Goal: Task Accomplishment & Management: Use online tool/utility

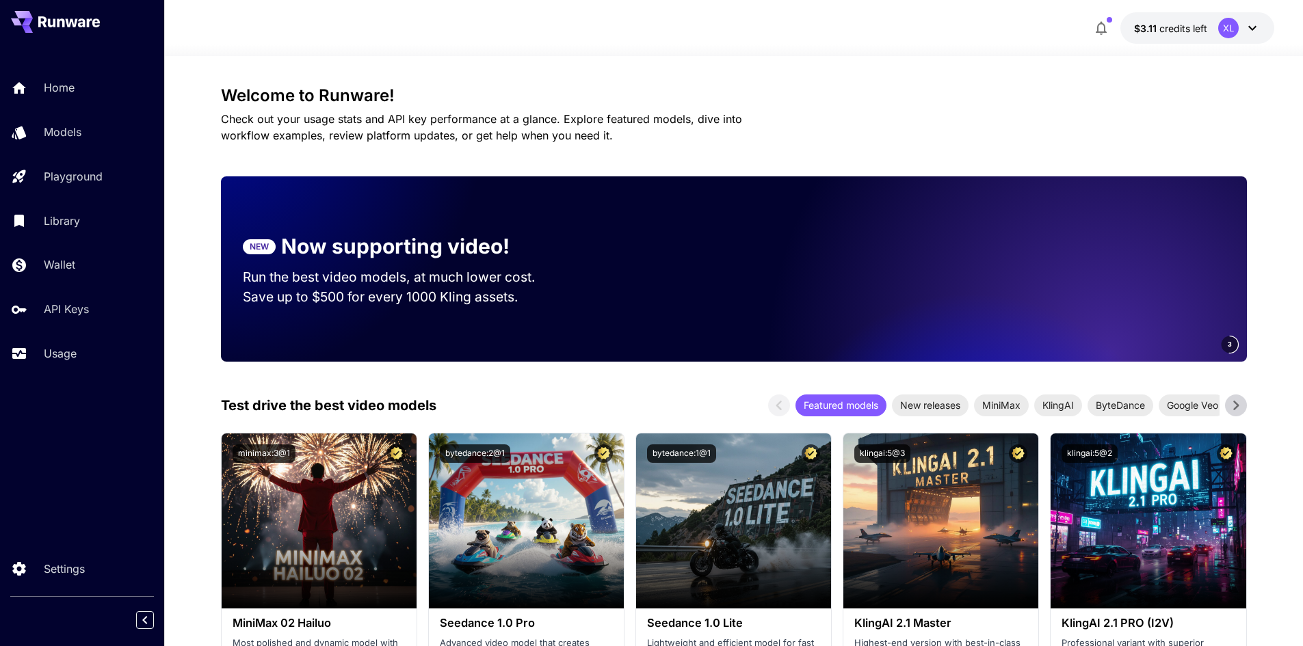
click at [1204, 21] on p "$3.11 credits left" at bounding box center [1170, 28] width 73 height 14
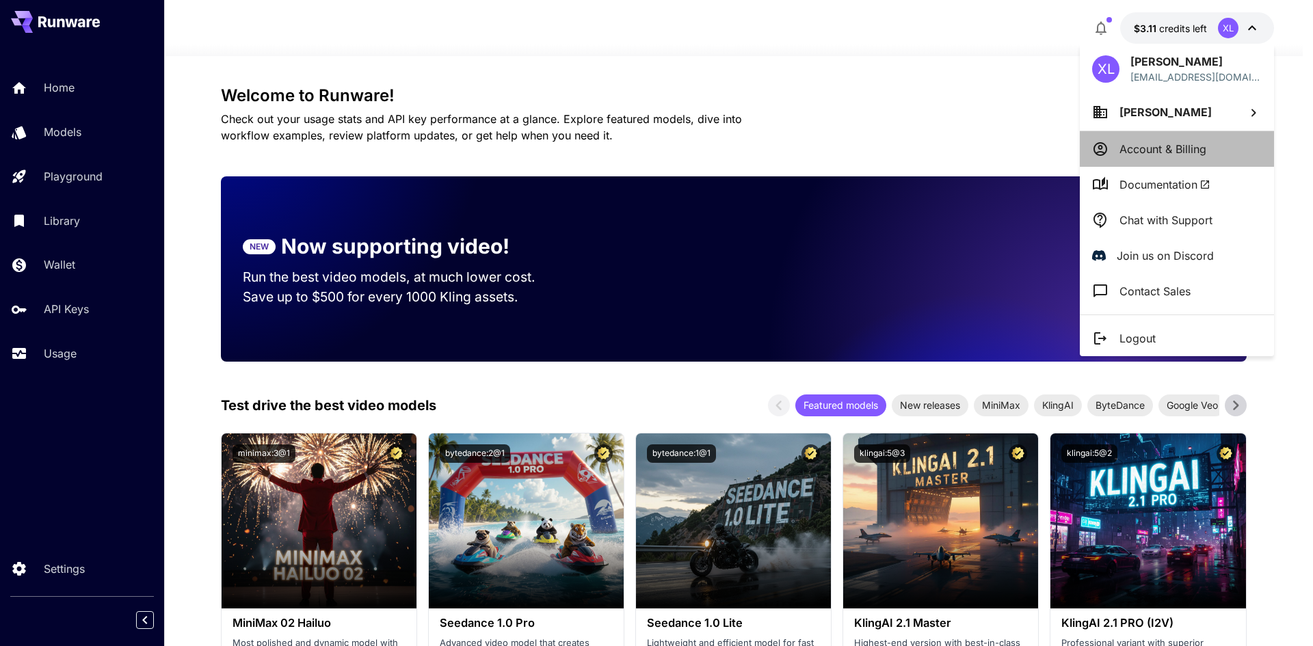
click at [1150, 154] on p "Account & Billing" at bounding box center [1162, 149] width 87 height 16
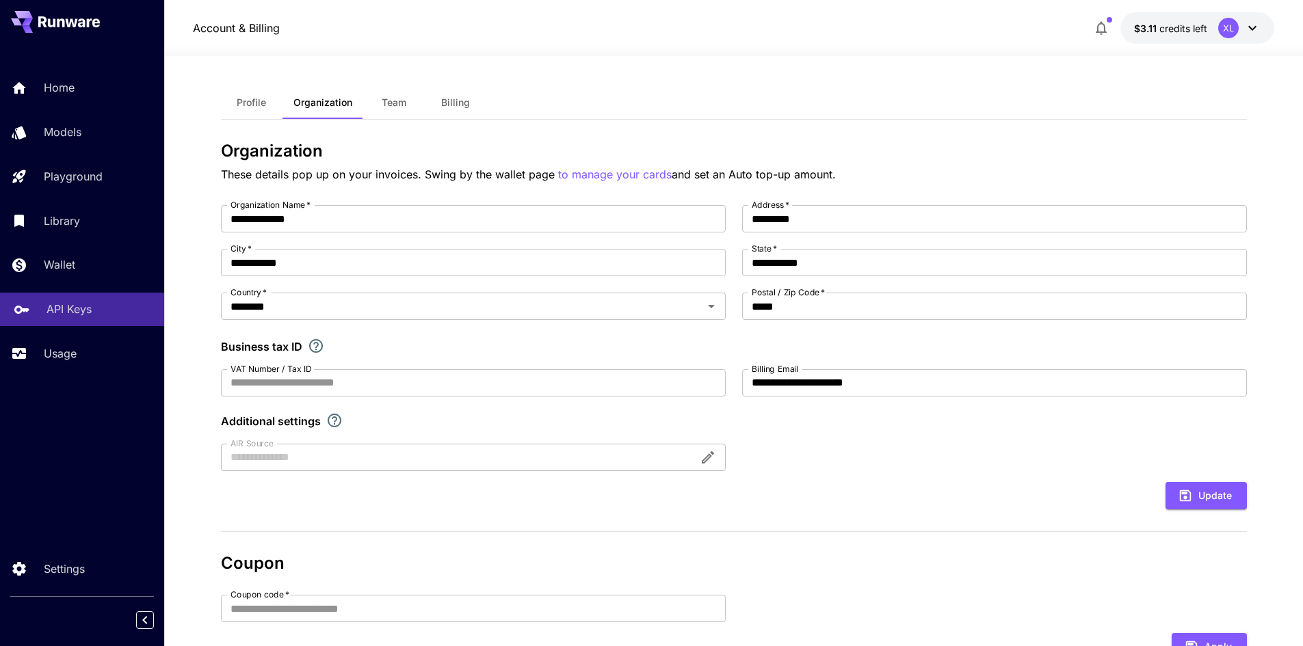
click at [108, 302] on div "API Keys" at bounding box center [100, 309] width 107 height 16
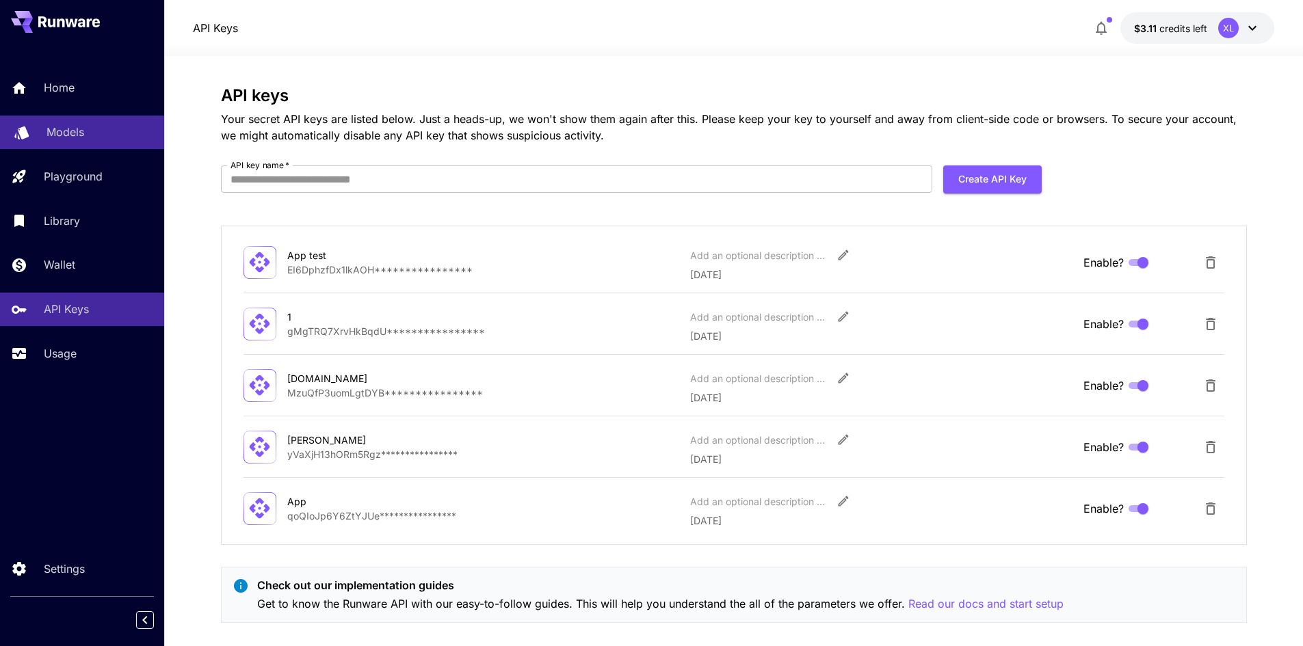
click at [77, 138] on p "Models" at bounding box center [66, 132] width 38 height 16
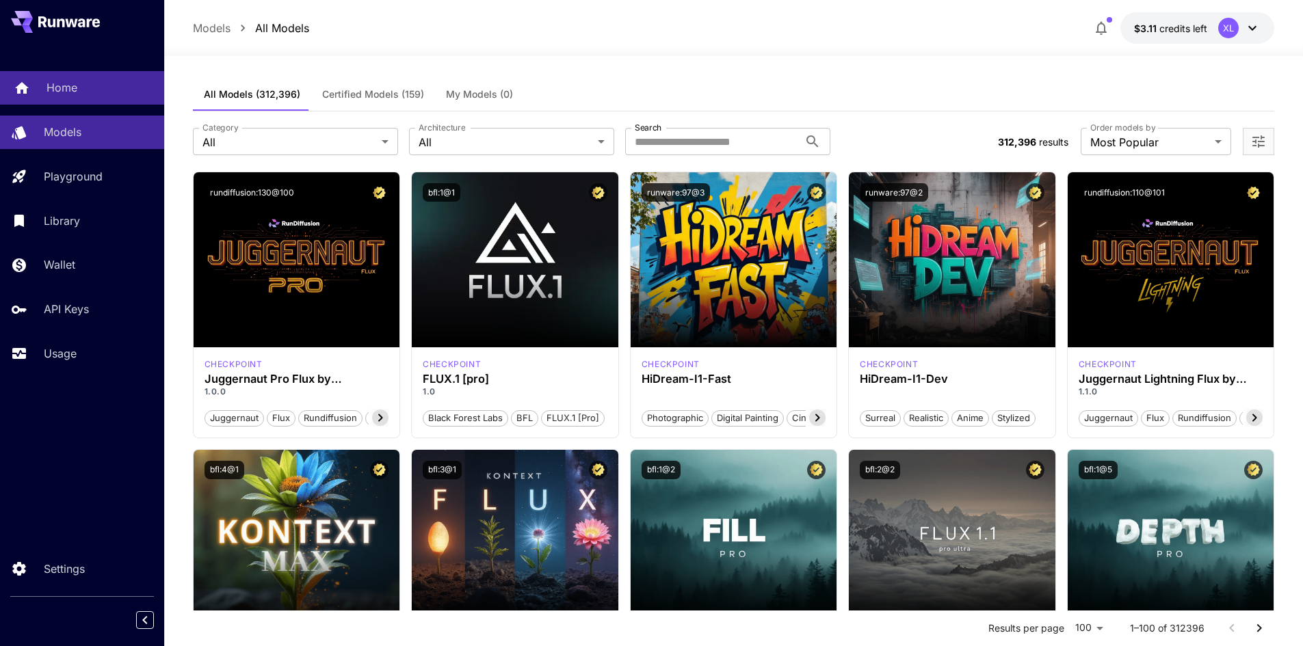
click at [54, 83] on p "Home" at bounding box center [62, 87] width 31 height 16
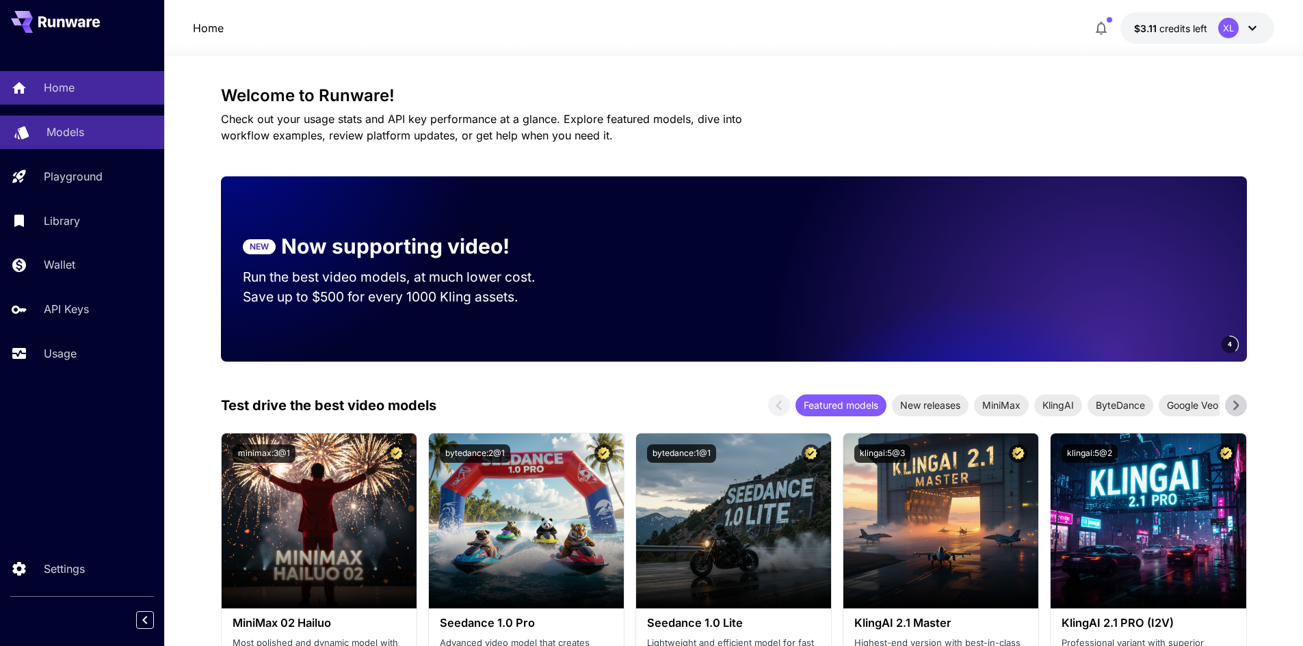
click at [137, 132] on div "Models" at bounding box center [100, 132] width 107 height 16
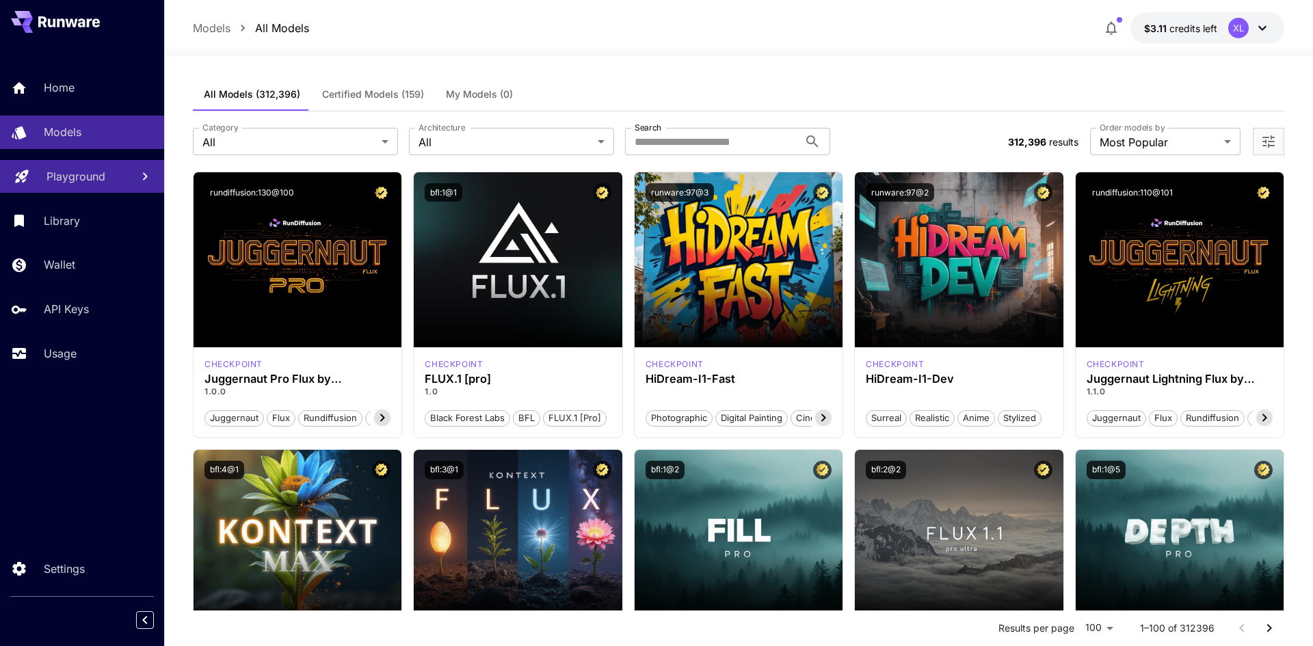
click at [114, 175] on div "Playground" at bounding box center [84, 176] width 74 height 16
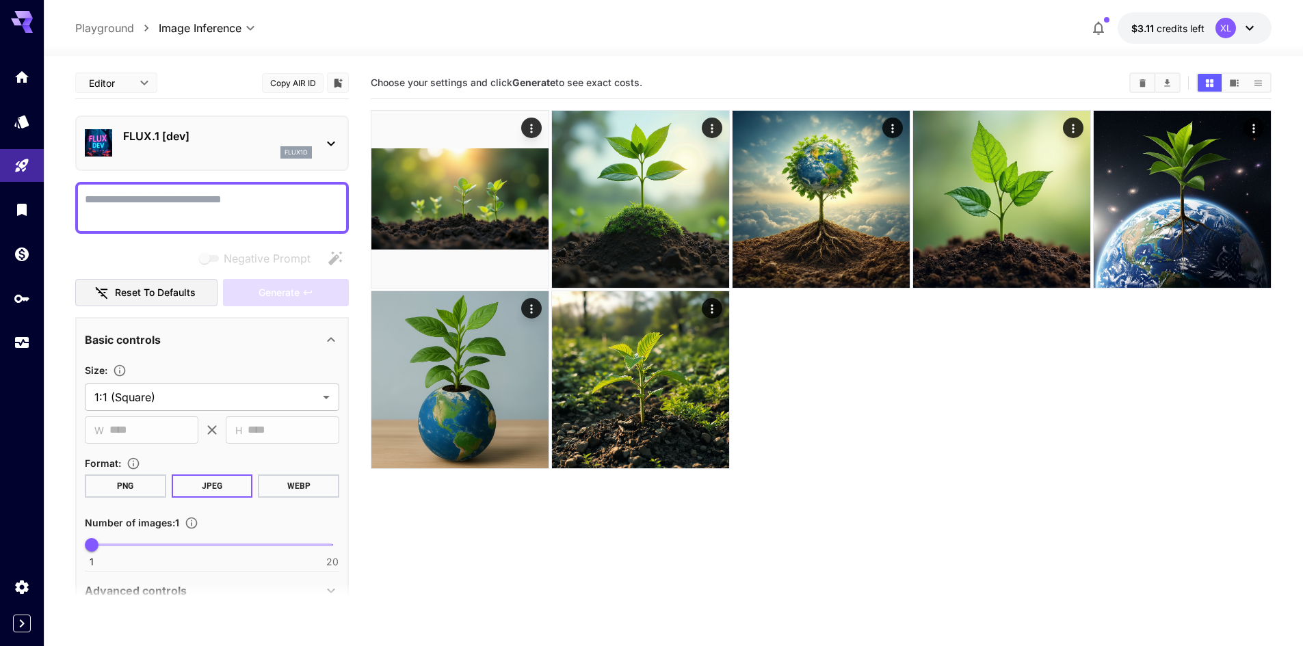
click at [186, 198] on textarea "Negative Prompt" at bounding box center [212, 207] width 254 height 33
click at [181, 166] on div "FLUX.1 [dev] flux1d" at bounding box center [212, 143] width 274 height 55
click at [191, 148] on div "flux1d" at bounding box center [217, 152] width 189 height 12
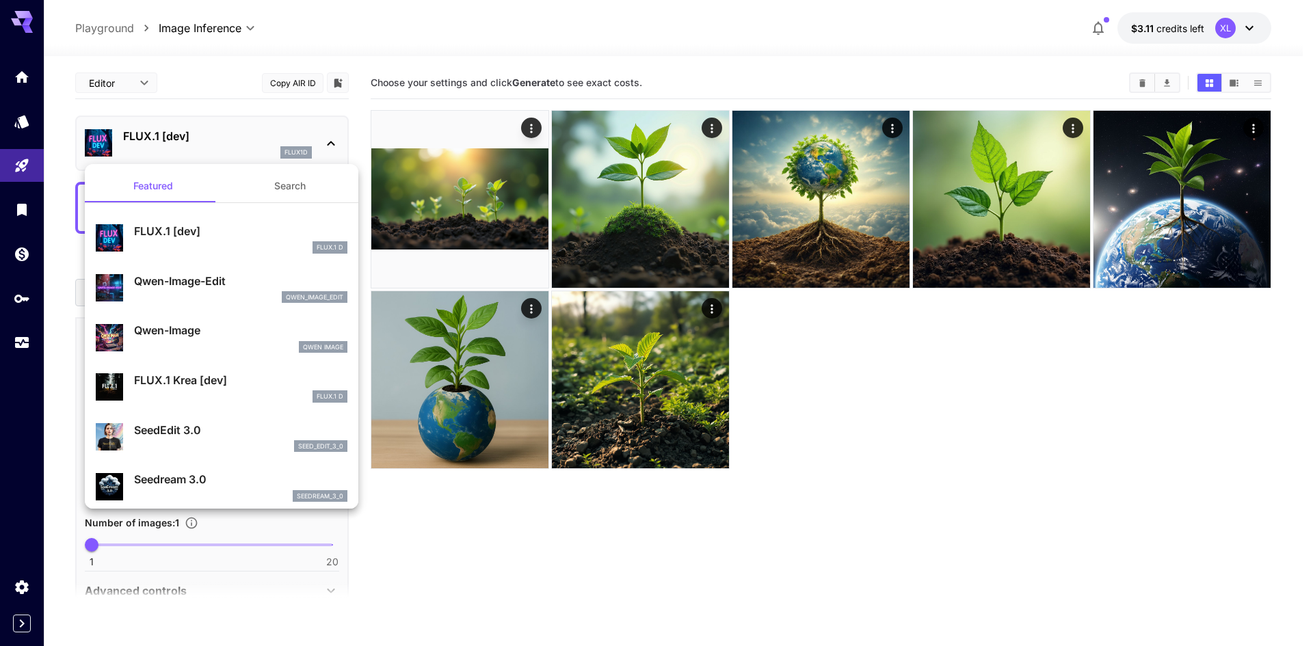
click at [293, 181] on button "Search" at bounding box center [290, 186] width 137 height 33
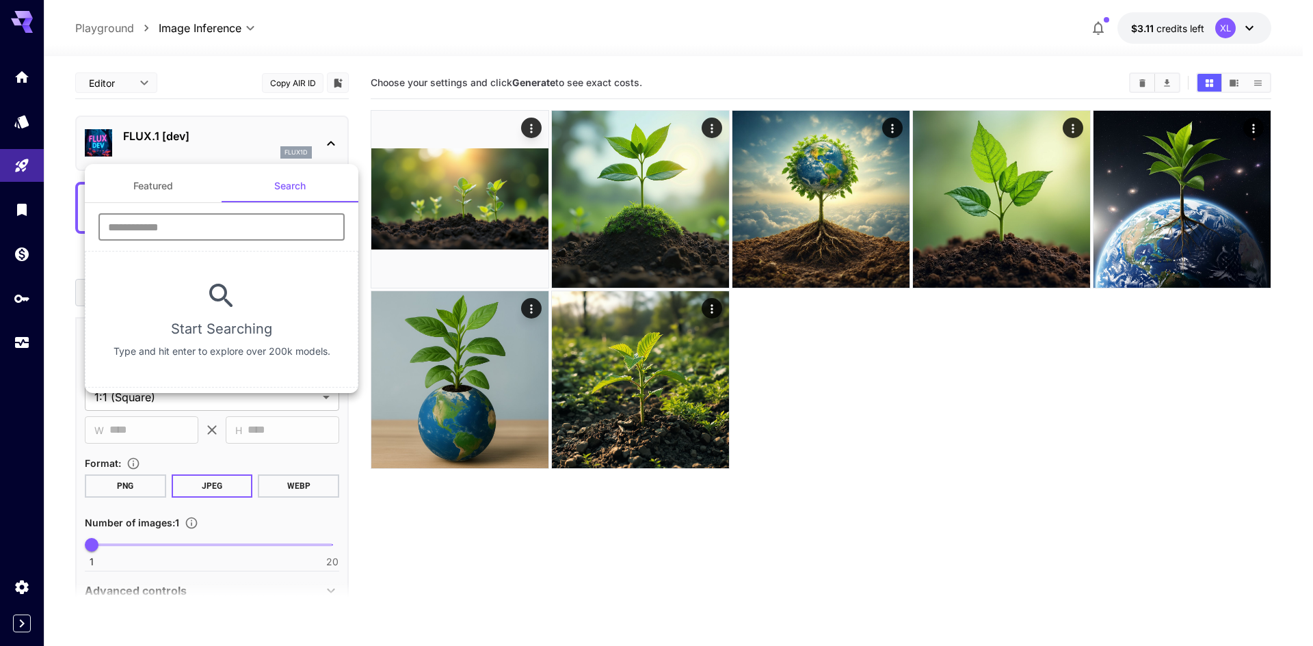
click at [181, 222] on input "text" at bounding box center [221, 226] width 246 height 27
type input "****"
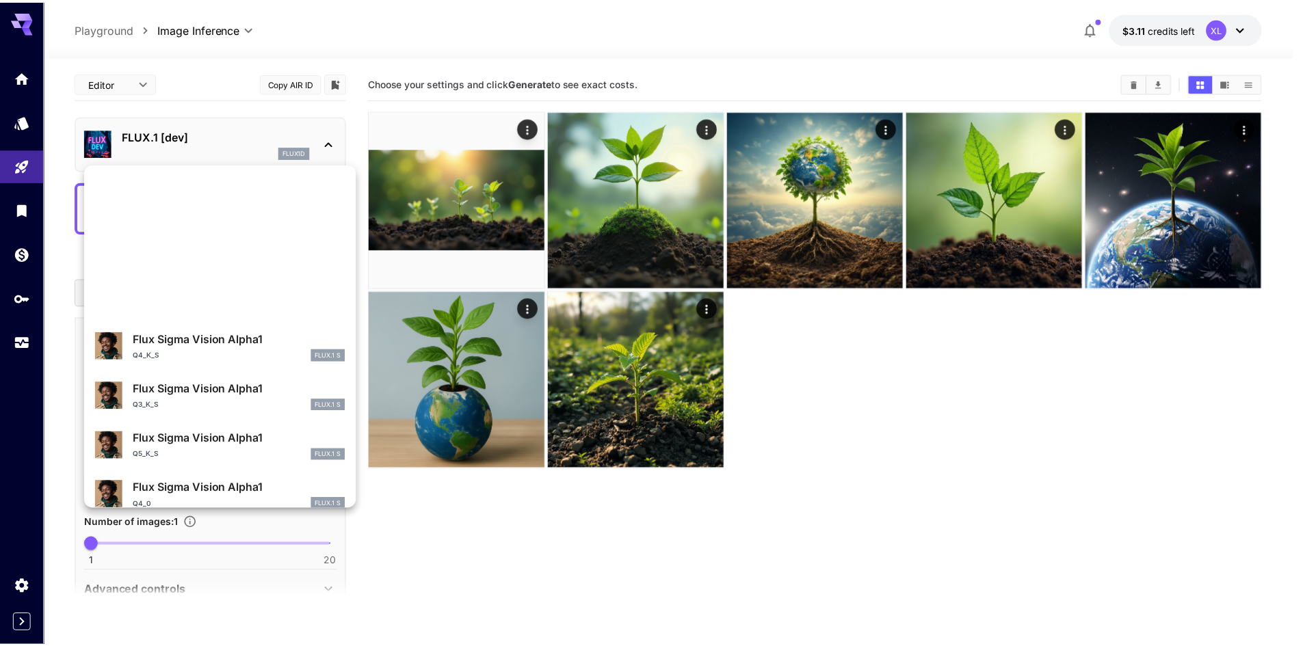
scroll to position [560, 0]
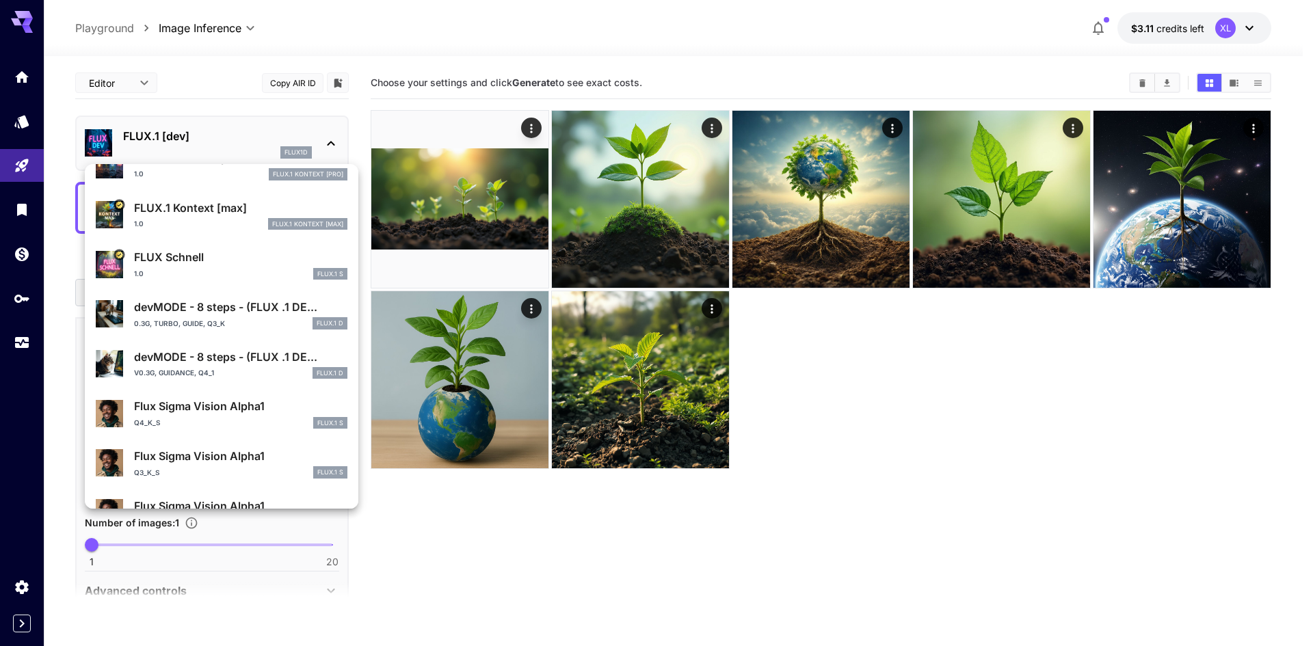
click at [453, 30] on div at bounding box center [656, 323] width 1313 height 646
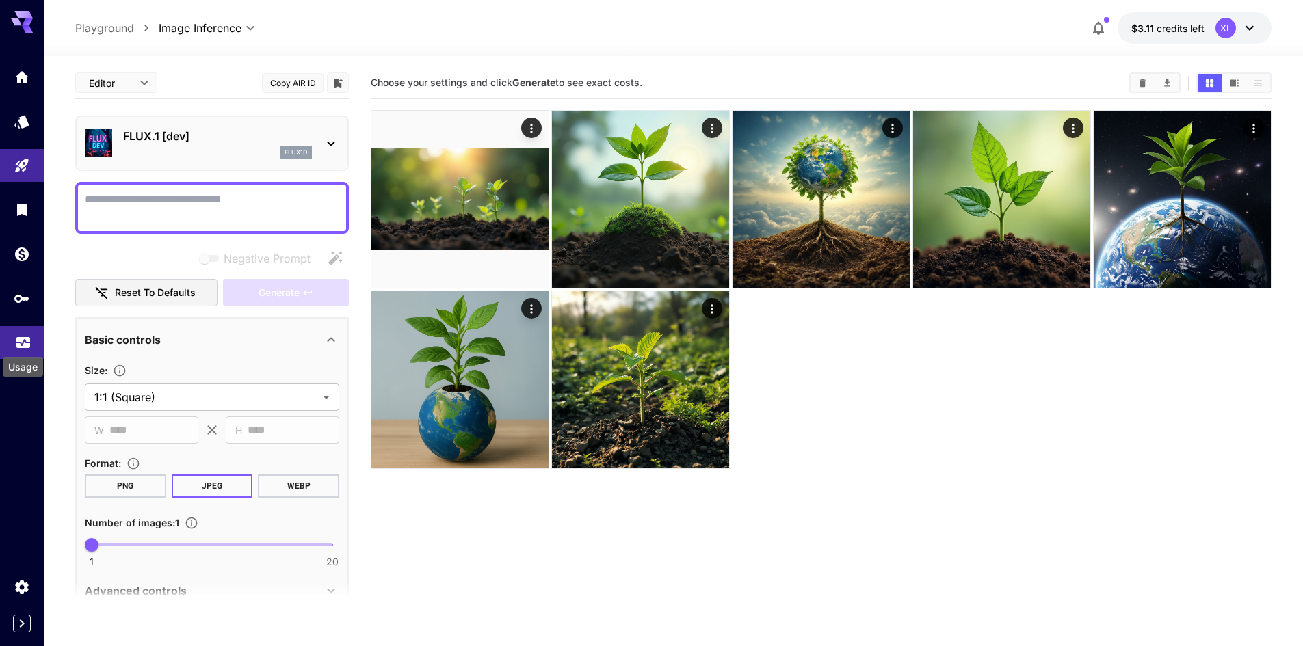
click at [16, 336] on icon "Usage" at bounding box center [23, 337] width 14 height 7
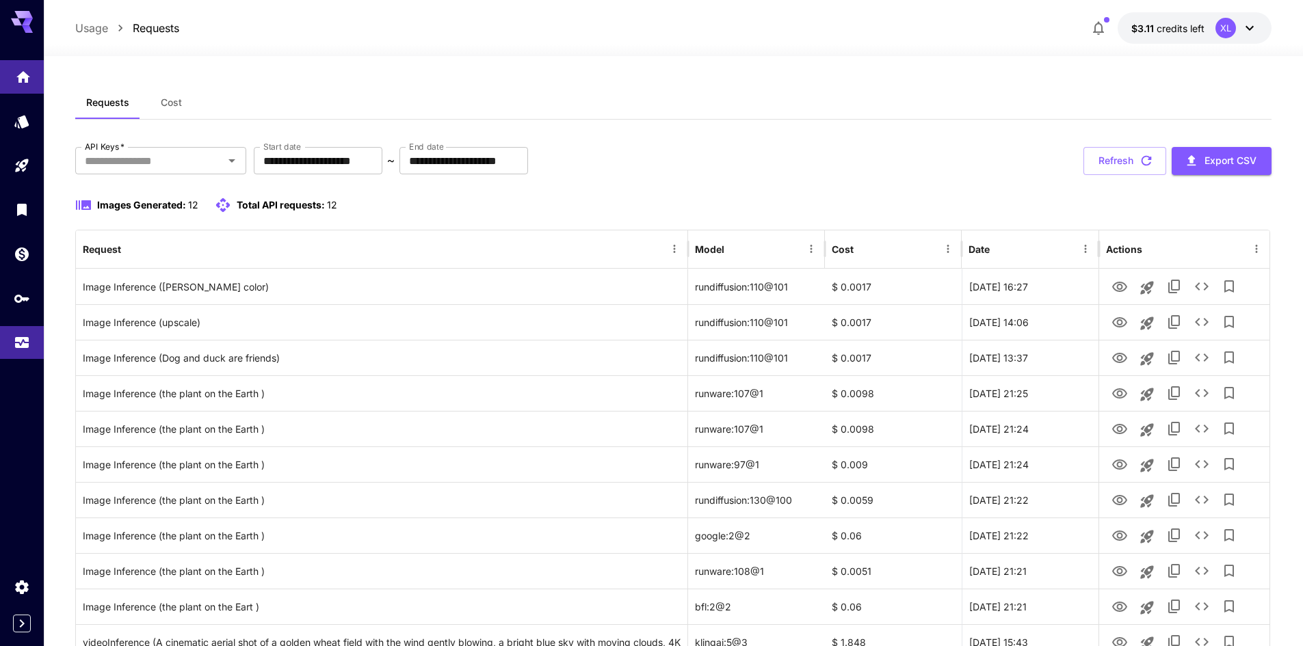
click at [30, 78] on icon "Home" at bounding box center [23, 73] width 16 height 16
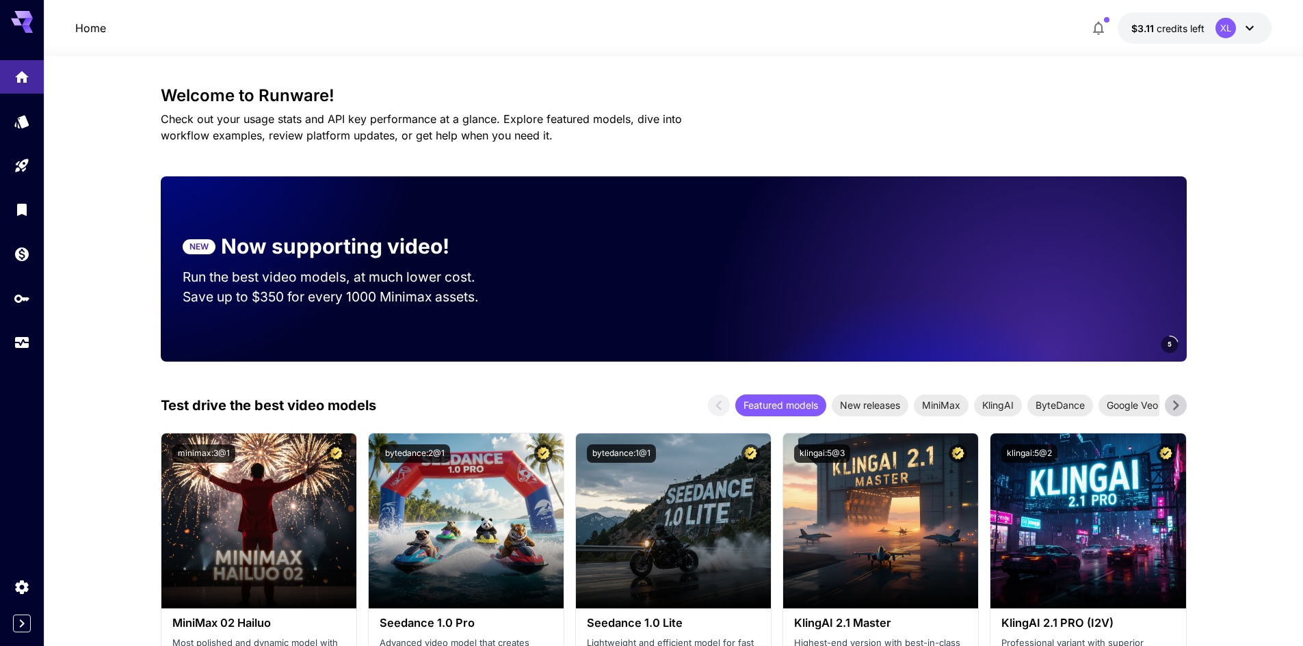
drag, startPoint x: 992, startPoint y: 289, endPoint x: 458, endPoint y: 306, distance: 534.4
click at [462, 306] on div "NEW Now supporting video! Run the best video models, at much lower cost. Save u…" at bounding box center [674, 268] width 1026 height 185
click at [374, 254] on p "Now supporting video!" at bounding box center [335, 246] width 228 height 31
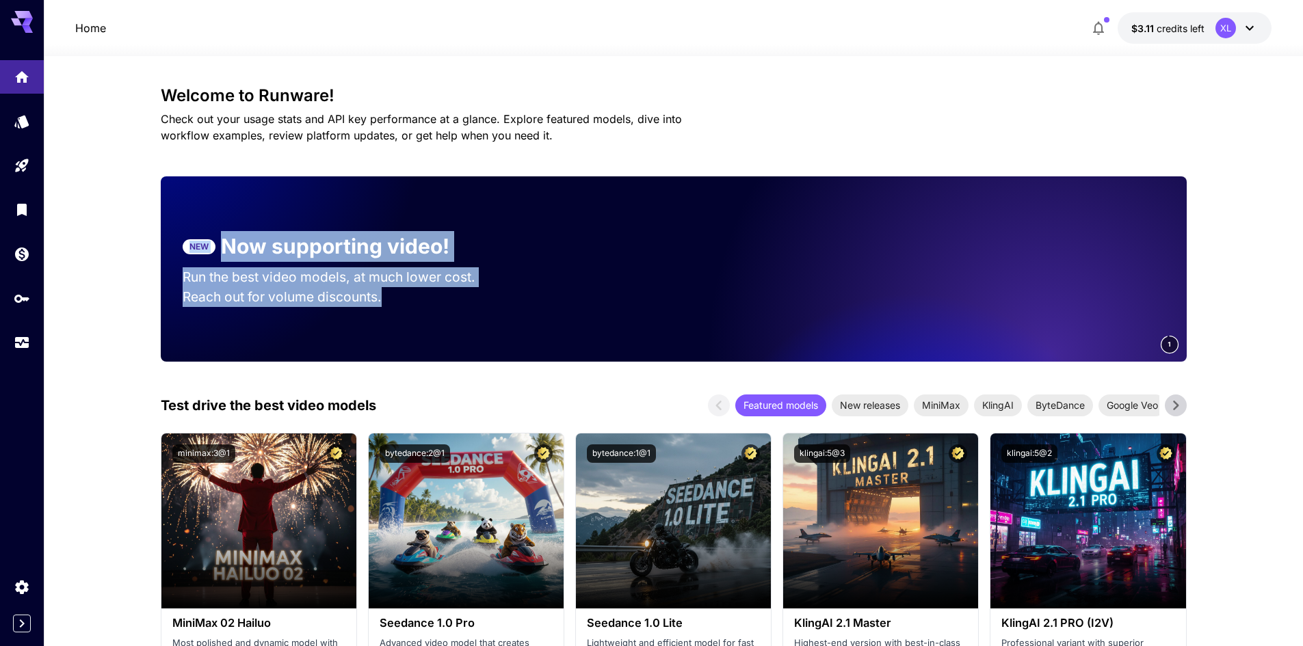
drag, startPoint x: 395, startPoint y: 269, endPoint x: 581, endPoint y: 328, distance: 195.1
click at [581, 328] on div "NEW Now supporting video! Run the best video models, at much lower cost. Reach …" at bounding box center [674, 268] width 1026 height 185
click at [581, 328] on div "1" at bounding box center [860, 268] width 652 height 185
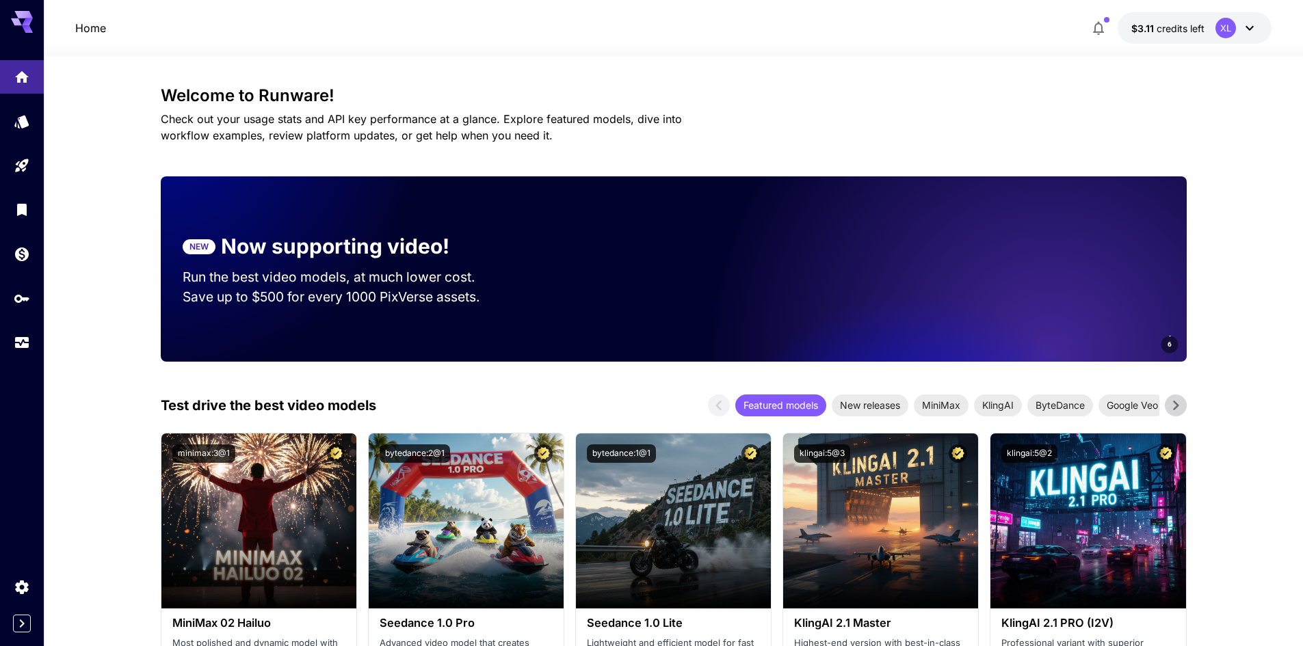
click at [581, 328] on div "6" at bounding box center [860, 268] width 652 height 185
click at [847, 317] on video at bounding box center [995, 268] width 383 height 185
click at [977, 335] on video at bounding box center [980, 268] width 383 height 185
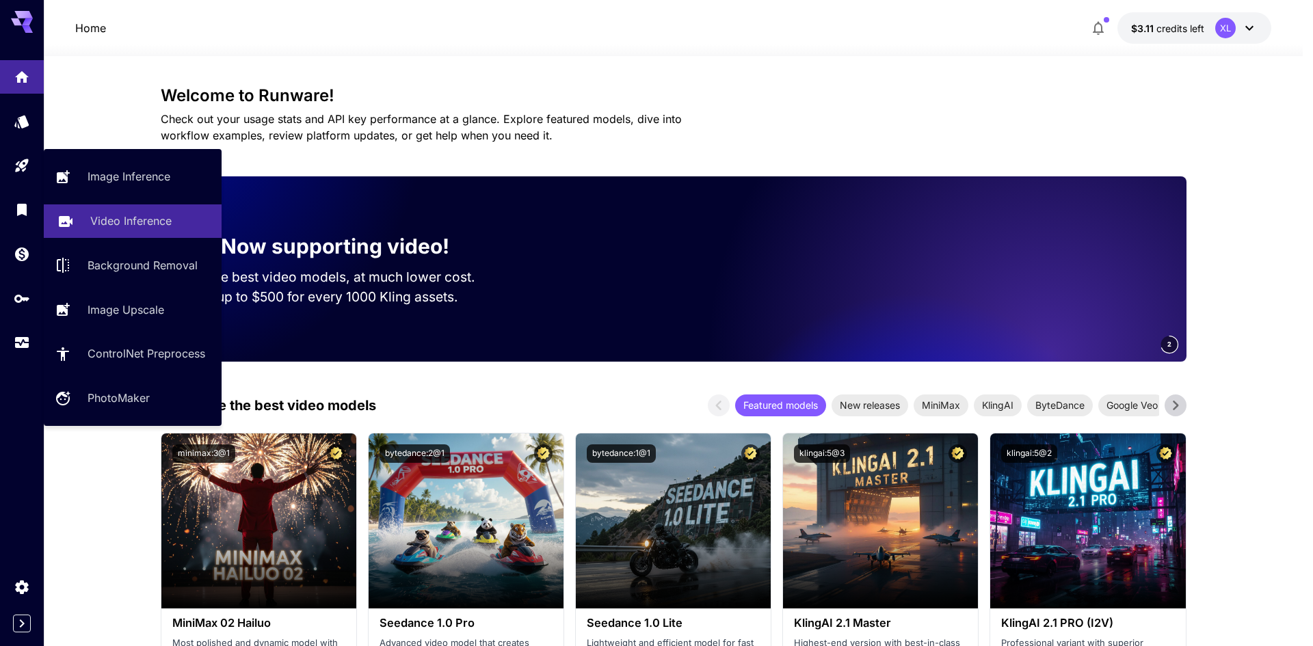
click at [105, 218] on p "Video Inference" at bounding box center [130, 221] width 81 height 16
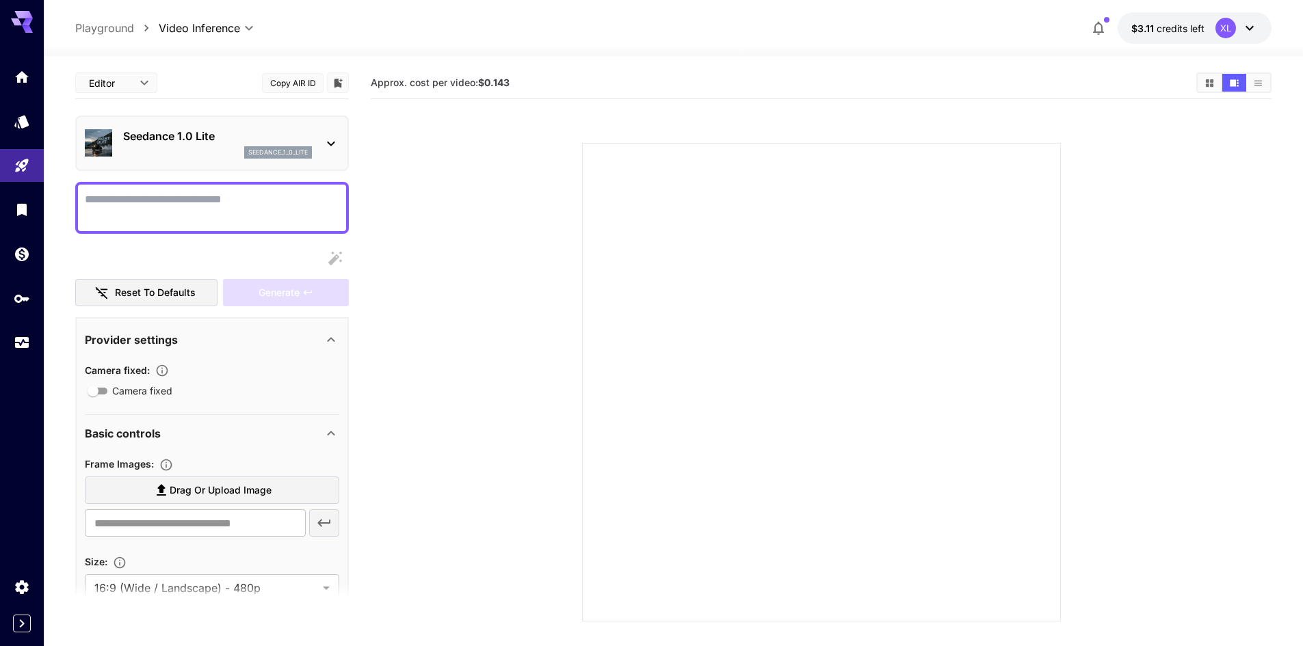
click at [319, 142] on div "Seedance 1.0 Lite seedance_1_0_lite" at bounding box center [212, 143] width 254 height 42
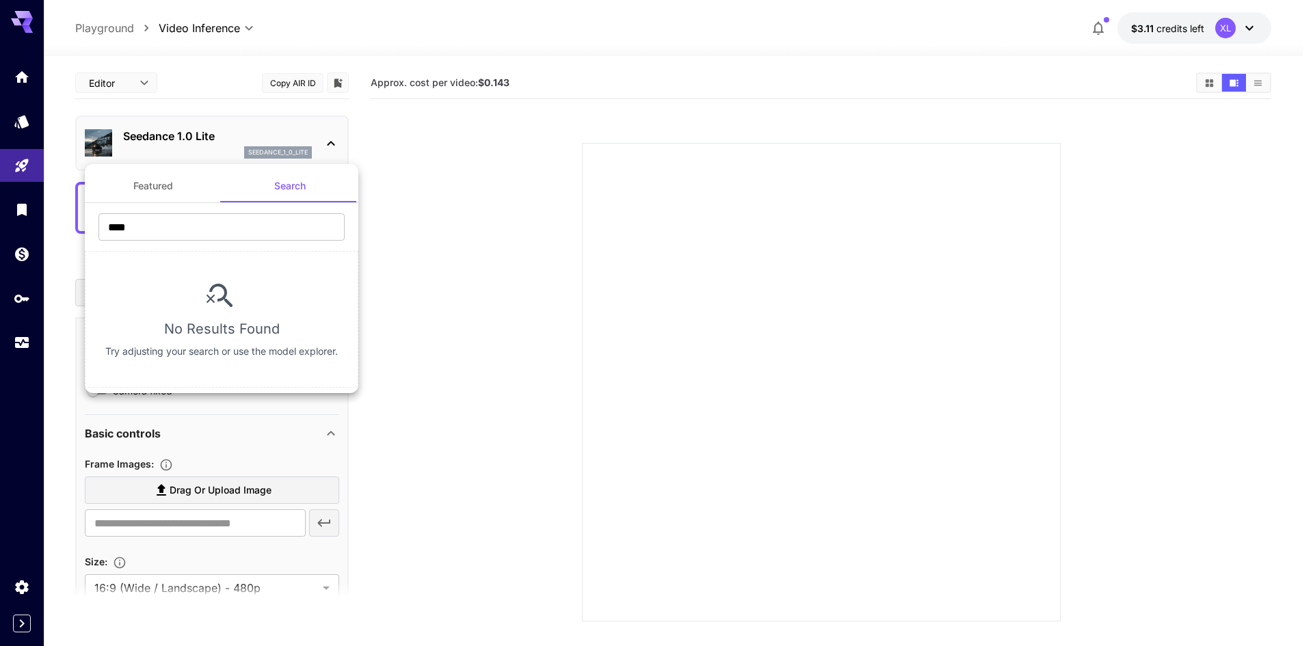
click at [233, 155] on div at bounding box center [656, 323] width 1313 height 646
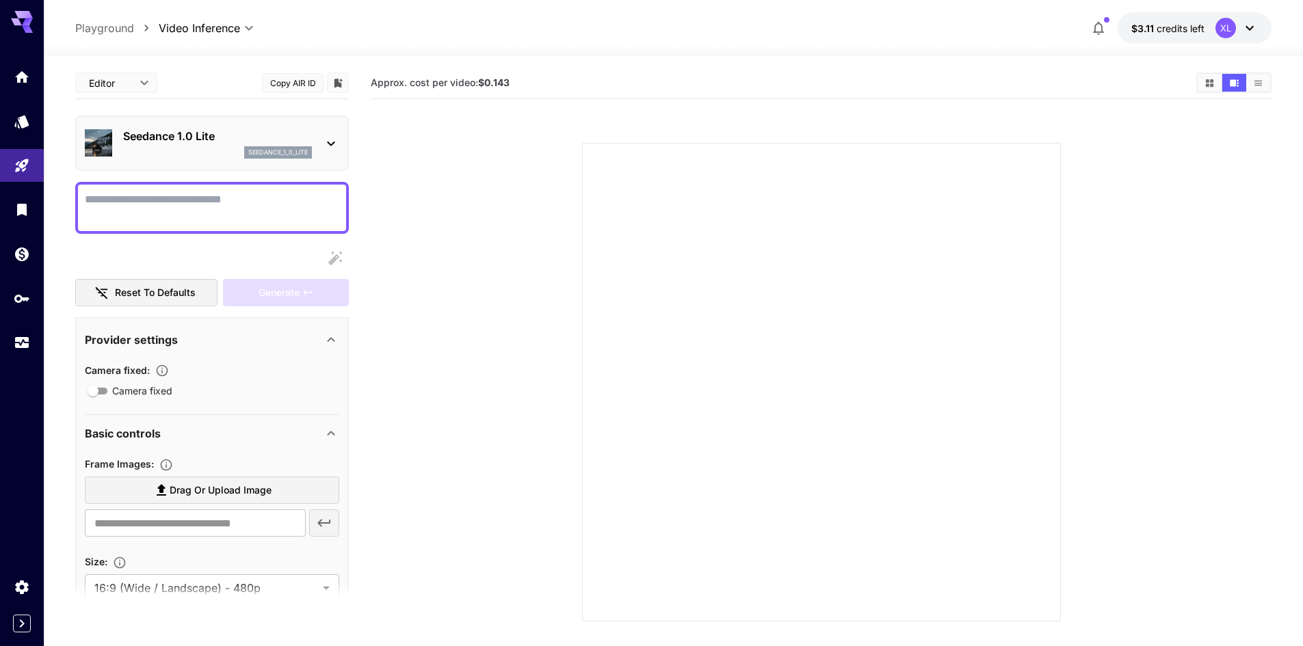
click at [180, 135] on p "Seedance 1.0 Lite" at bounding box center [217, 136] width 189 height 16
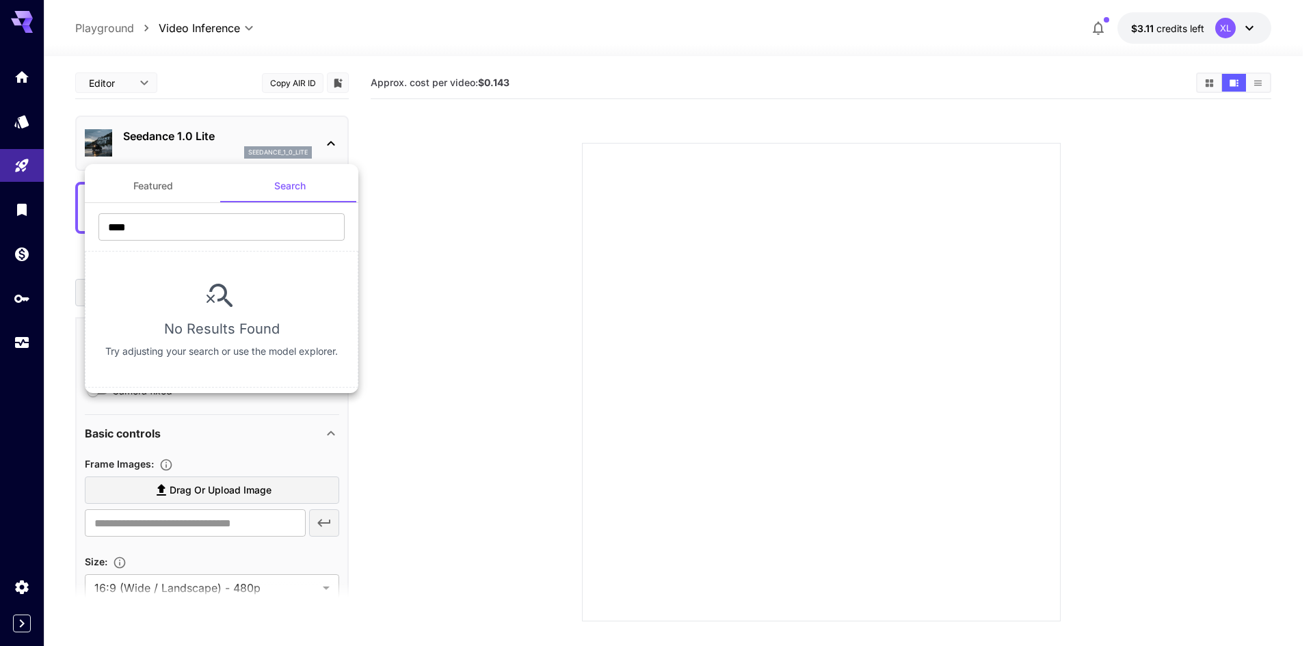
click at [180, 135] on div at bounding box center [656, 323] width 1313 height 646
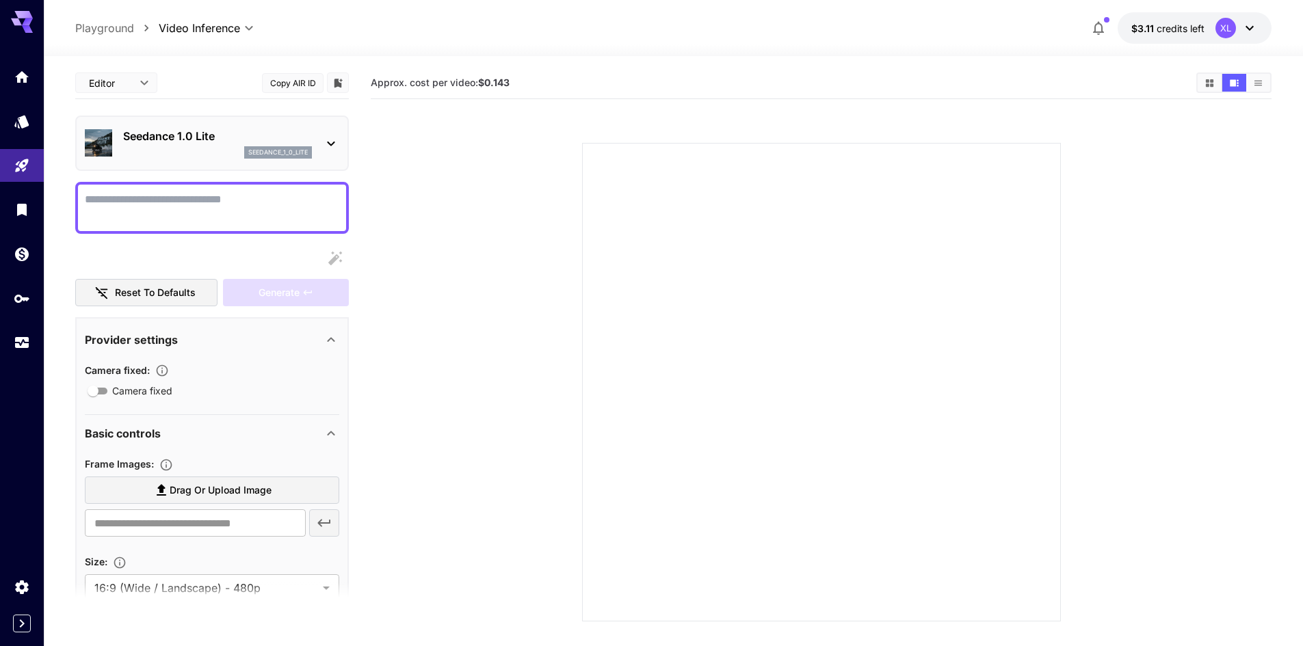
click at [135, 136] on p "Seedance 1.0 Lite" at bounding box center [217, 136] width 189 height 16
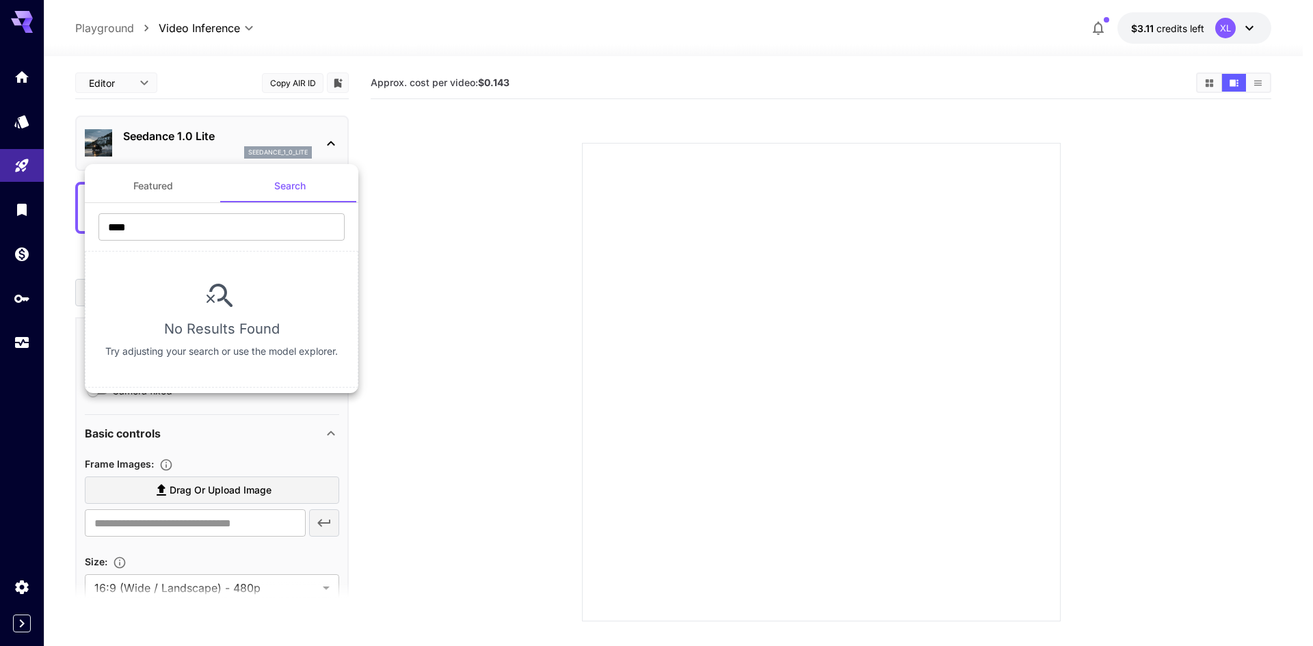
click at [182, 187] on button "Featured" at bounding box center [153, 186] width 137 height 33
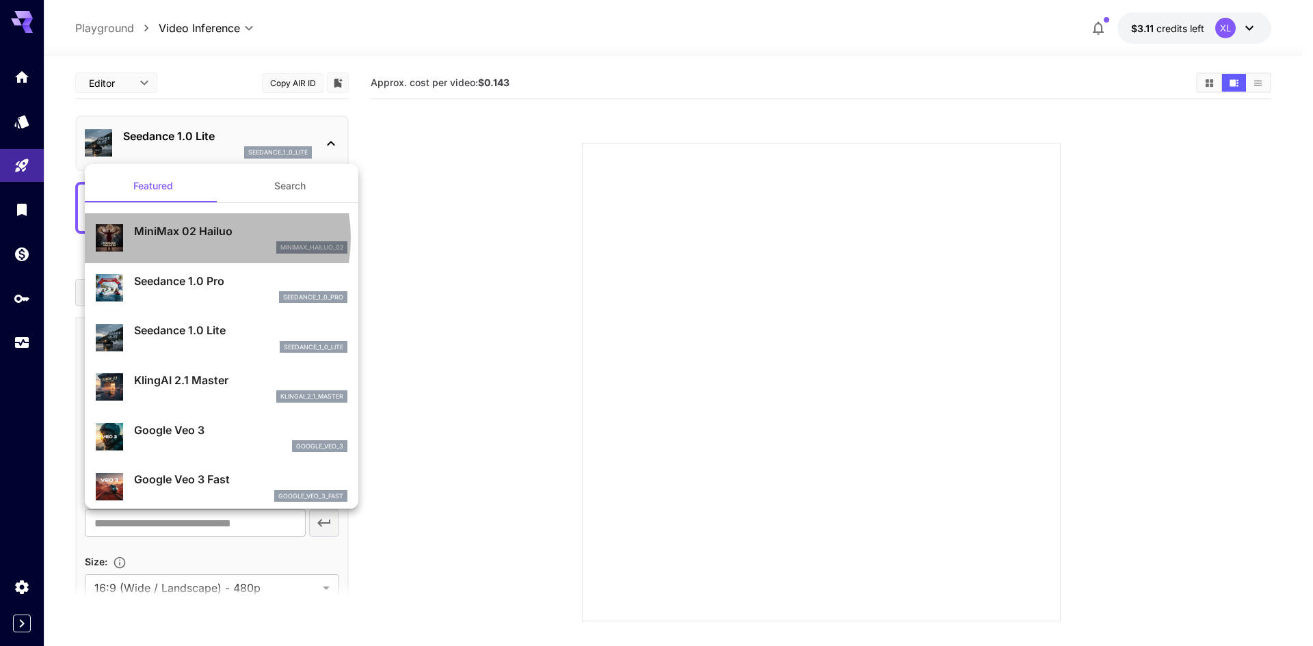
click at [194, 238] on p "MiniMax 02 Hailuo" at bounding box center [240, 231] width 213 height 16
type input "**********"
type input "***"
type input "*"
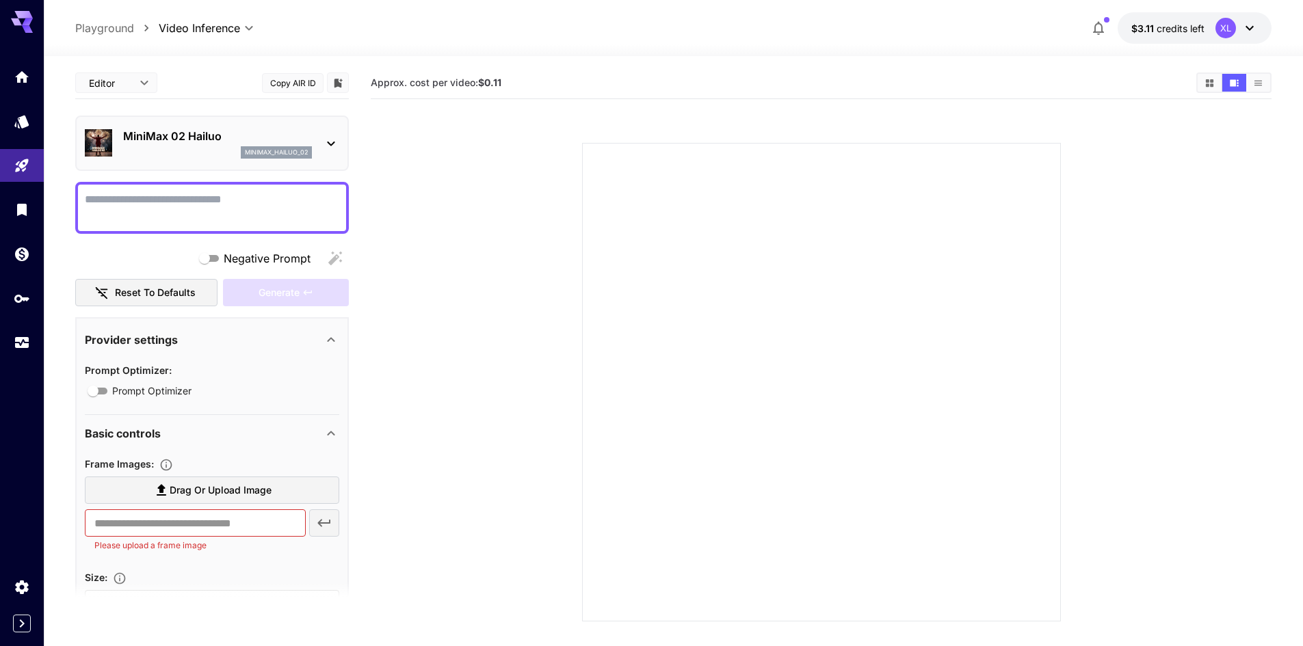
click at [208, 210] on textarea "Negative Prompt" at bounding box center [212, 207] width 254 height 33
click at [126, 196] on textarea "Negative Prompt" at bounding box center [212, 207] width 254 height 33
click at [23, 247] on icon "Wallet" at bounding box center [23, 250] width 14 height 14
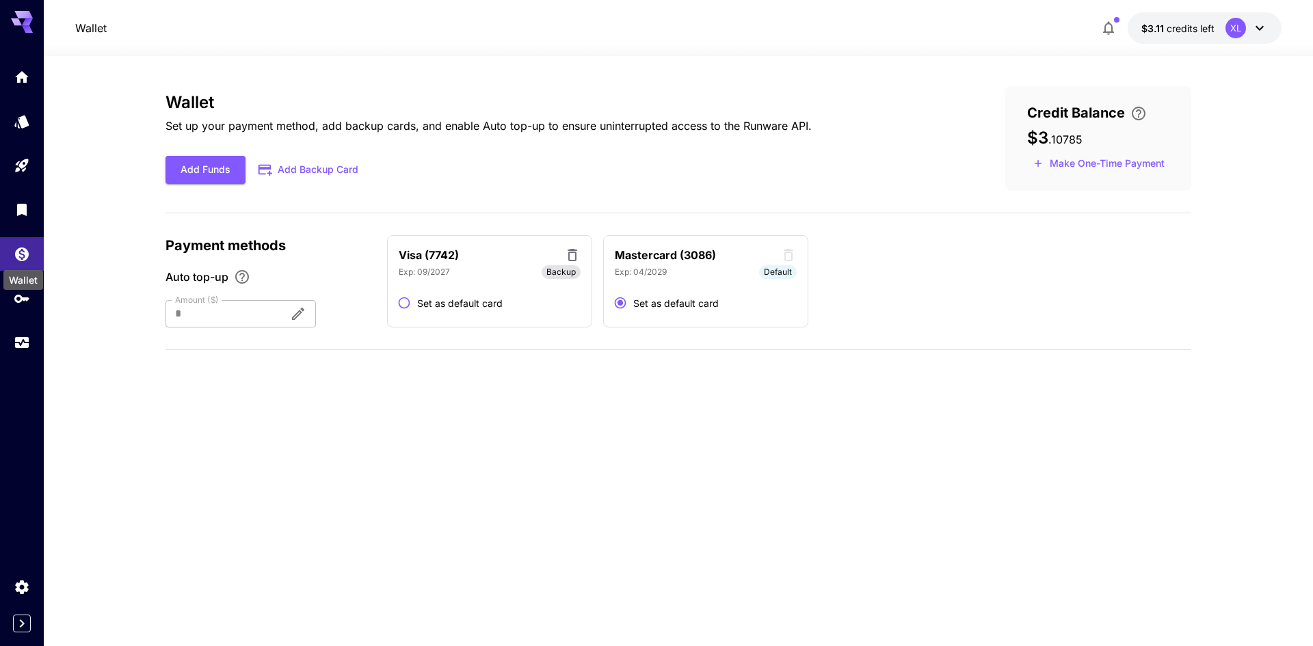
click at [20, 278] on div "Wallet" at bounding box center [23, 280] width 40 height 20
click at [19, 300] on icon "API Keys" at bounding box center [23, 295] width 16 height 16
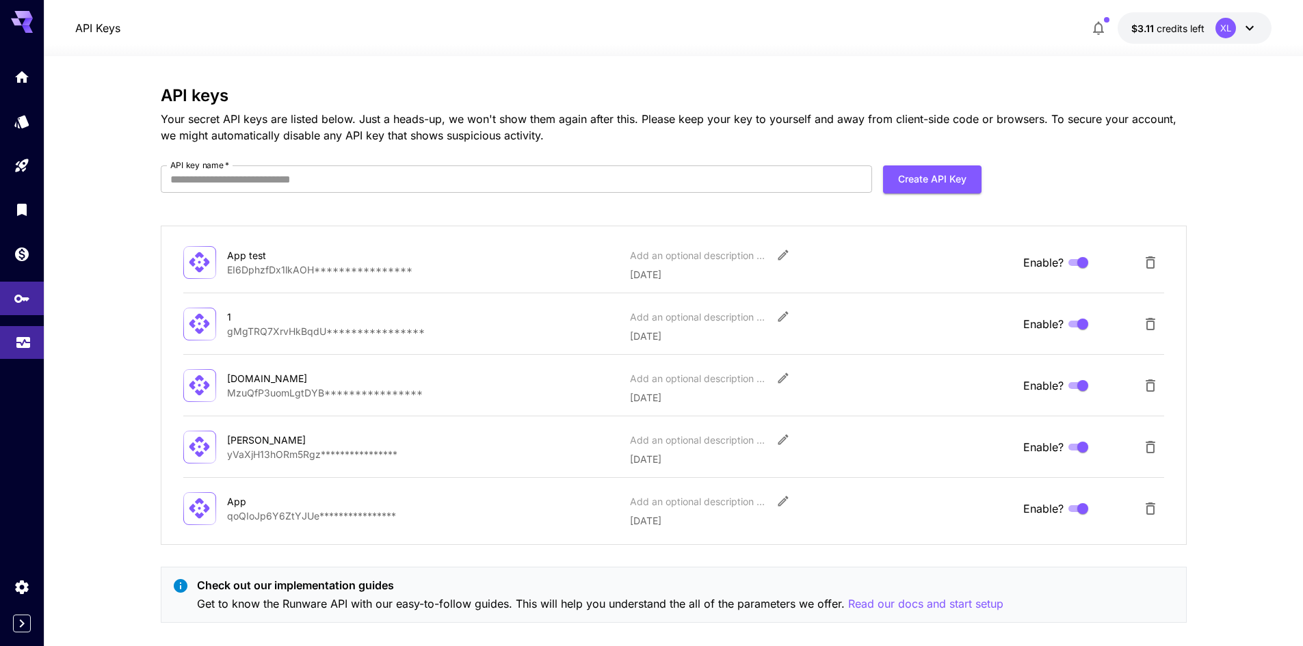
click at [12, 330] on link at bounding box center [22, 343] width 44 height 34
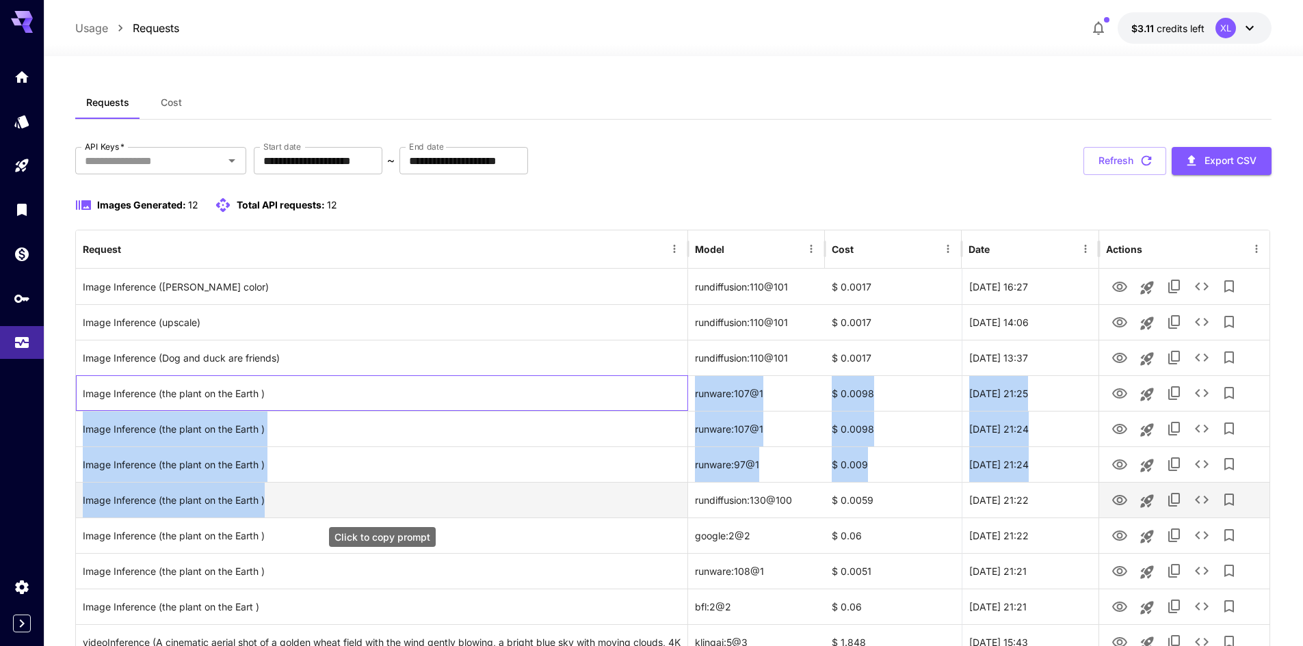
drag, startPoint x: 382, startPoint y: 399, endPoint x: 476, endPoint y: 494, distance: 134.4
click at [476, 494] on div "Image Inference (Chang color) rundiffusion:110@101 $ 0.0017 25 Aug, 2025 16:27 …" at bounding box center [672, 482] width 1193 height 427
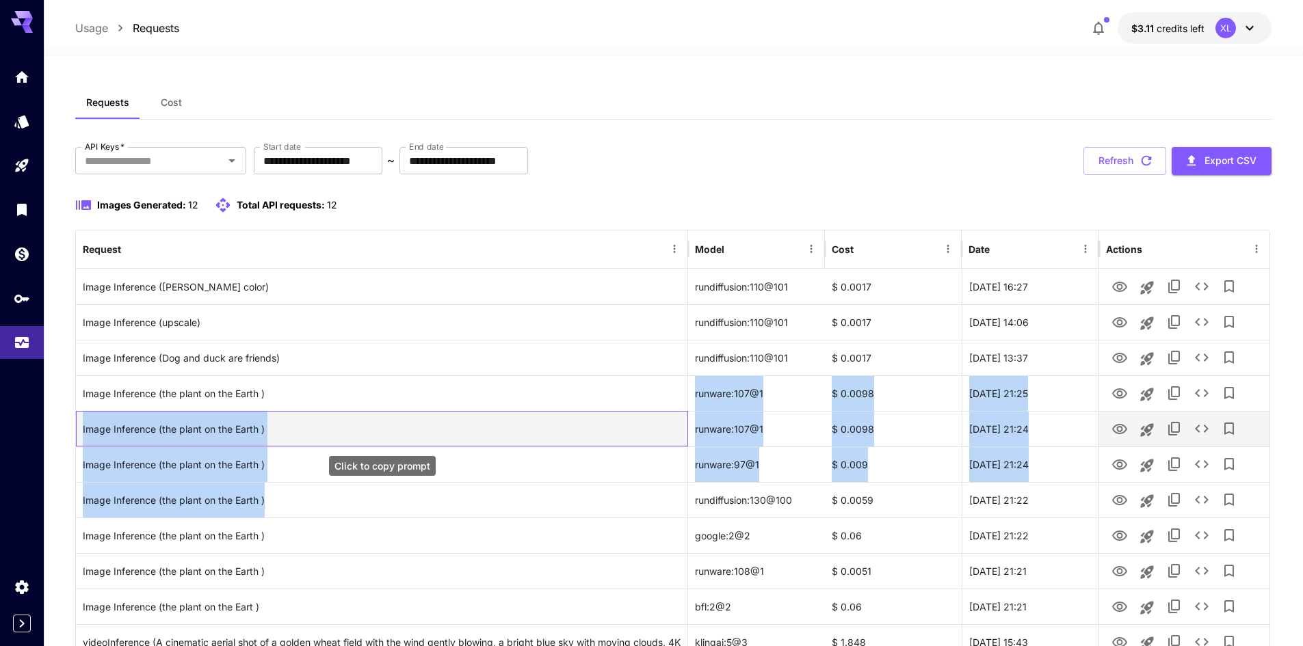
click at [581, 435] on div "Image Inference (the plant on the Earth )" at bounding box center [382, 429] width 598 height 35
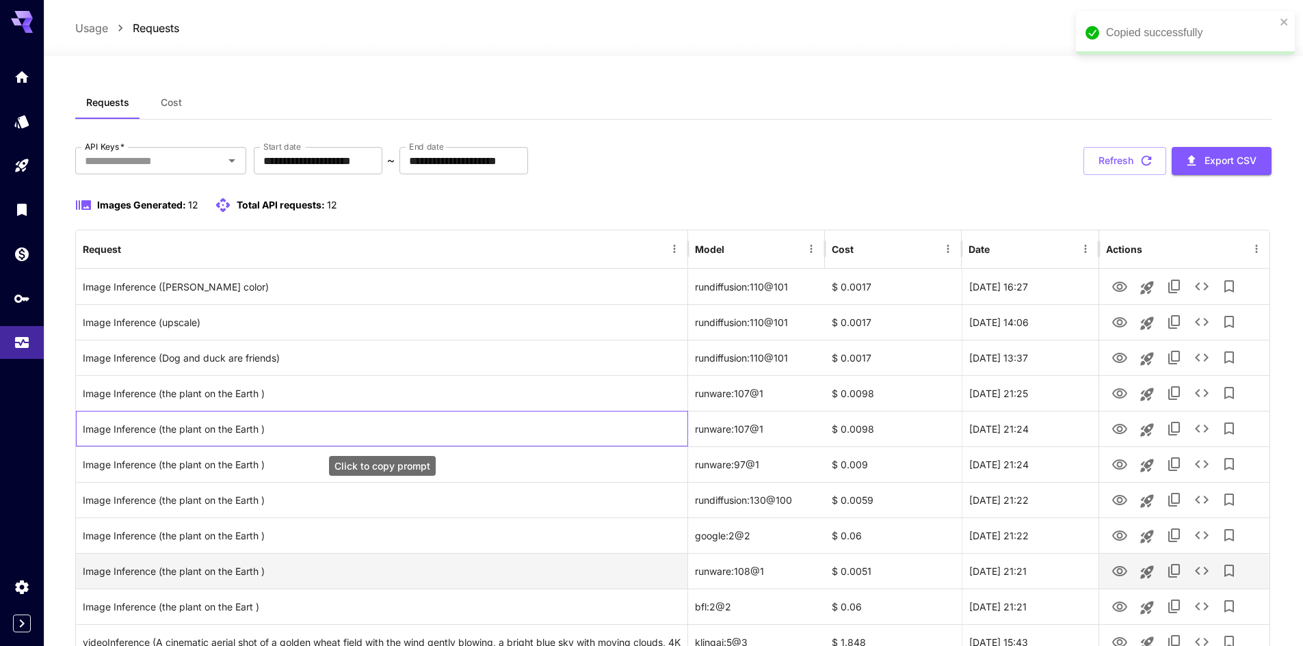
scroll to position [127, 0]
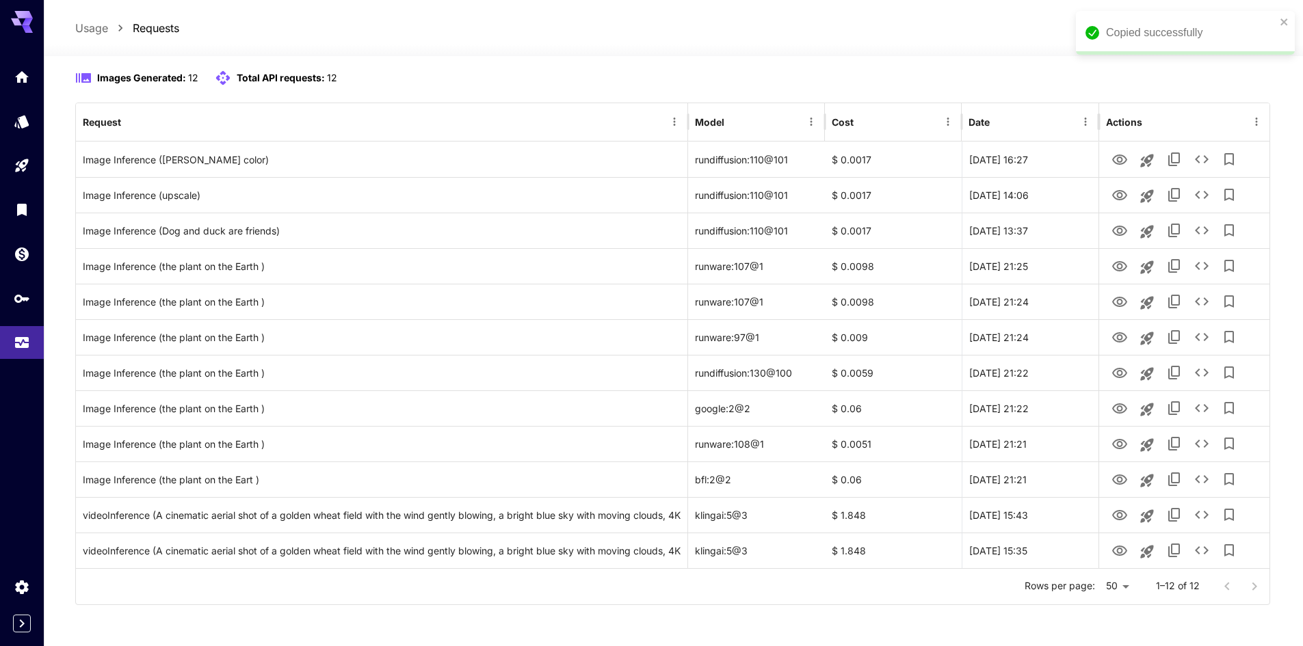
click at [1255, 587] on div at bounding box center [1240, 586] width 55 height 27
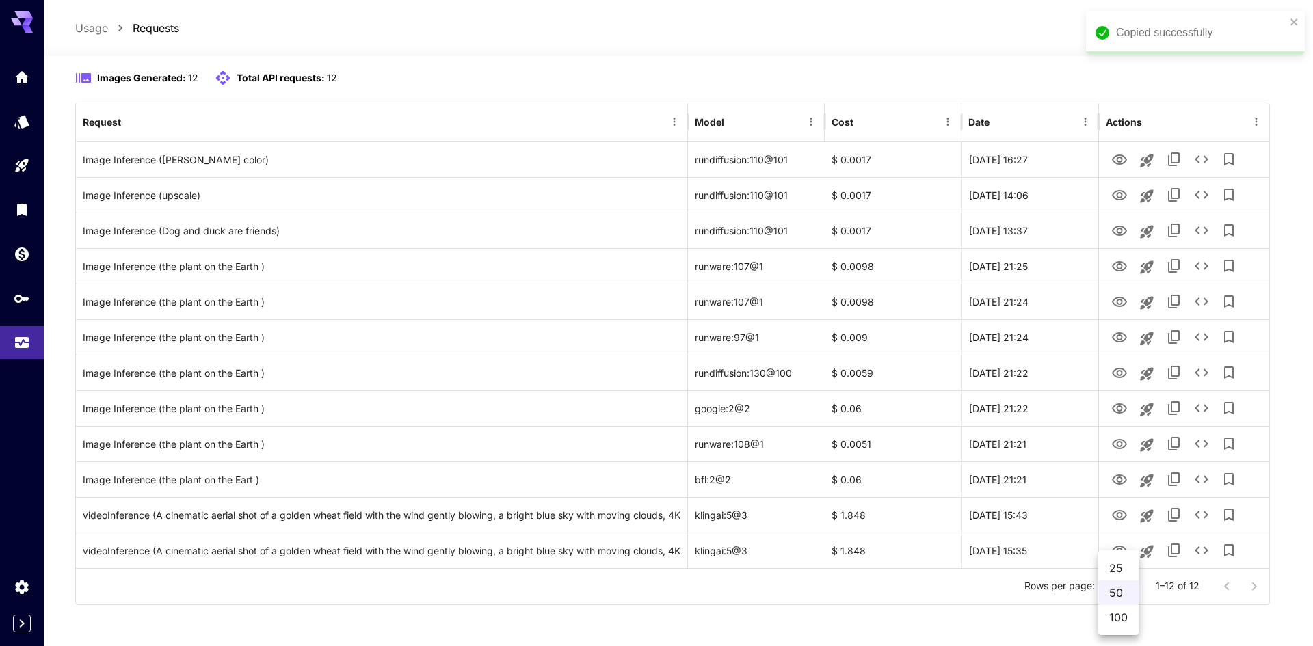
click at [1108, 577] on body "**********" at bounding box center [656, 259] width 1313 height 773
click at [968, 591] on div at bounding box center [656, 323] width 1313 height 646
click at [1106, 594] on body "**********" at bounding box center [656, 259] width 1313 height 773
click at [1119, 616] on li "100" at bounding box center [1118, 617] width 40 height 25
type input "***"
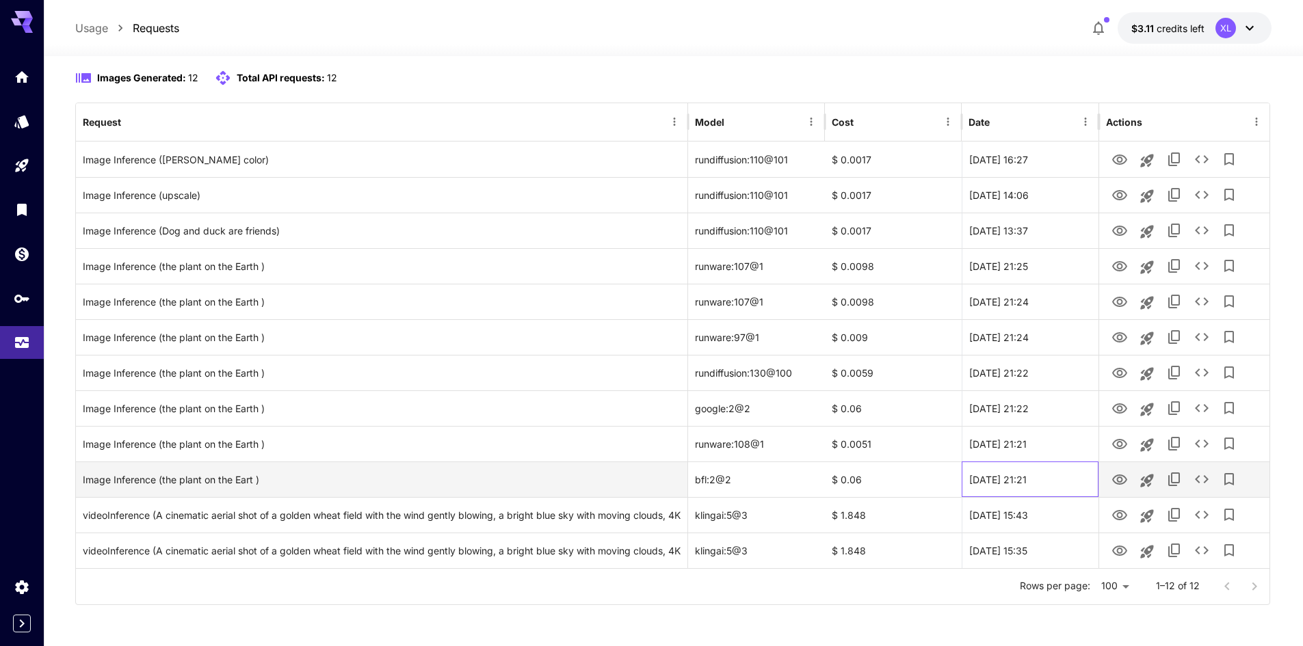
click at [964, 495] on div "[DATE] 21:21" at bounding box center [1029, 480] width 137 height 36
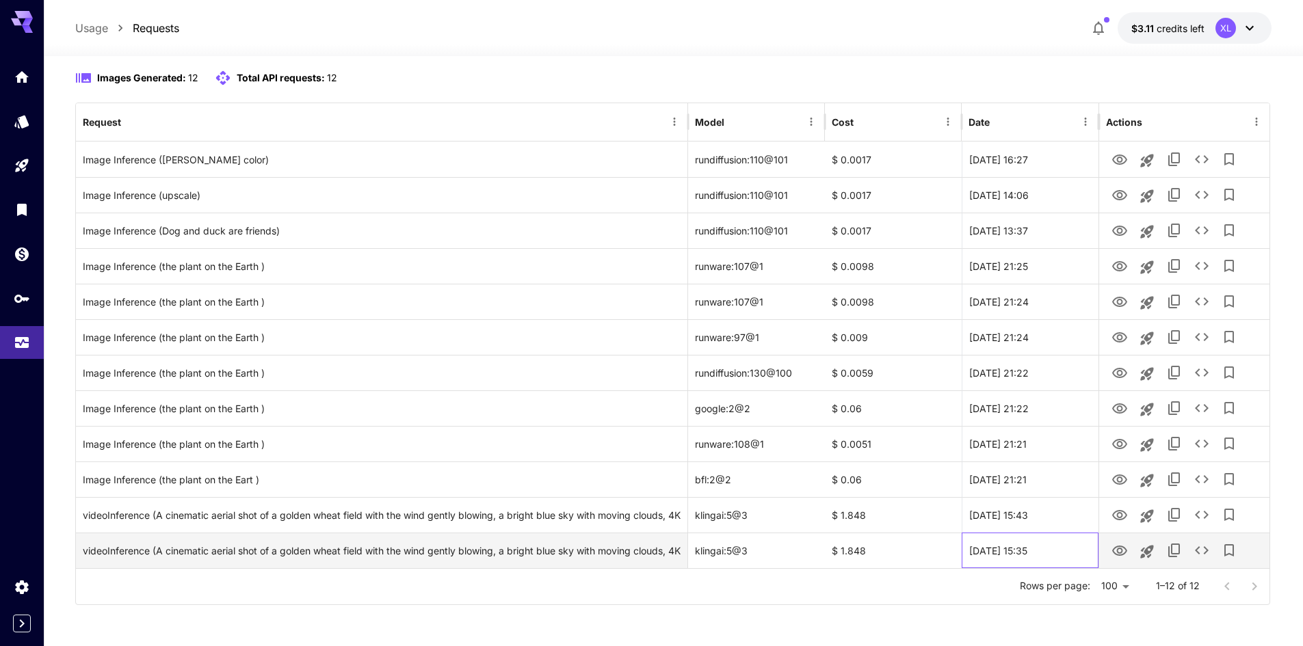
click at [971, 540] on div "[DATE] 15:35" at bounding box center [1029, 551] width 137 height 36
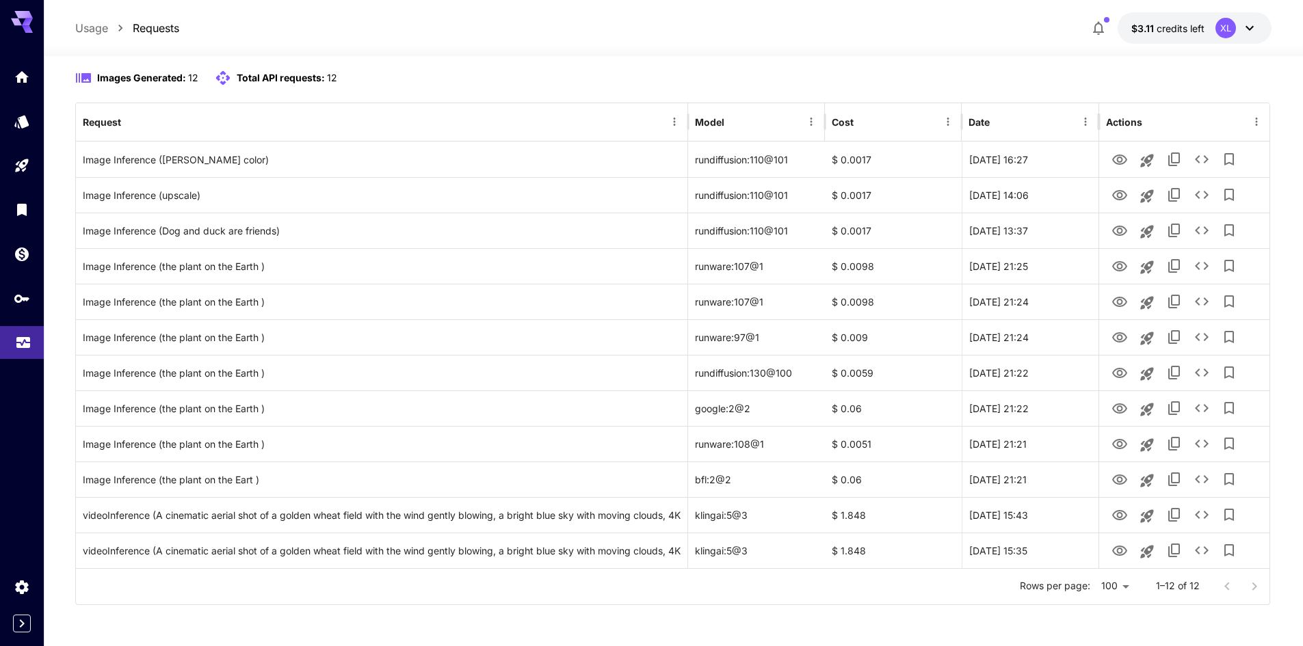
click at [27, 332] on icon "Usage" at bounding box center [23, 338] width 16 height 16
click at [21, 343] on icon "Usage" at bounding box center [23, 341] width 14 height 7
click at [10, 360] on div at bounding box center [22, 199] width 44 height 333
click at [13, 308] on link at bounding box center [22, 299] width 44 height 34
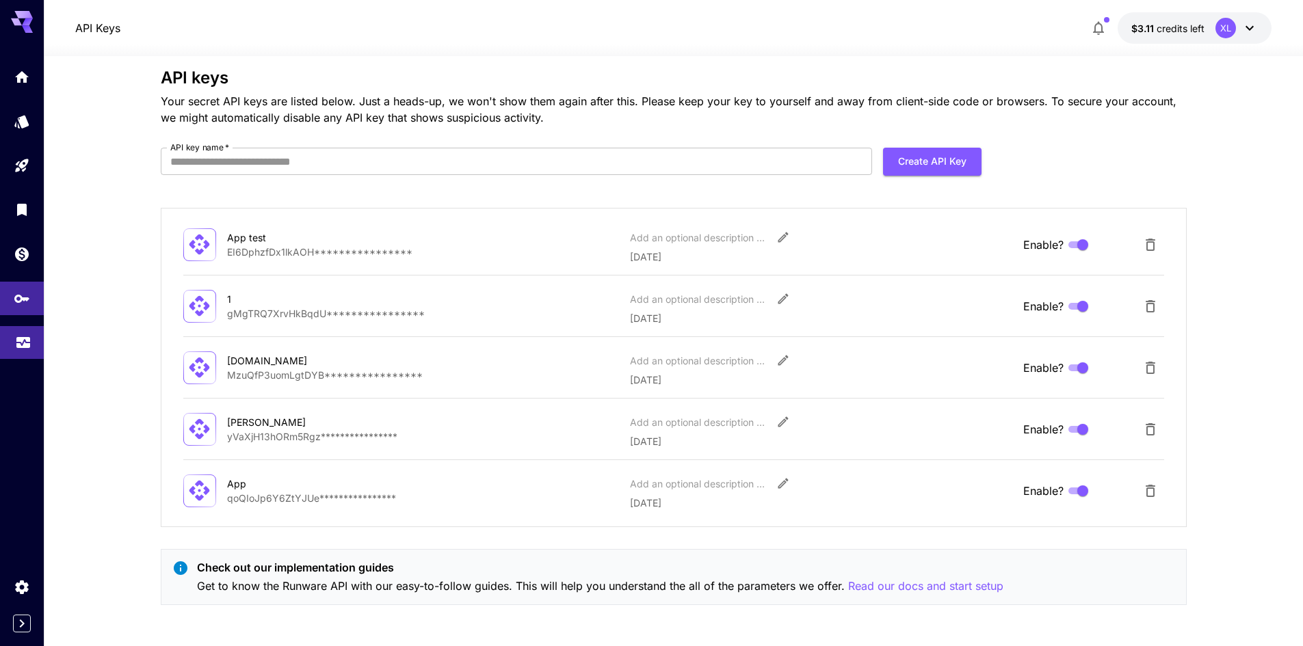
scroll to position [18, 0]
click at [16, 347] on icon "Usage" at bounding box center [23, 338] width 16 height 16
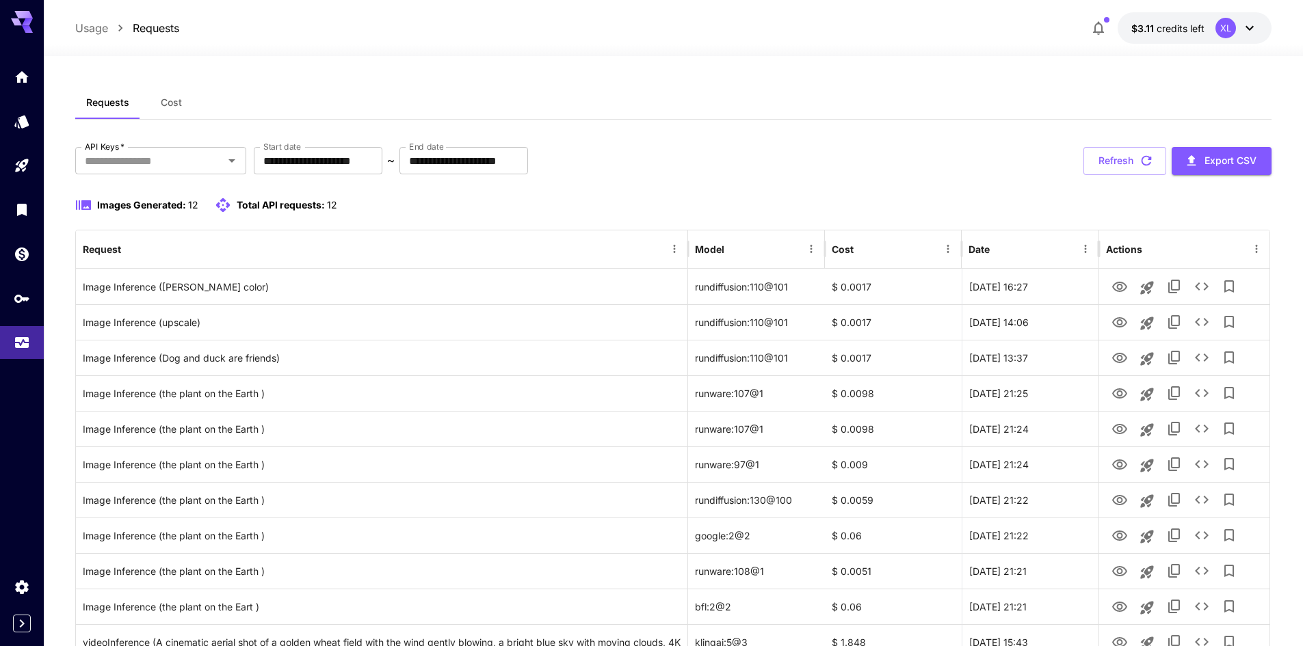
click at [1176, 38] on button "$3.11 credits left XL" at bounding box center [1194, 27] width 154 height 31
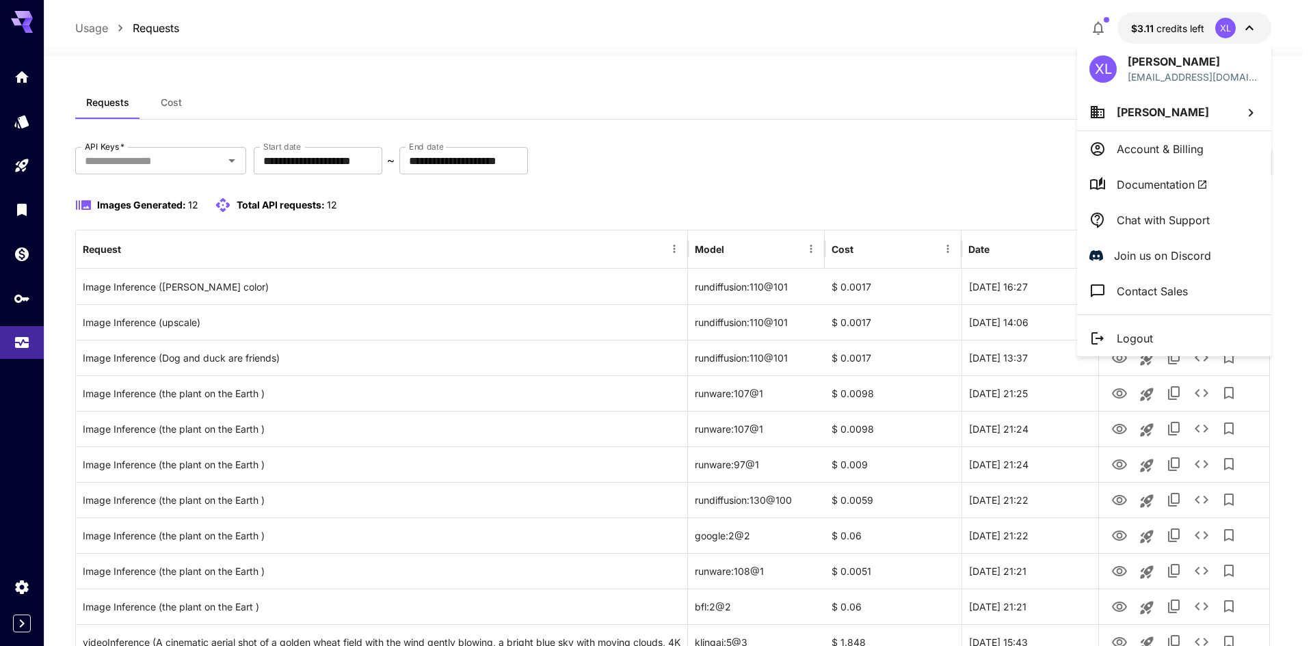
click at [1176, 37] on div at bounding box center [656, 323] width 1313 height 646
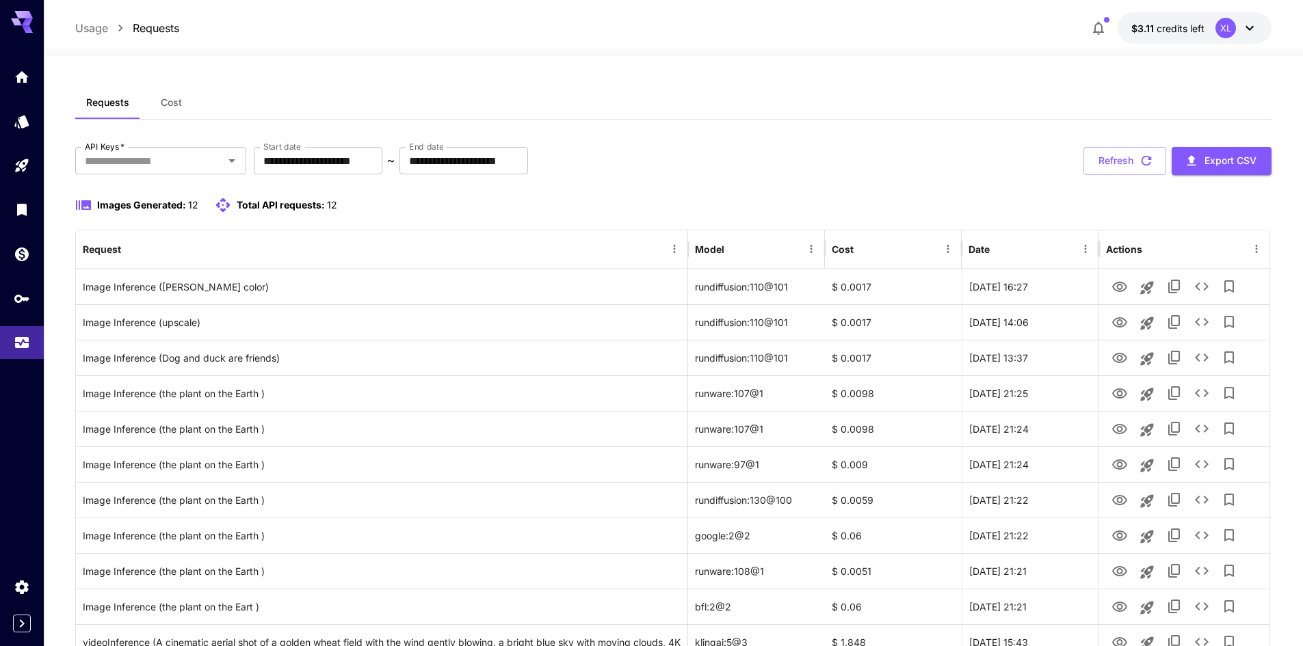
scroll to position [127, 0]
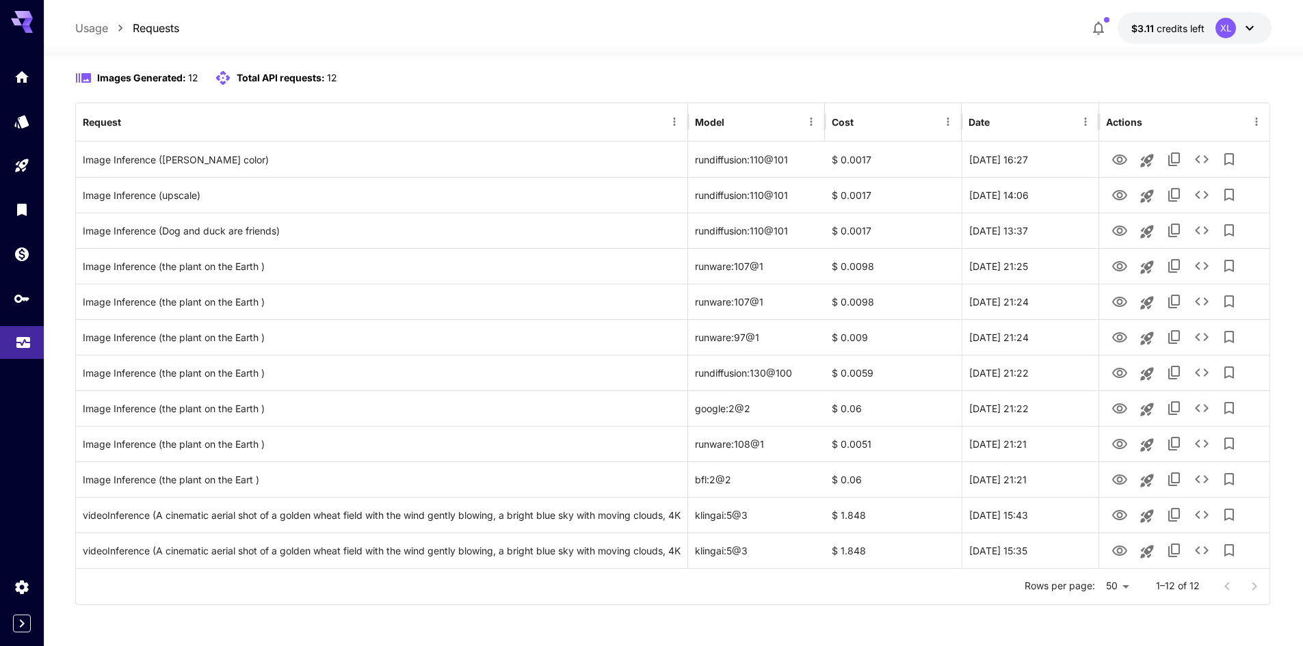
click at [29, 335] on icon "Usage" at bounding box center [23, 338] width 14 height 7
click at [8, 296] on link at bounding box center [22, 299] width 44 height 34
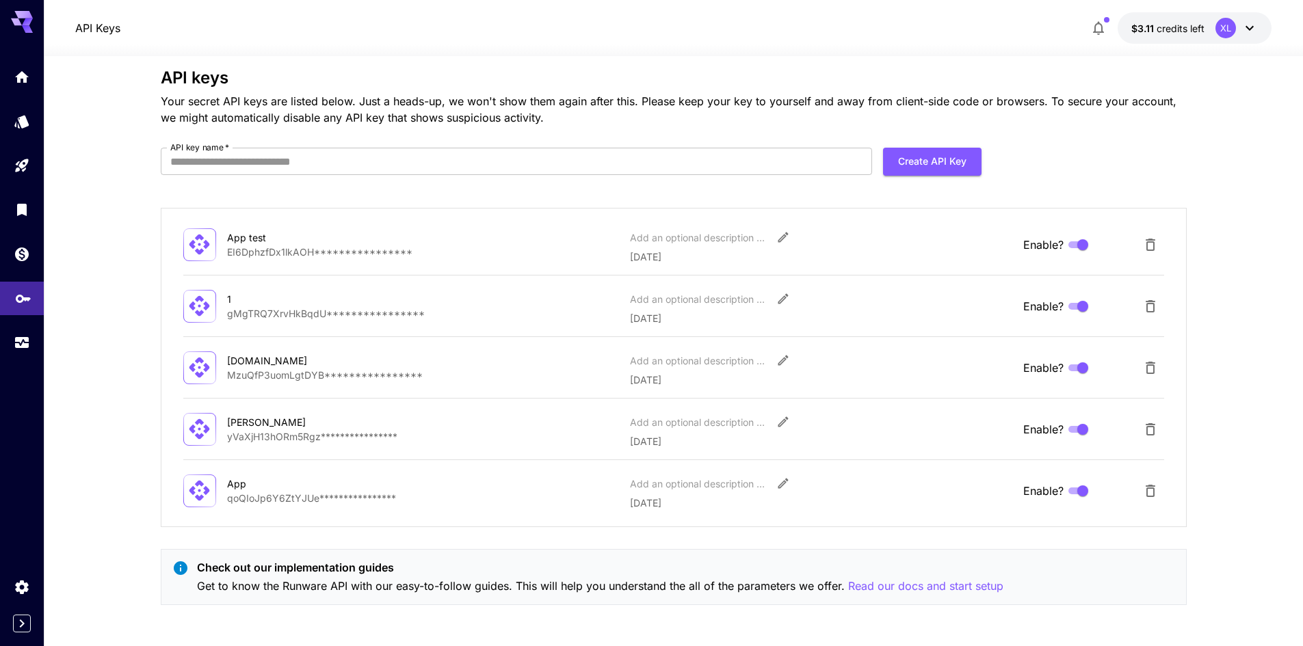
scroll to position [18, 0]
click at [15, 346] on icon "Usage" at bounding box center [23, 340] width 16 height 16
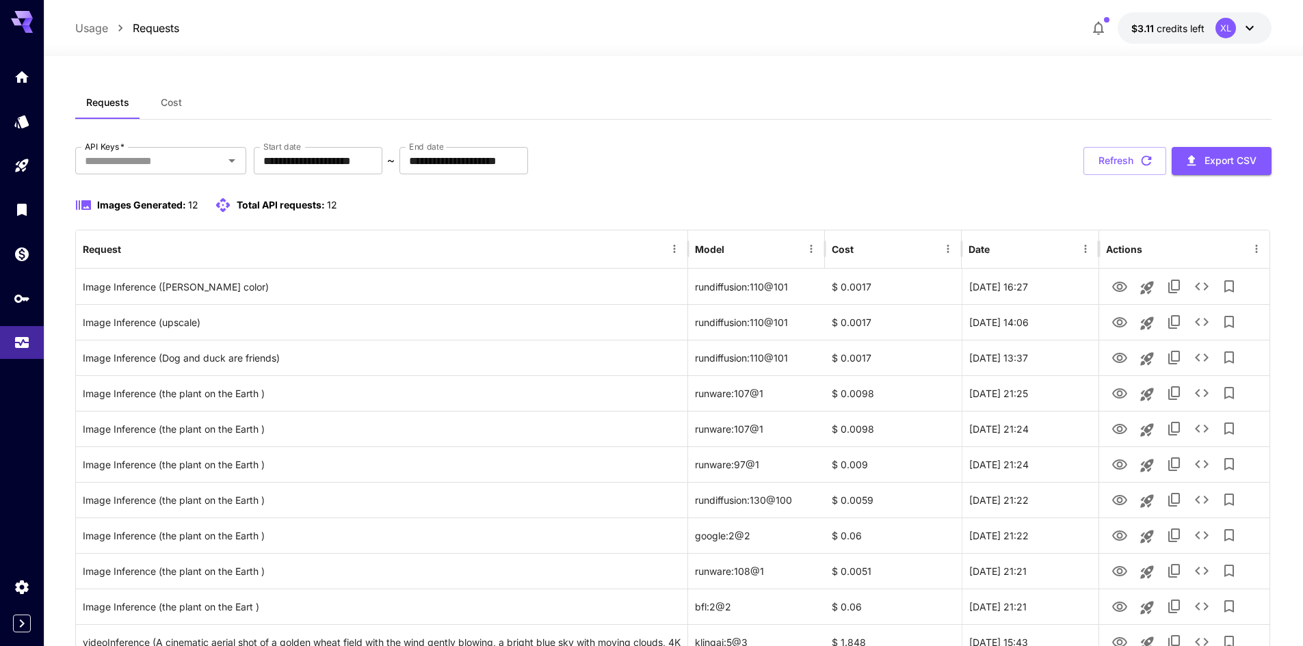
drag, startPoint x: 944, startPoint y: 3, endPoint x: 737, endPoint y: 32, distance: 209.9
click at [737, 32] on div "Usage Requests $3.11 credits left XL" at bounding box center [673, 27] width 1196 height 31
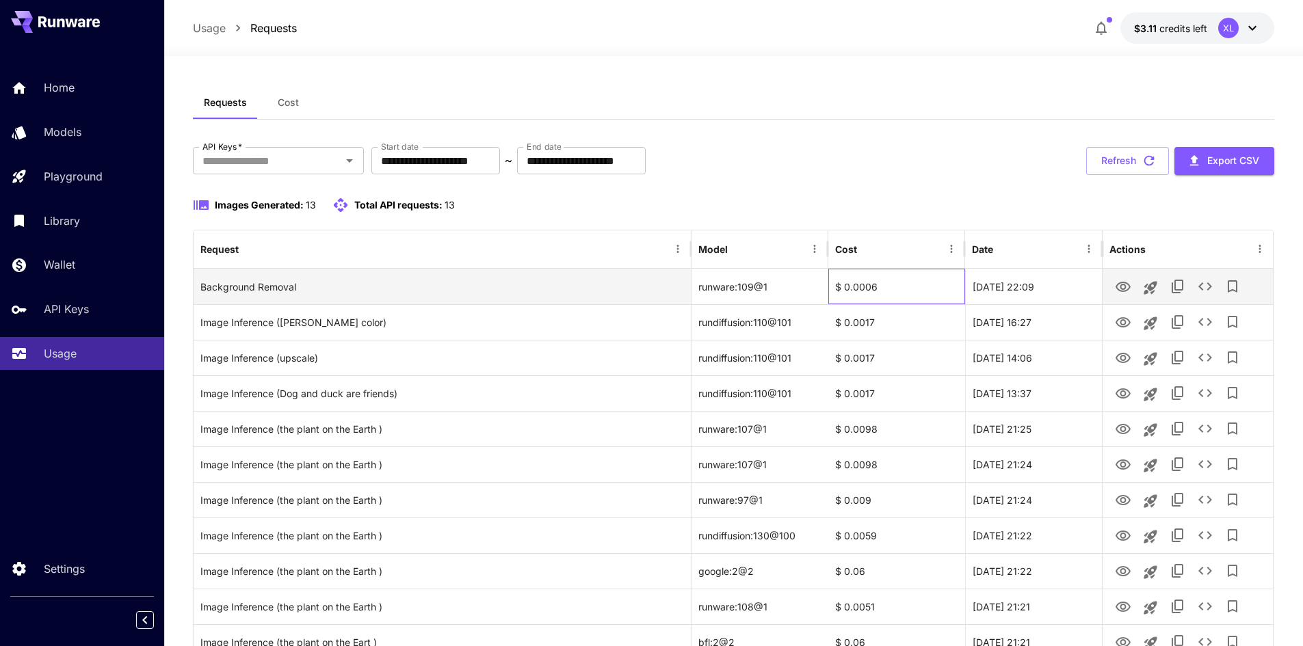
click at [913, 301] on div "$ 0.0006" at bounding box center [896, 287] width 137 height 36
drag, startPoint x: 1153, startPoint y: 293, endPoint x: 1139, endPoint y: 274, distance: 23.4
click at [1143, 258] on body "**********" at bounding box center [651, 404] width 1303 height 809
click at [1122, 298] on button "View Image" at bounding box center [1122, 286] width 27 height 28
click at [1124, 291] on icon "View Image" at bounding box center [1122, 287] width 15 height 10
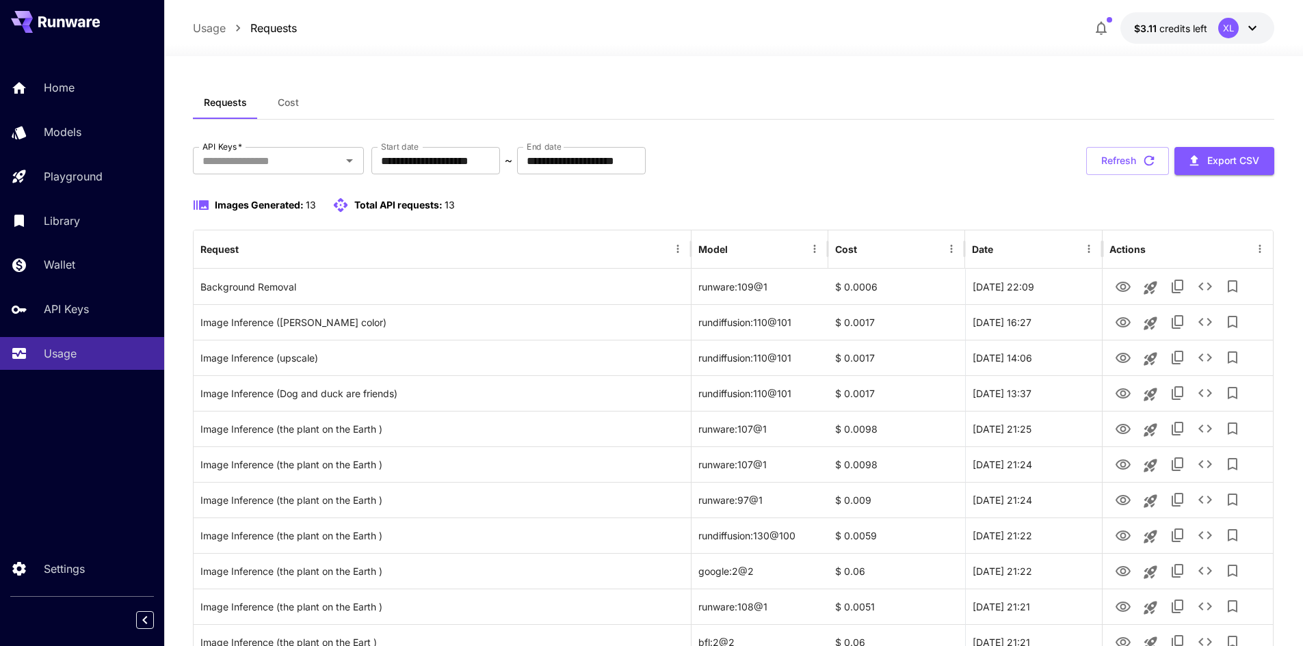
click at [731, 88] on div "Requests Cost" at bounding box center [734, 103] width 1082 height 34
click at [339, 57] on div "**********" at bounding box center [734, 432] width 1082 height 753
click at [567, 71] on div "**********" at bounding box center [734, 432] width 1082 height 753
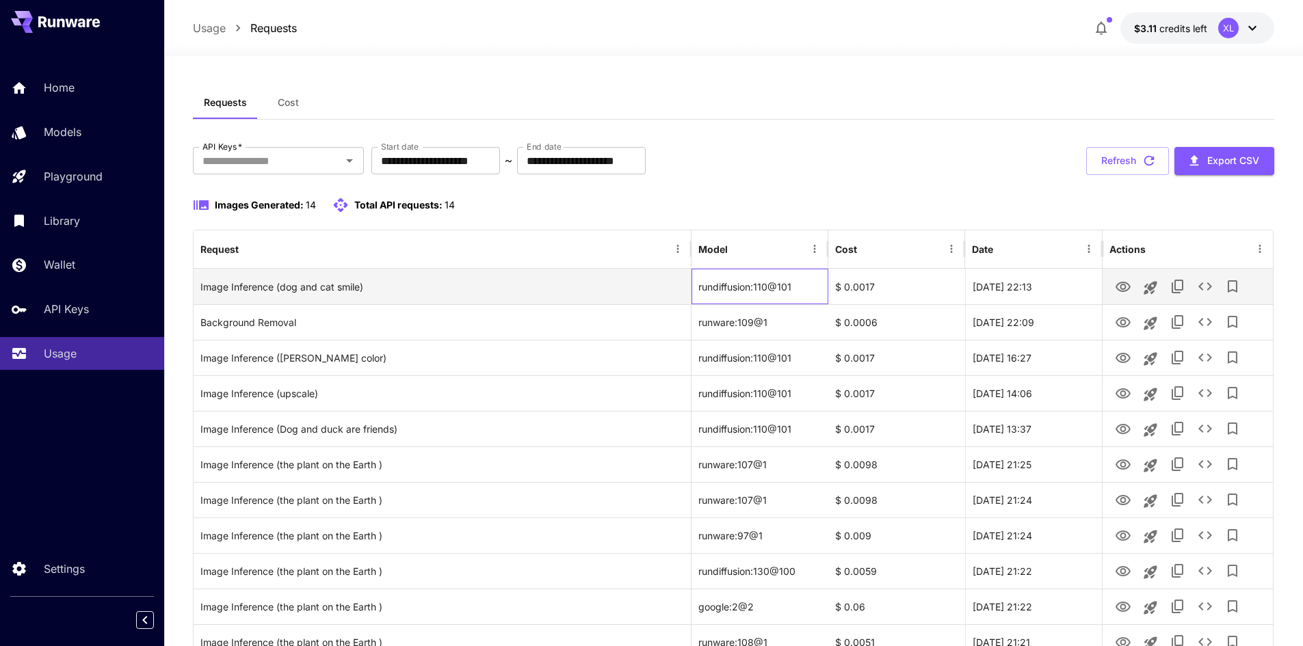
click at [786, 285] on div "rundiffusion:110@101" at bounding box center [759, 287] width 137 height 36
click at [922, 285] on div "$ 0.0017" at bounding box center [896, 287] width 137 height 36
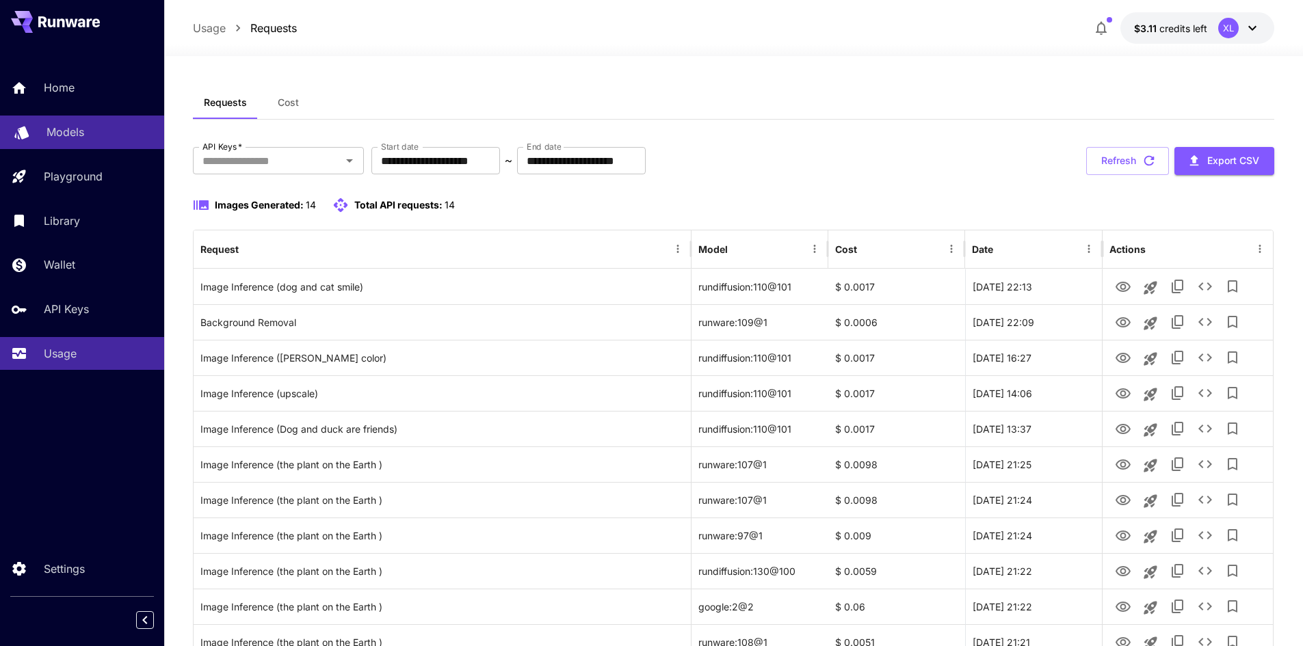
click at [93, 135] on div "Models" at bounding box center [100, 132] width 107 height 16
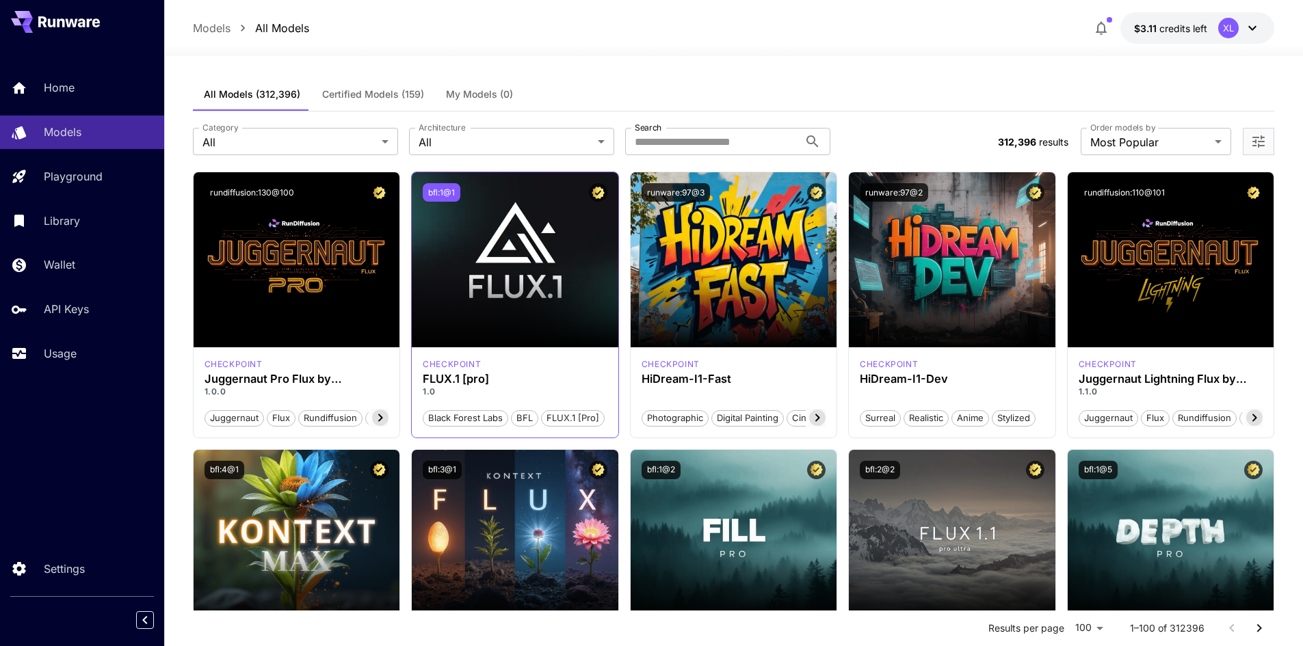
click at [443, 188] on button "bfl:1@1" at bounding box center [442, 192] width 38 height 18
drag, startPoint x: 456, startPoint y: 42, endPoint x: 85, endPoint y: 358, distance: 487.0
click at [85, 358] on div "Usage" at bounding box center [100, 353] width 107 height 16
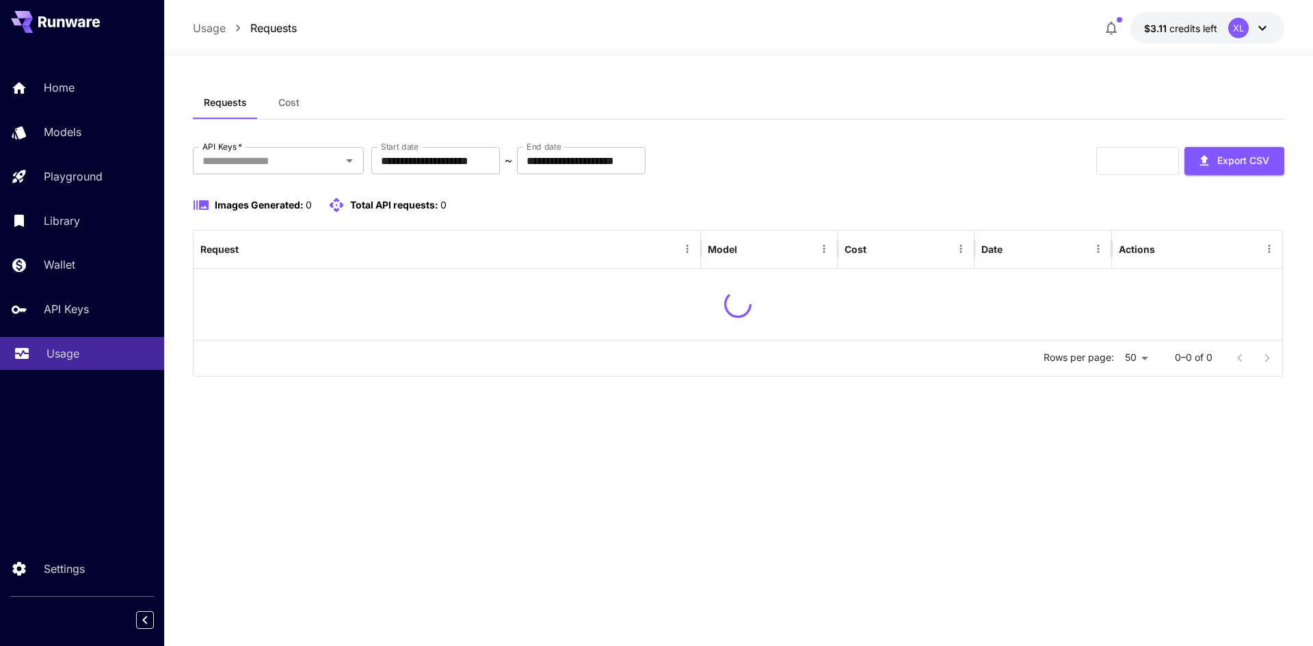
click at [85, 358] on div "Usage" at bounding box center [100, 353] width 107 height 16
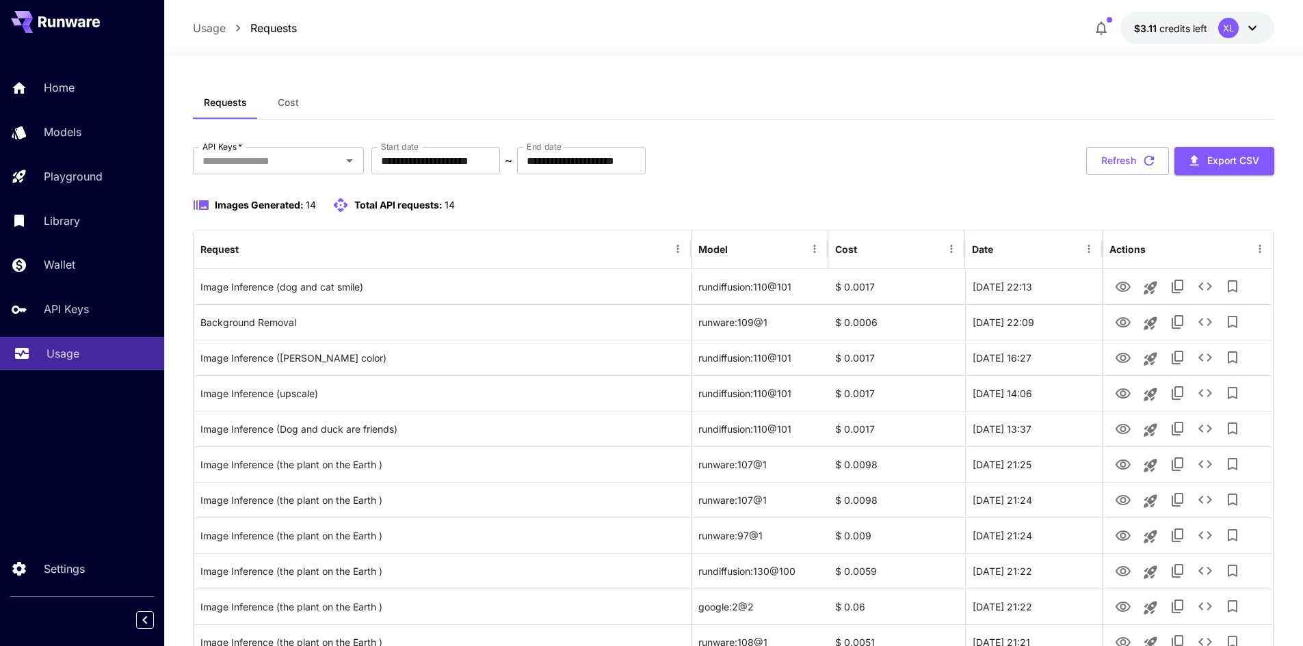
click at [85, 358] on div "Usage" at bounding box center [100, 353] width 107 height 16
click at [237, 163] on input "API Keys   *" at bounding box center [267, 160] width 140 height 19
click at [86, 92] on div "Home" at bounding box center [100, 87] width 107 height 16
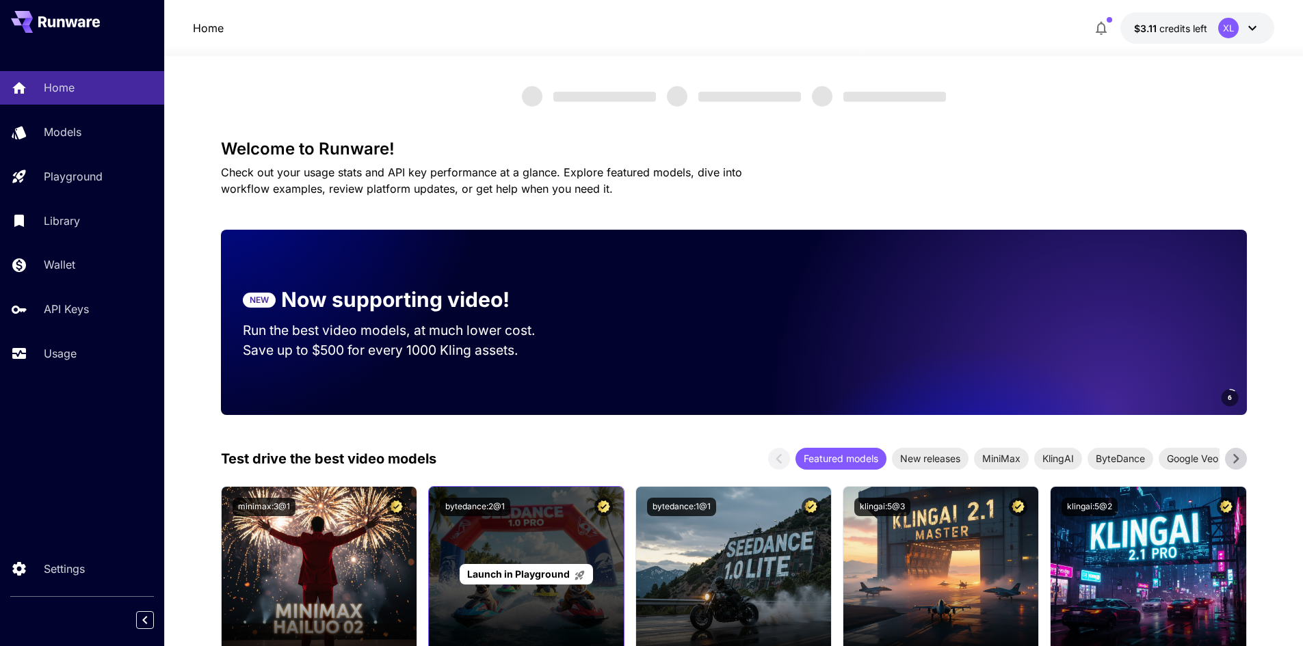
scroll to position [342, 0]
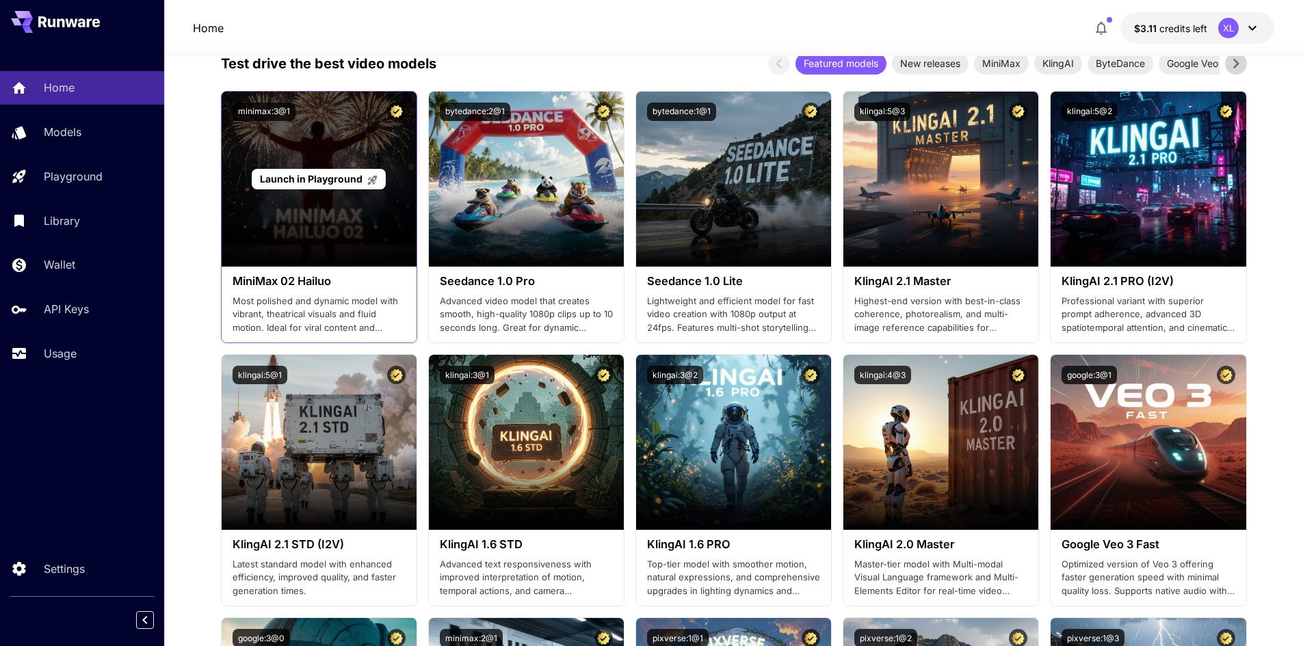
click at [332, 177] on span "Launch in Playground" at bounding box center [311, 179] width 103 height 12
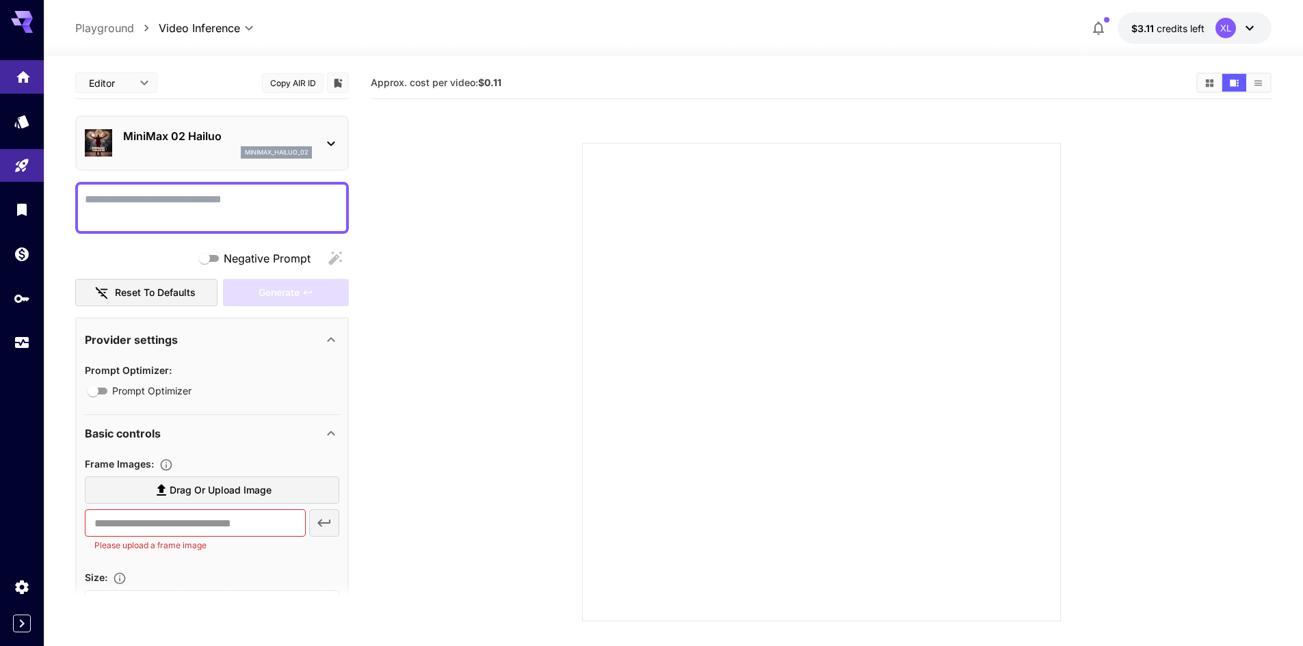
click at [14, 79] on link at bounding box center [22, 77] width 44 height 34
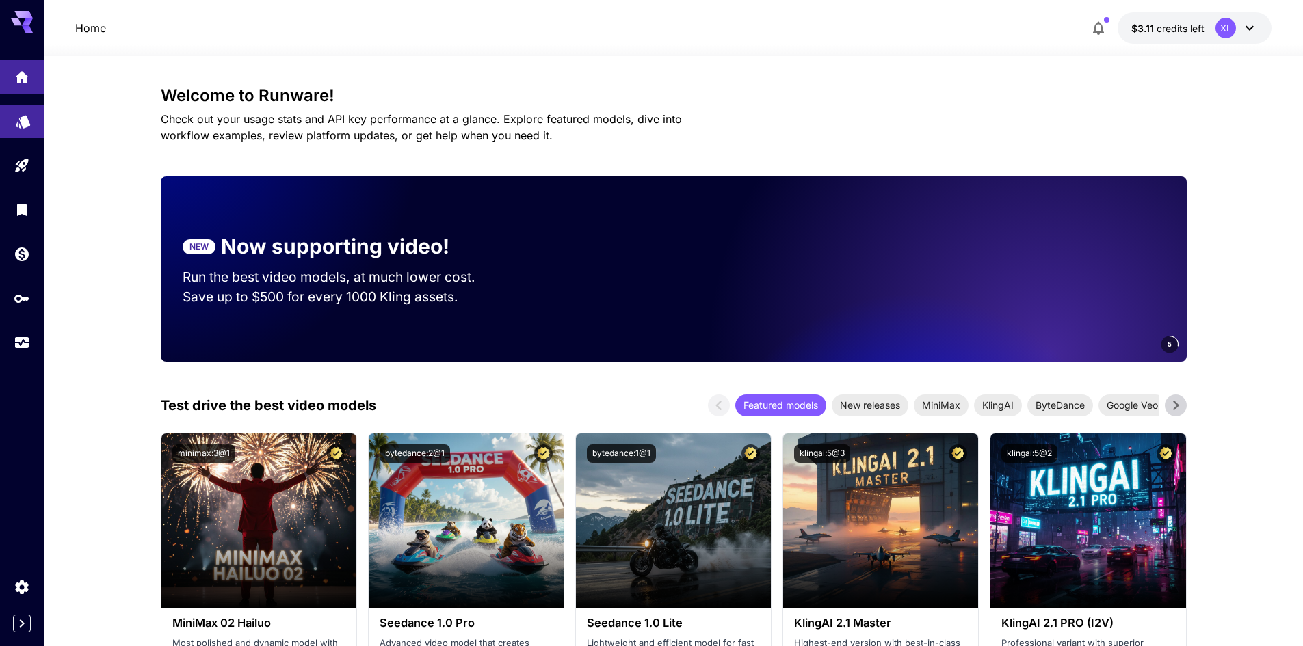
click at [16, 122] on icon "Models" at bounding box center [23, 117] width 16 height 16
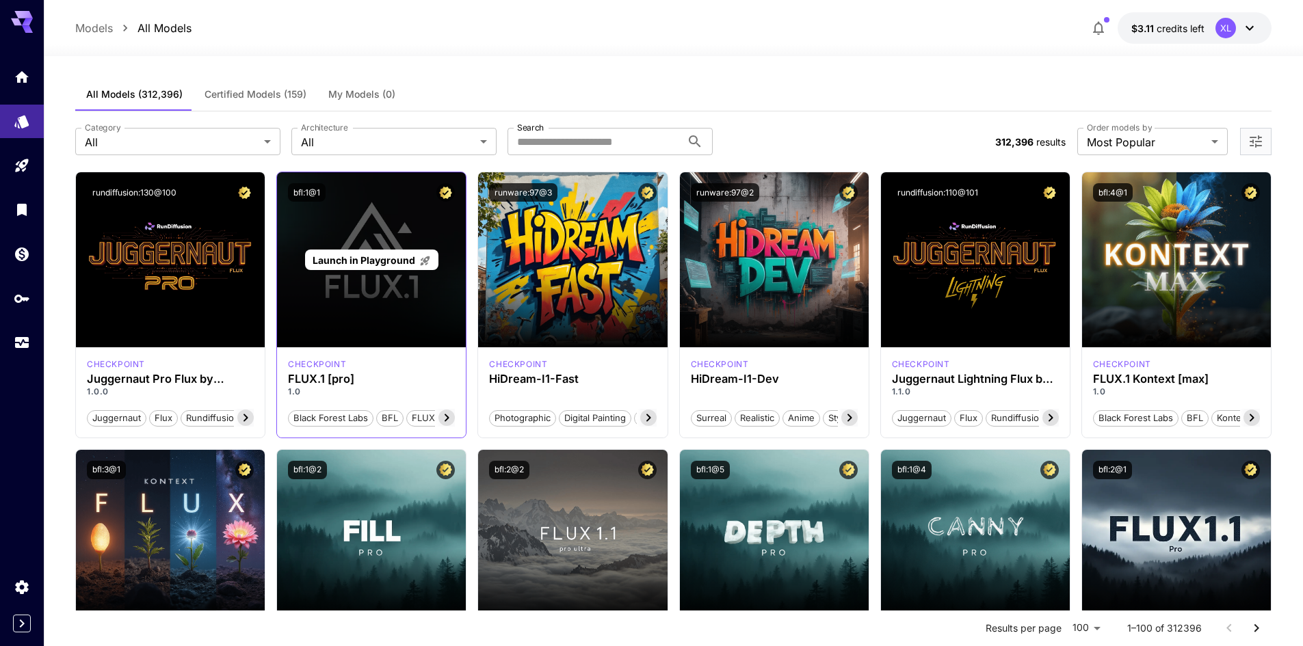
click at [352, 260] on span "Launch in Playground" at bounding box center [364, 260] width 103 height 12
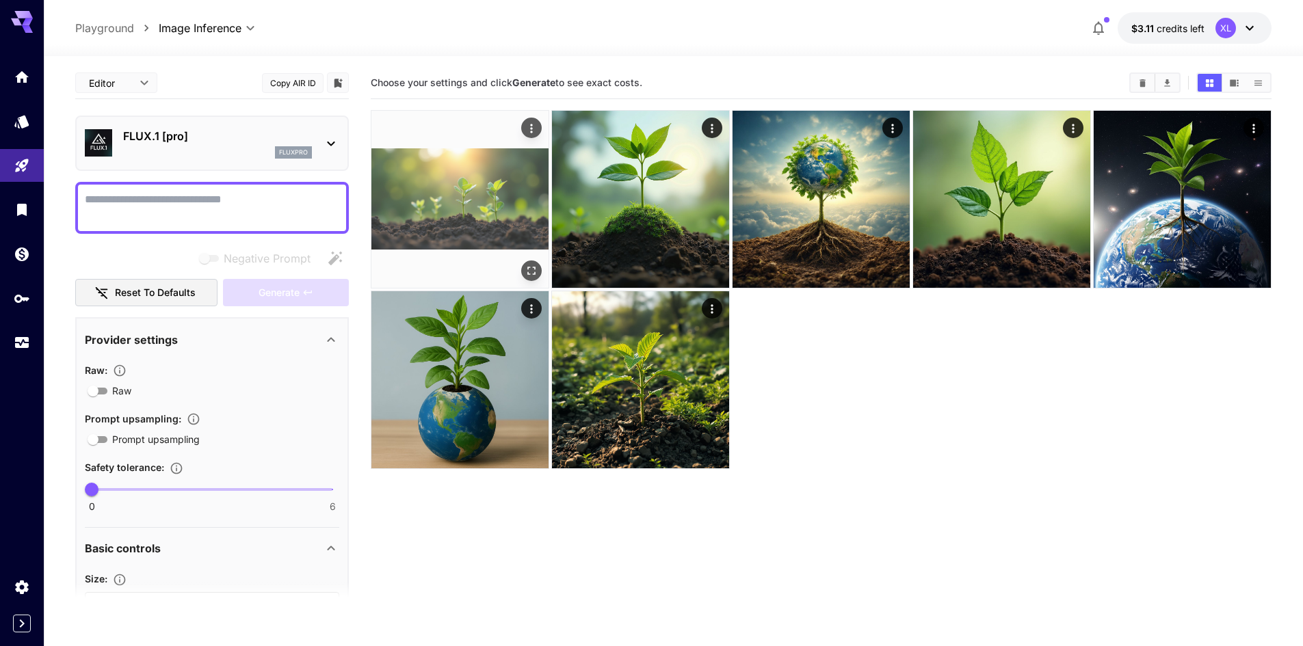
click at [492, 222] on img at bounding box center [459, 199] width 177 height 177
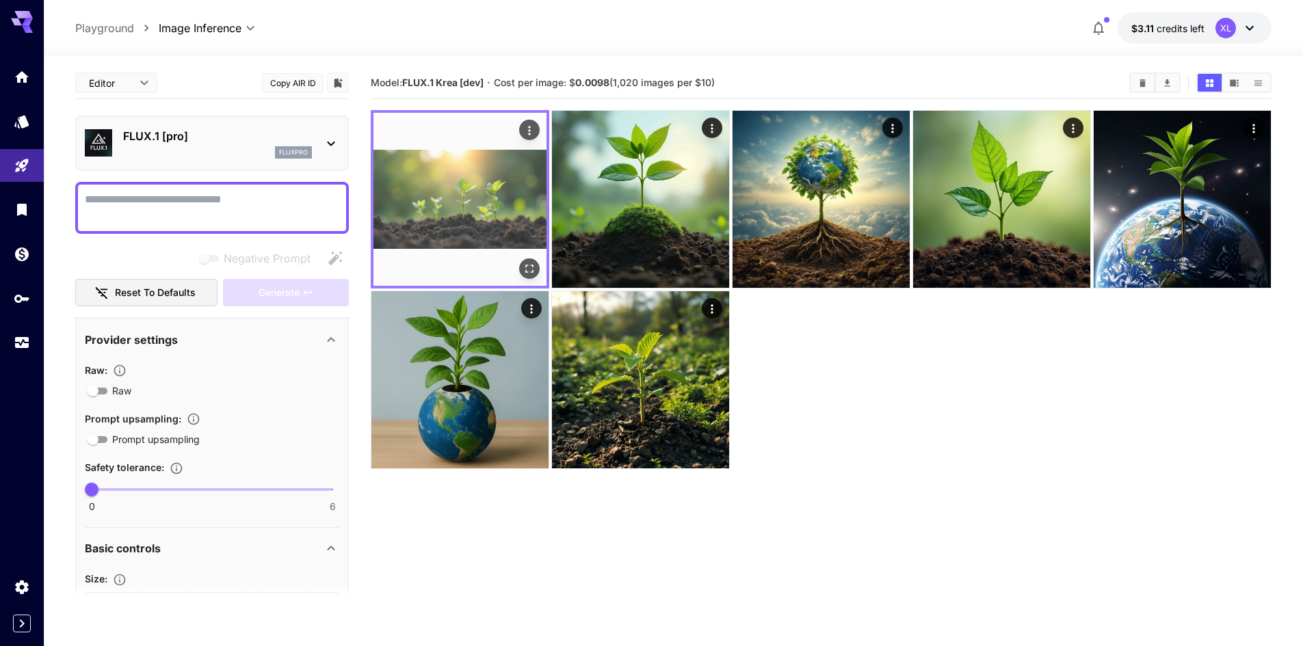
click at [490, 178] on img at bounding box center [459, 199] width 173 height 173
click at [524, 124] on icon "Actions" at bounding box center [529, 131] width 14 height 14
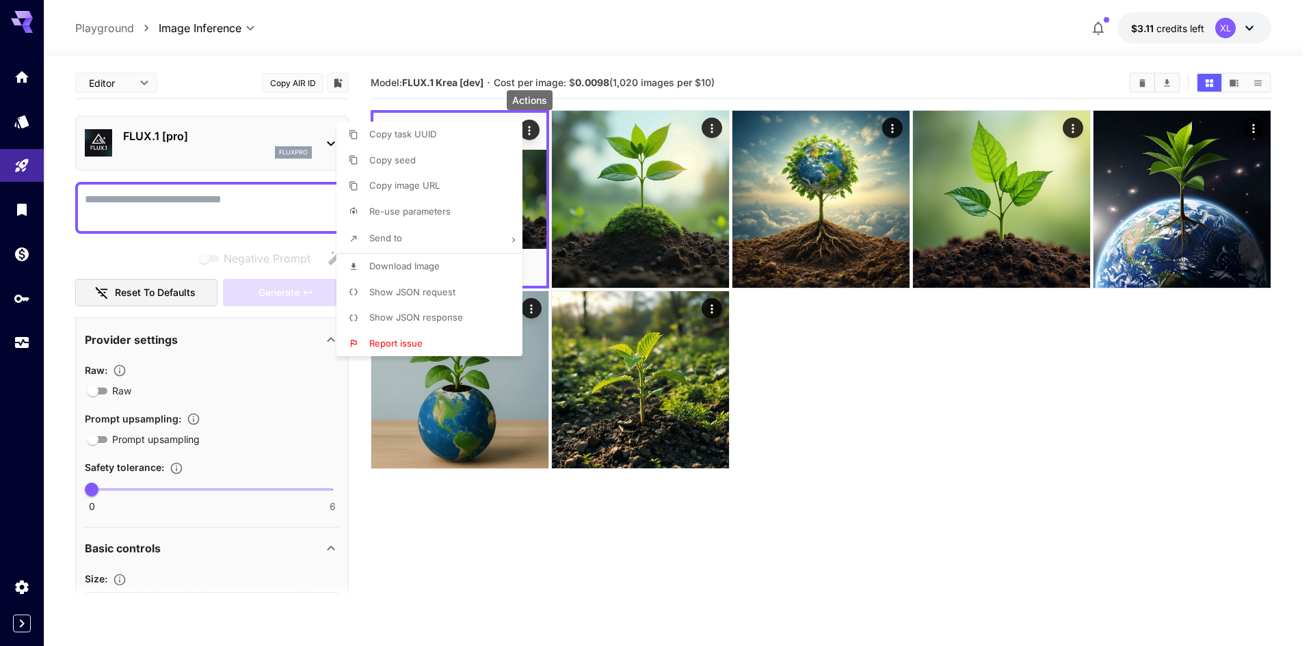
click at [438, 287] on span "Show JSON request" at bounding box center [412, 292] width 86 height 11
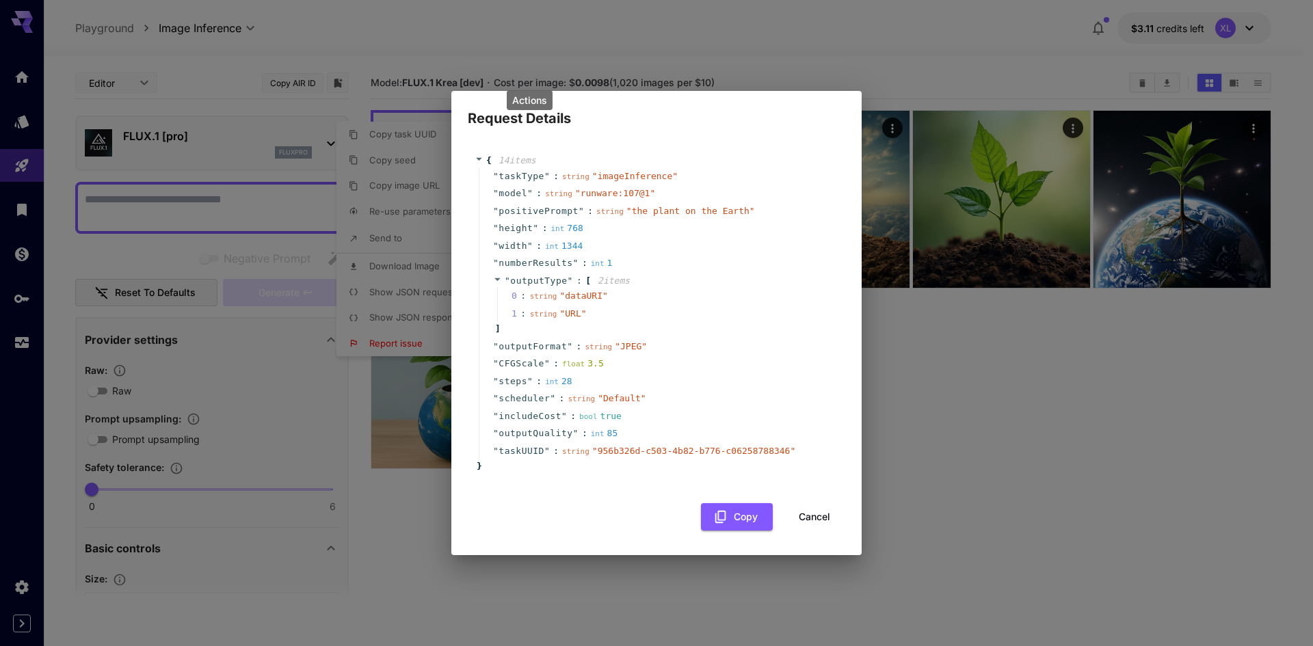
click at [636, 285] on div "" outputType " : [ 2 item s 0 : string " dataURI " 1 : string " URL " ]" at bounding box center [659, 305] width 360 height 66
drag, startPoint x: 729, startPoint y: 209, endPoint x: 621, endPoint y: 215, distance: 108.2
click at [626, 215] on span "" the plant on the Earth "" at bounding box center [690, 211] width 129 height 10
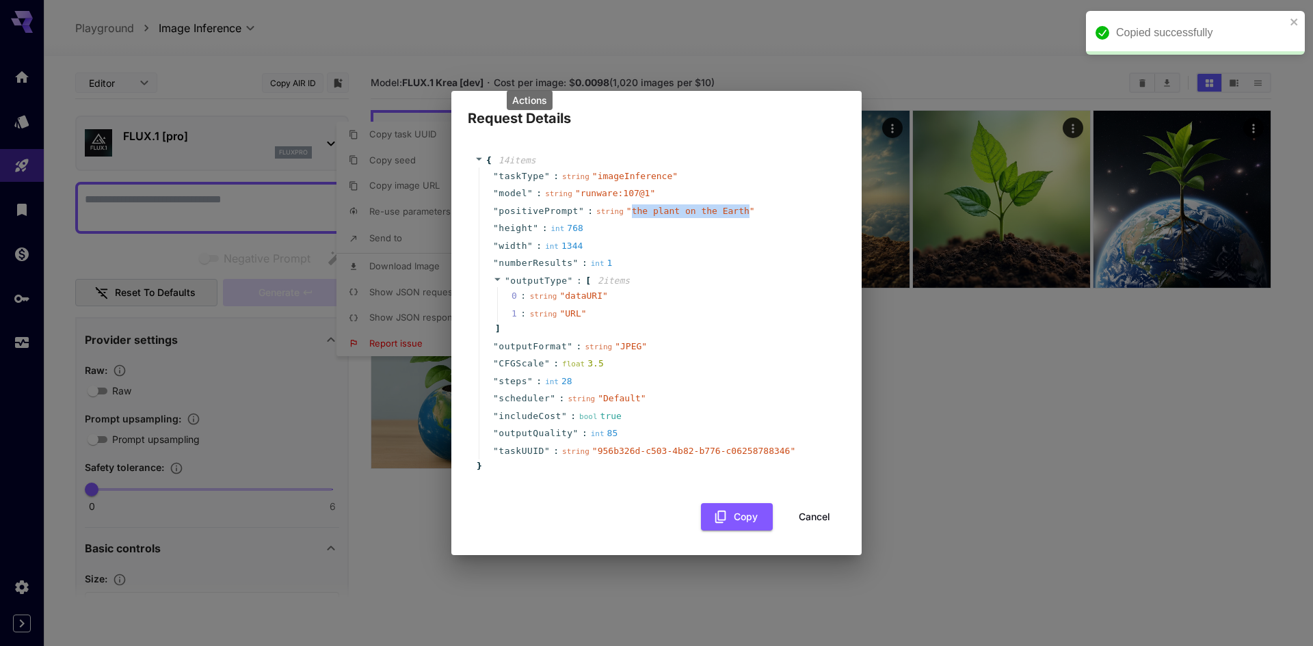
copy span "the plant on the Earth"
click at [816, 520] on button "Cancel" at bounding box center [815, 517] width 62 height 28
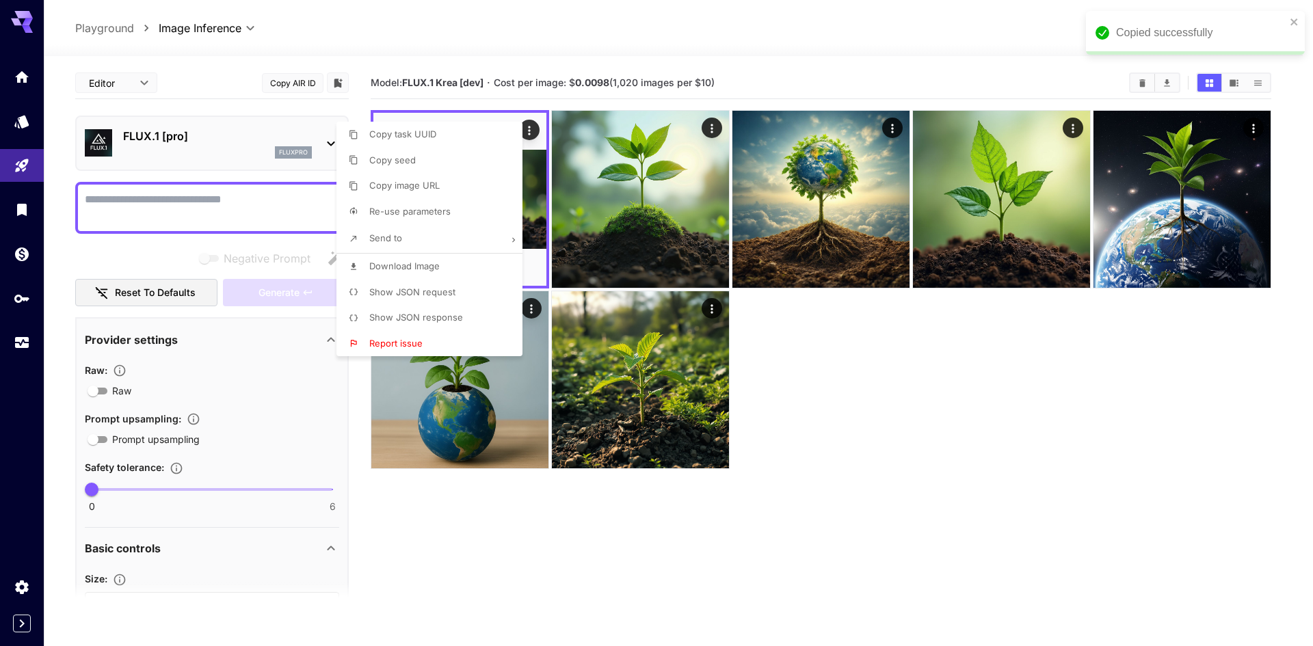
click at [196, 203] on div at bounding box center [656, 323] width 1313 height 646
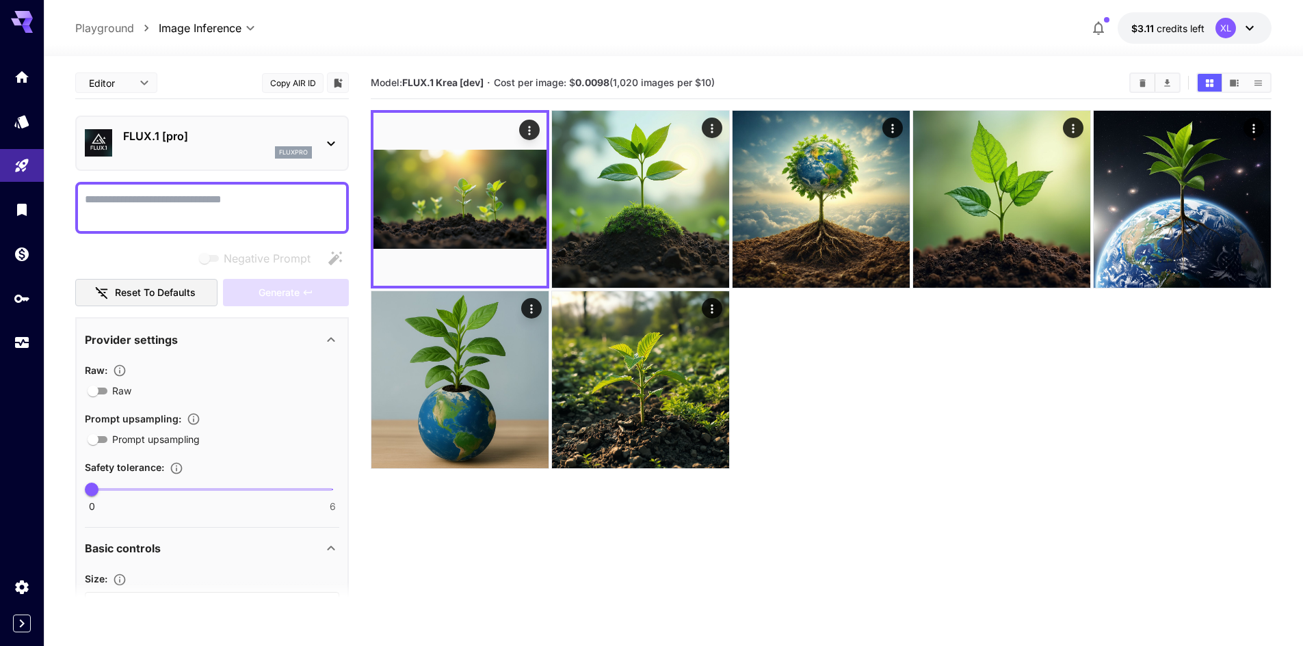
click at [158, 210] on textarea "Negative Prompt" at bounding box center [212, 207] width 254 height 33
paste textarea "**********"
type textarea "**********"
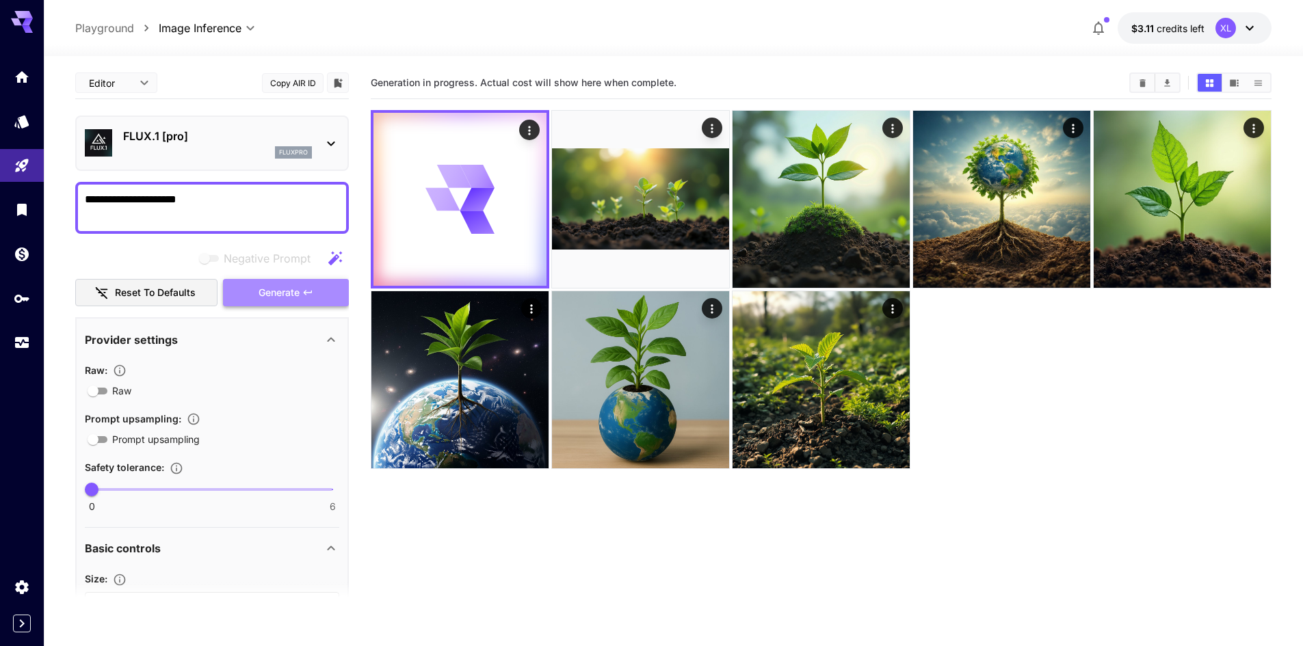
click at [283, 291] on span "Generate" at bounding box center [278, 292] width 41 height 17
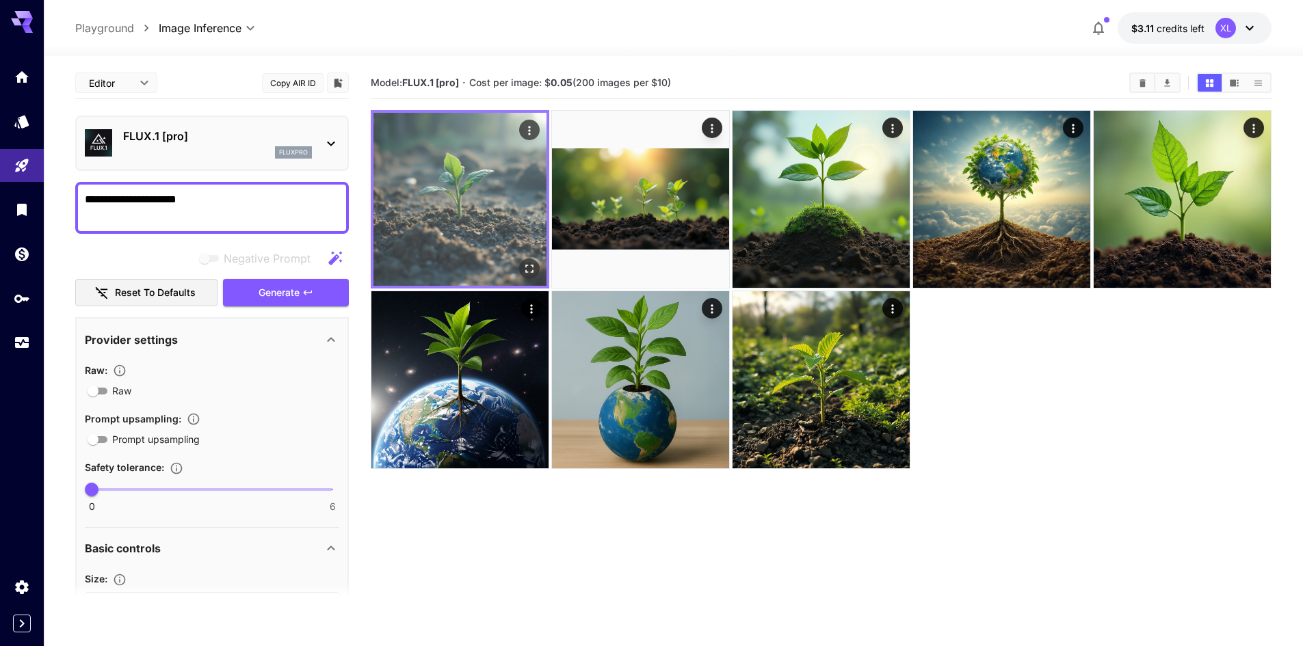
click at [491, 161] on img at bounding box center [459, 199] width 173 height 173
click at [529, 267] on icon "Open in fullscreen" at bounding box center [529, 269] width 14 height 14
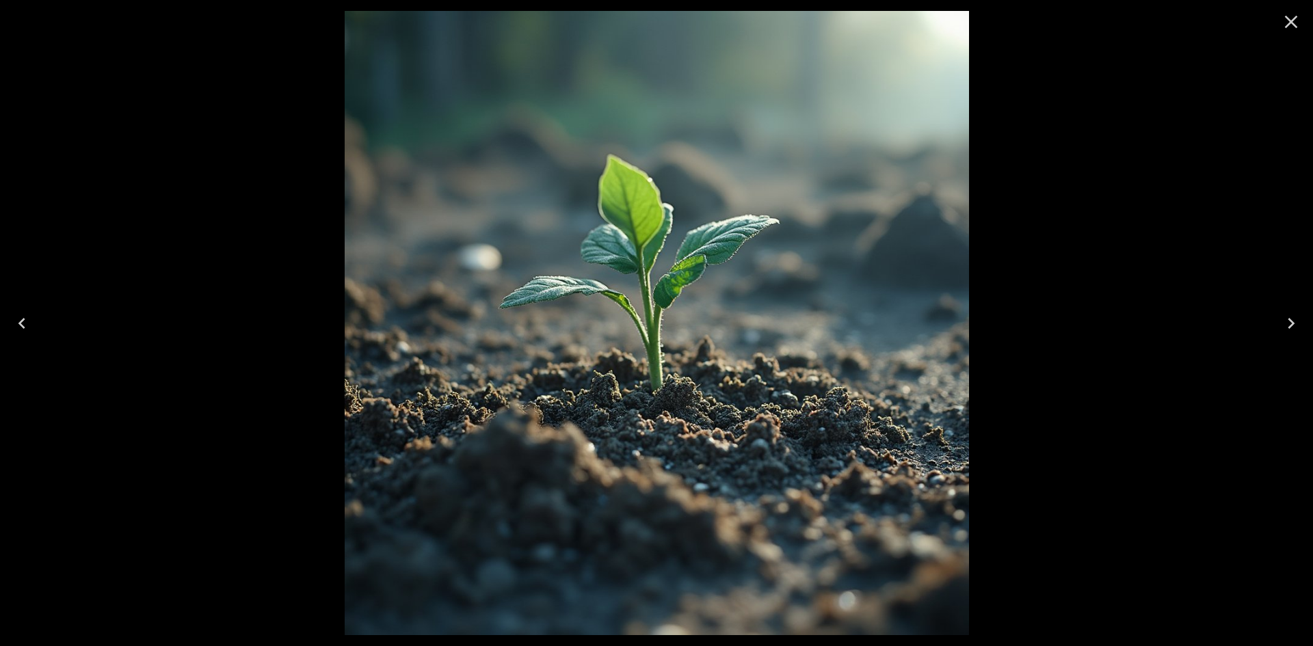
click at [1282, 27] on icon "Close" at bounding box center [1291, 22] width 22 height 22
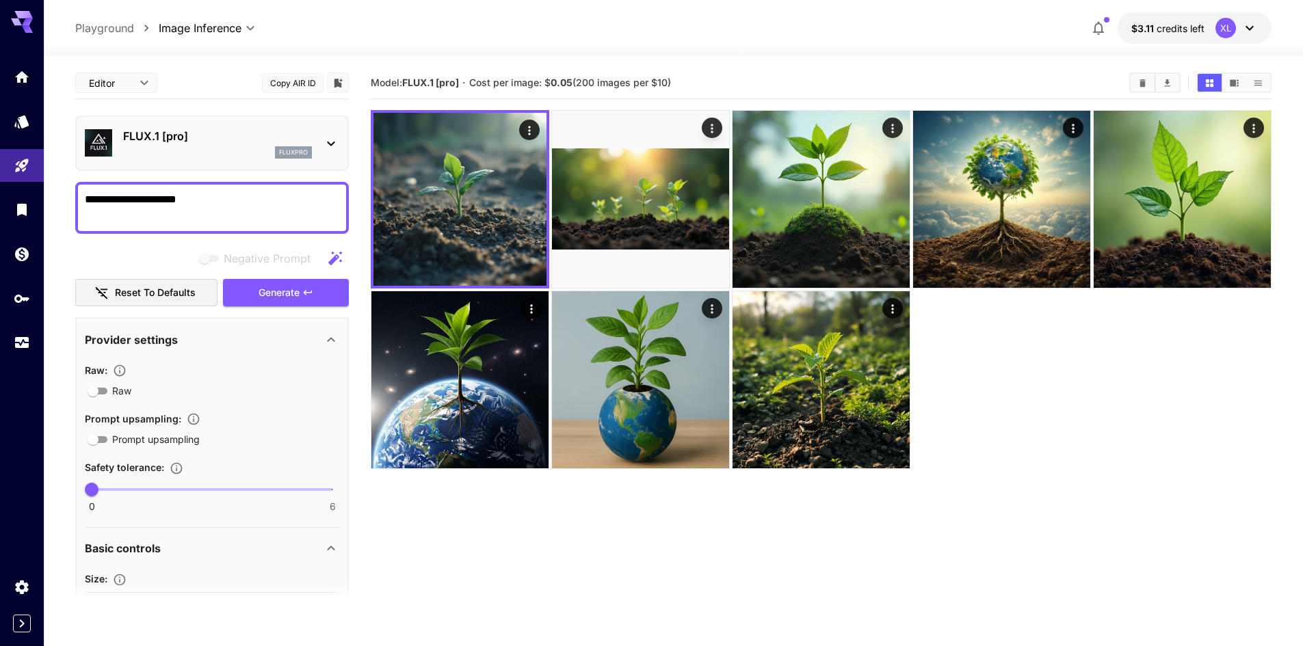
click at [237, 195] on textarea "**********" at bounding box center [212, 207] width 254 height 33
click at [25, 131] on link at bounding box center [22, 122] width 44 height 34
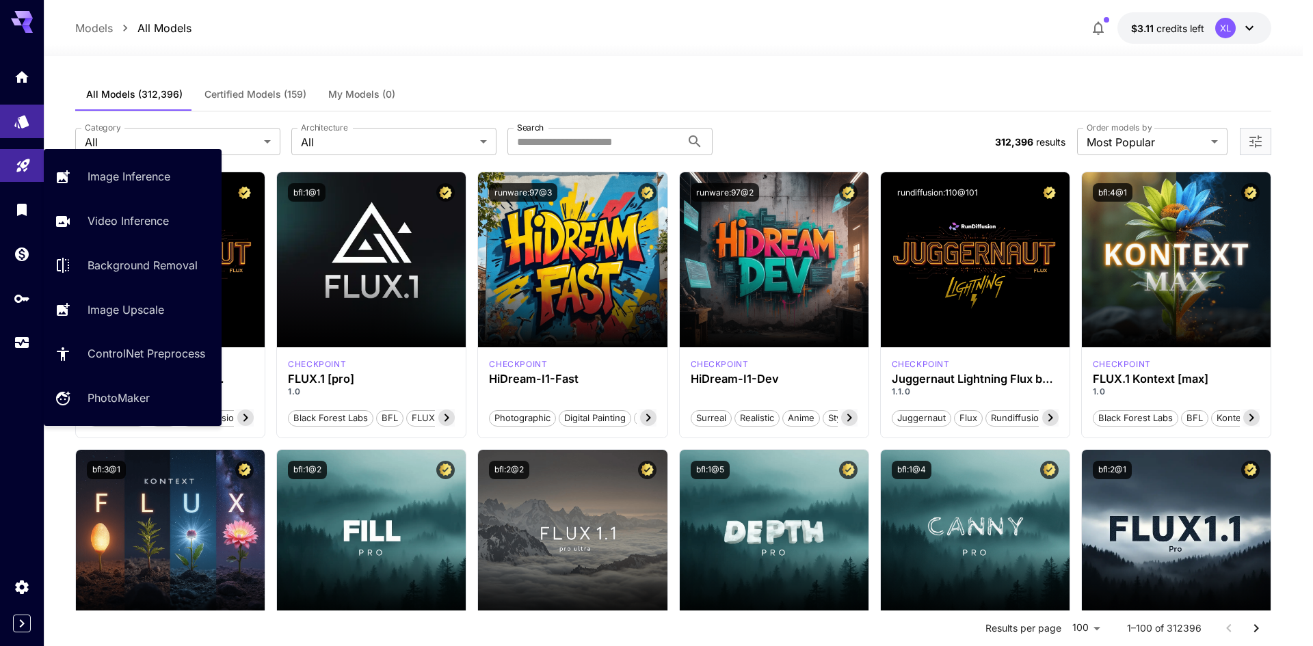
click at [18, 172] on link at bounding box center [22, 166] width 44 height 34
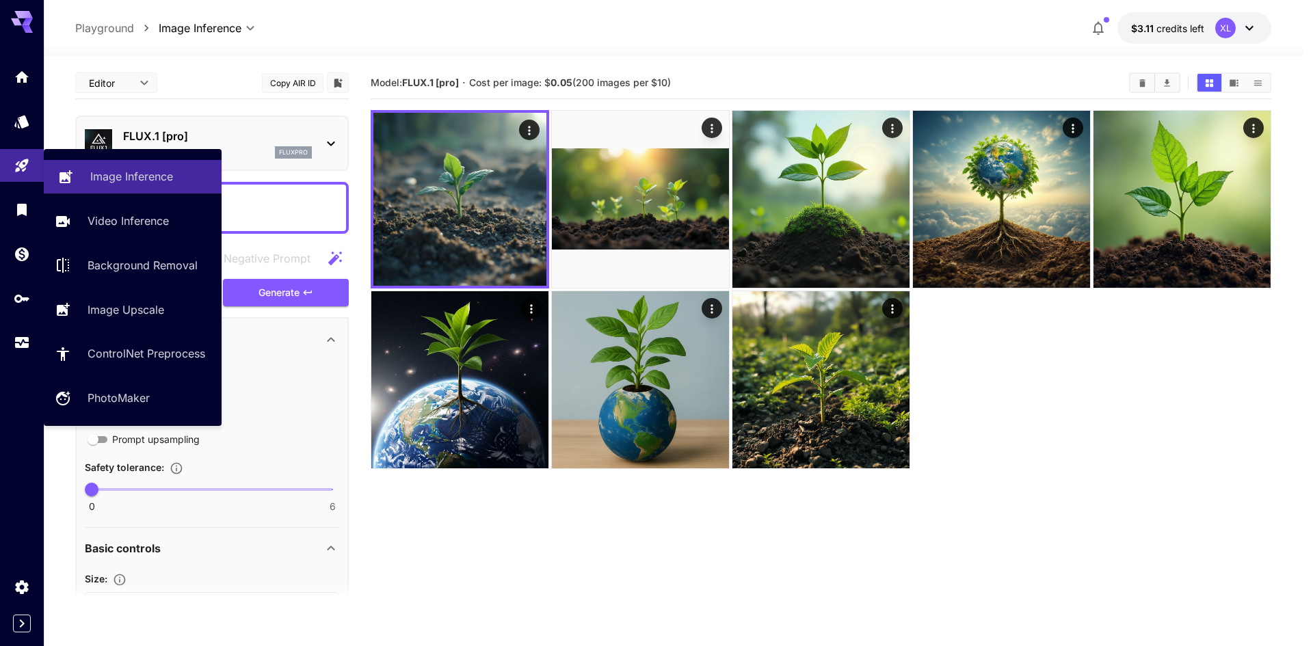
click at [124, 178] on p "Image Inference" at bounding box center [131, 176] width 83 height 16
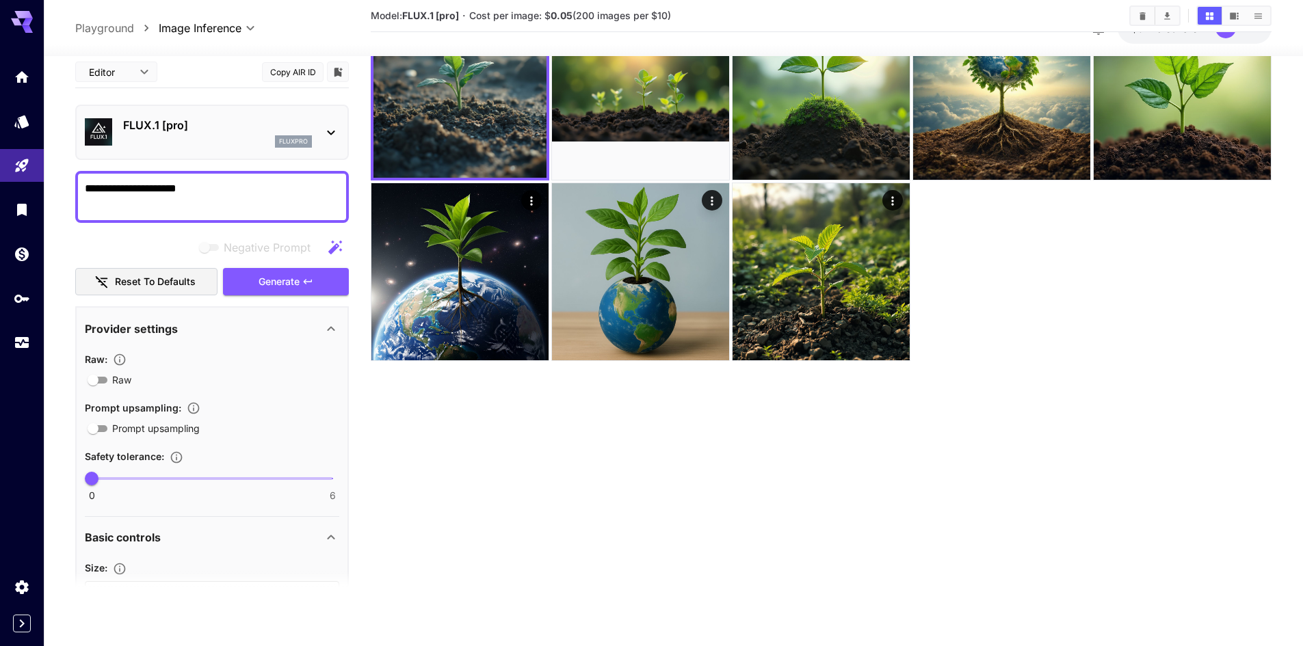
click at [334, 133] on icon at bounding box center [331, 132] width 16 height 16
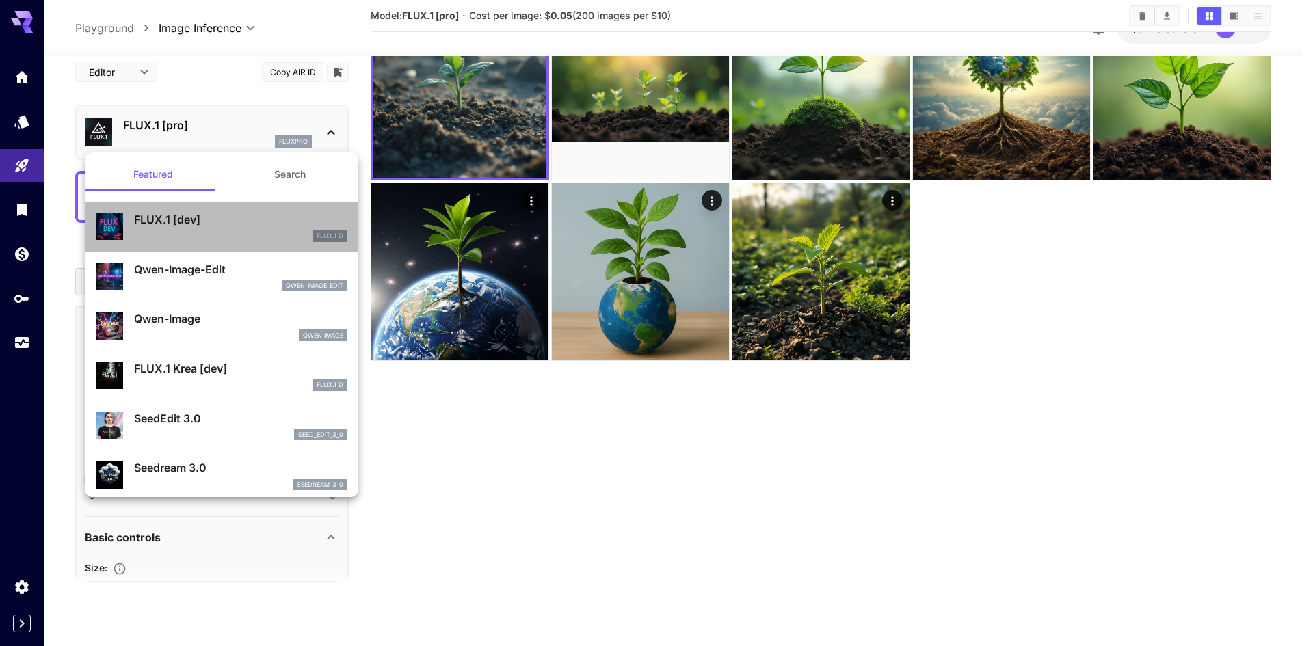
click at [267, 204] on li "FLUX.1 [dev] FLUX.1 D" at bounding box center [222, 227] width 274 height 50
type input "**"
type input "***"
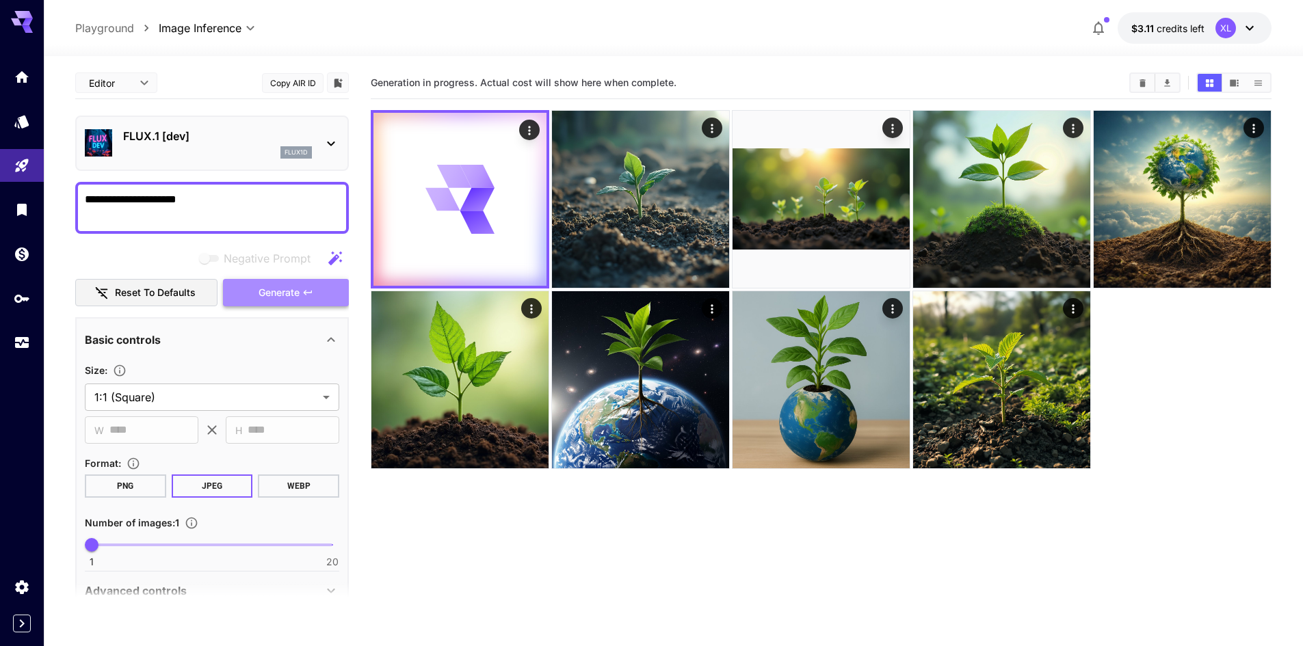
click at [271, 280] on button "Generate" at bounding box center [286, 293] width 126 height 28
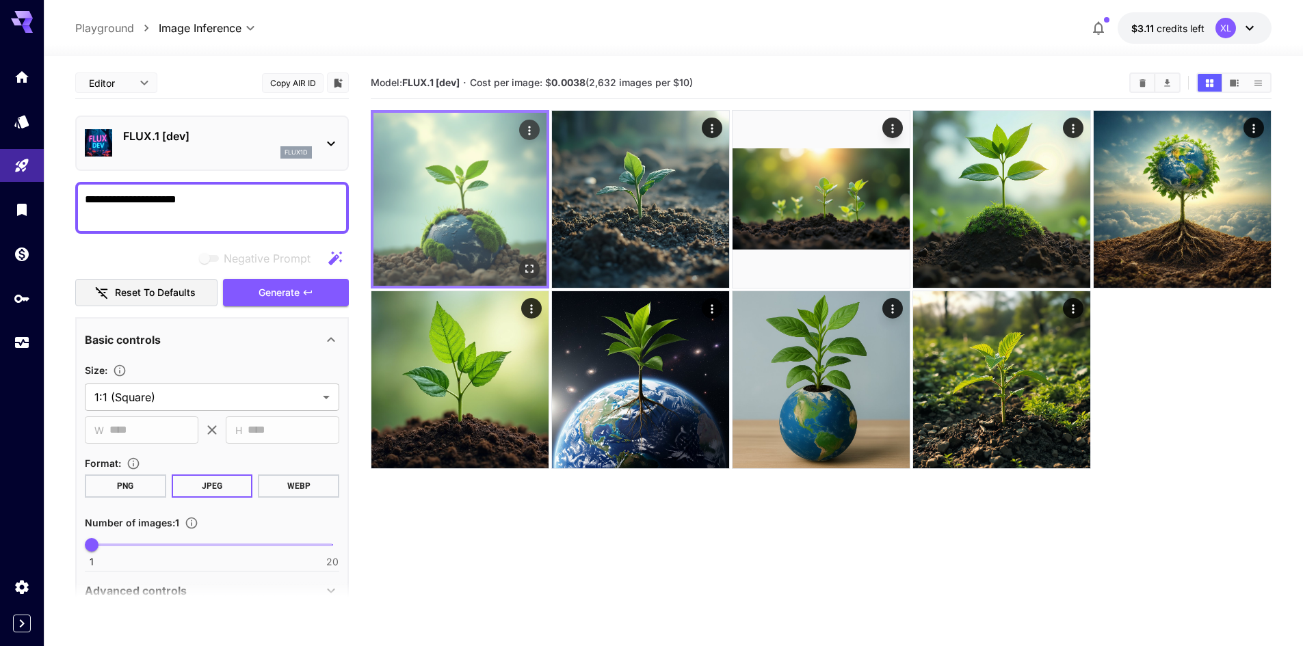
click at [516, 218] on img at bounding box center [459, 199] width 173 height 173
click at [522, 266] on icon "Open in fullscreen" at bounding box center [529, 269] width 14 height 14
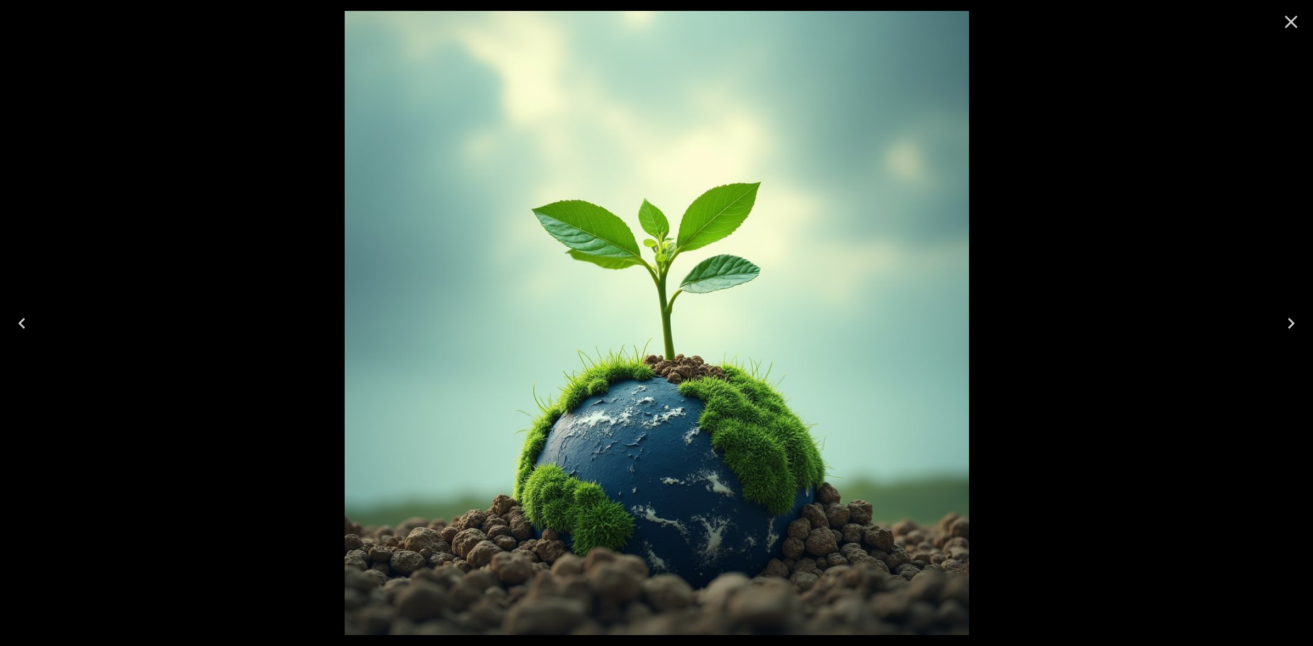
click at [1292, 17] on icon "Close" at bounding box center [1291, 22] width 22 height 22
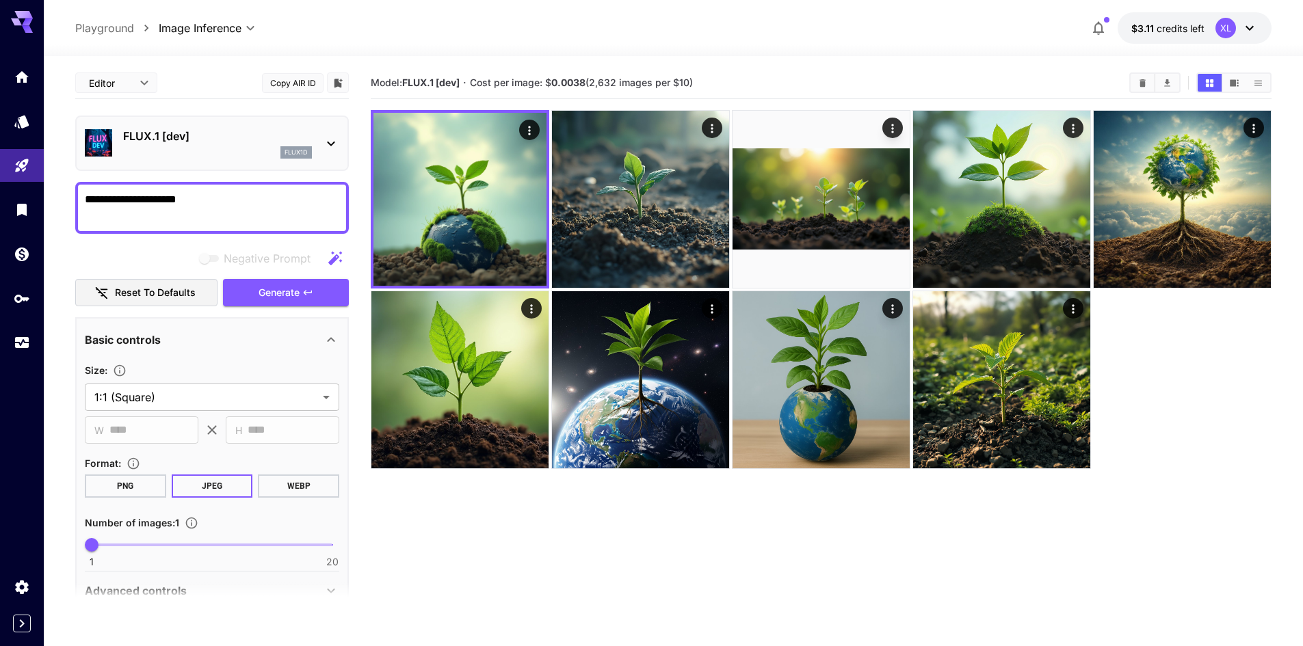
click at [182, 200] on textarea "**********" at bounding box center [212, 207] width 254 height 33
drag, startPoint x: 253, startPoint y: 193, endPoint x: 58, endPoint y: 212, distance: 195.8
click at [58, 213] on section "**********" at bounding box center [673, 405] width 1259 height 698
click at [293, 90] on button "Copy AIR ID" at bounding box center [293, 83] width 62 height 20
click at [260, 203] on textarea "**********" at bounding box center [212, 207] width 254 height 33
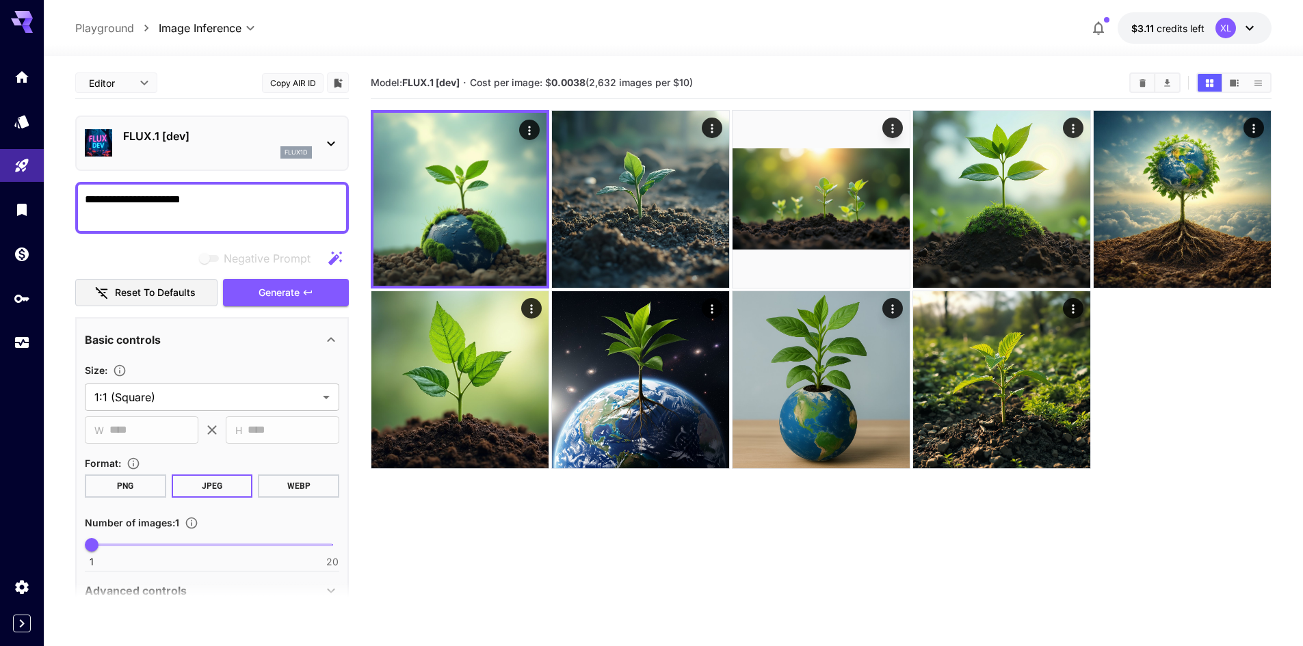
paste textarea "**********"
drag, startPoint x: 286, startPoint y: 193, endPoint x: 331, endPoint y: 283, distance: 100.9
click at [196, 198] on textarea "**********" at bounding box center [212, 207] width 254 height 33
type textarea "**********"
click at [42, 96] on div at bounding box center [22, 209] width 44 height 299
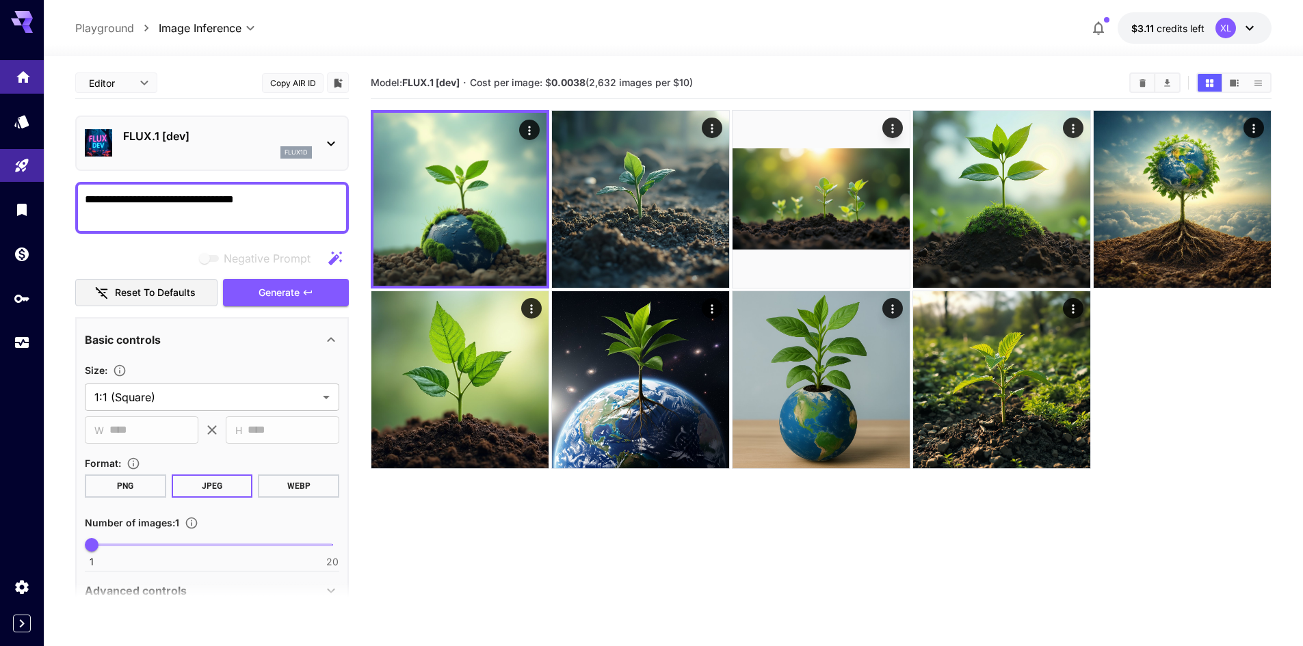
click at [21, 83] on link at bounding box center [22, 77] width 44 height 34
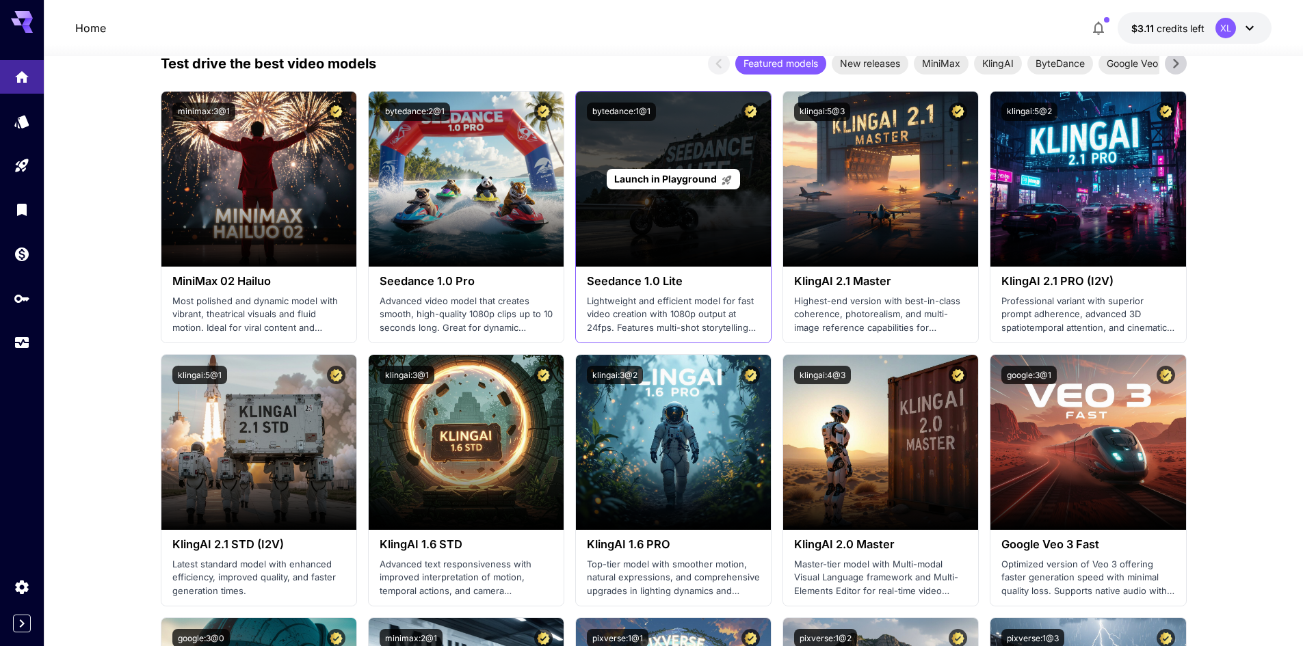
scroll to position [274, 0]
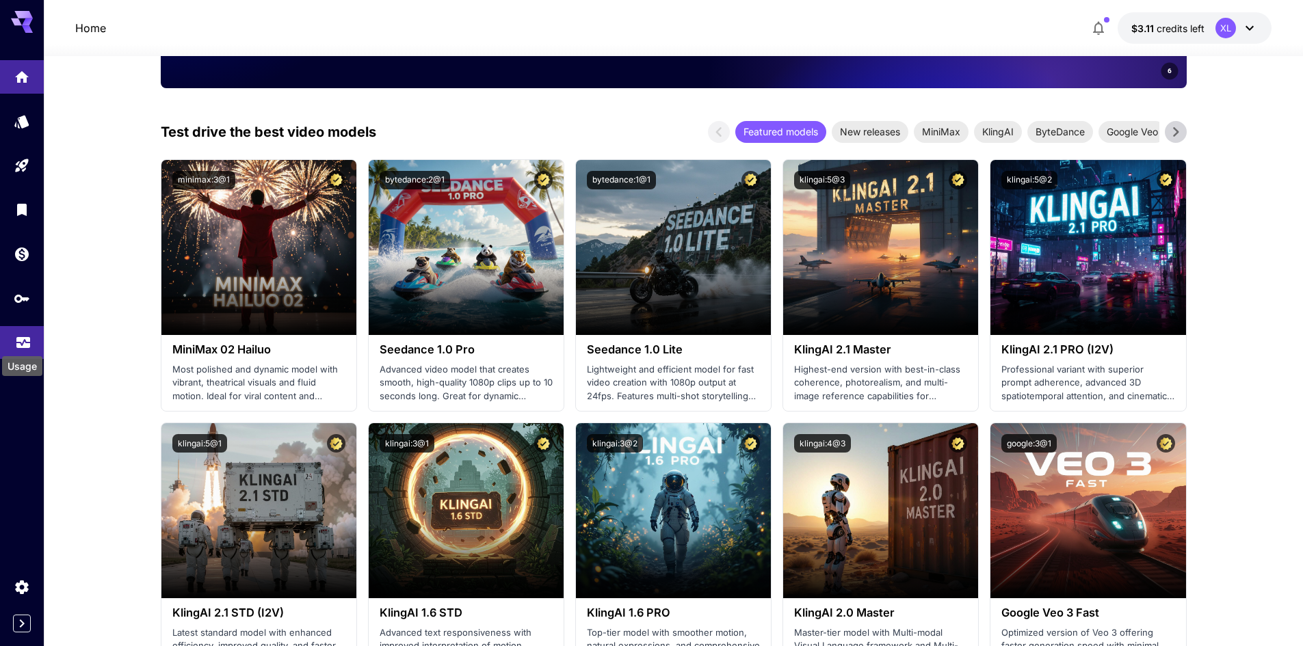
click at [27, 334] on icon "Usage" at bounding box center [23, 338] width 16 height 16
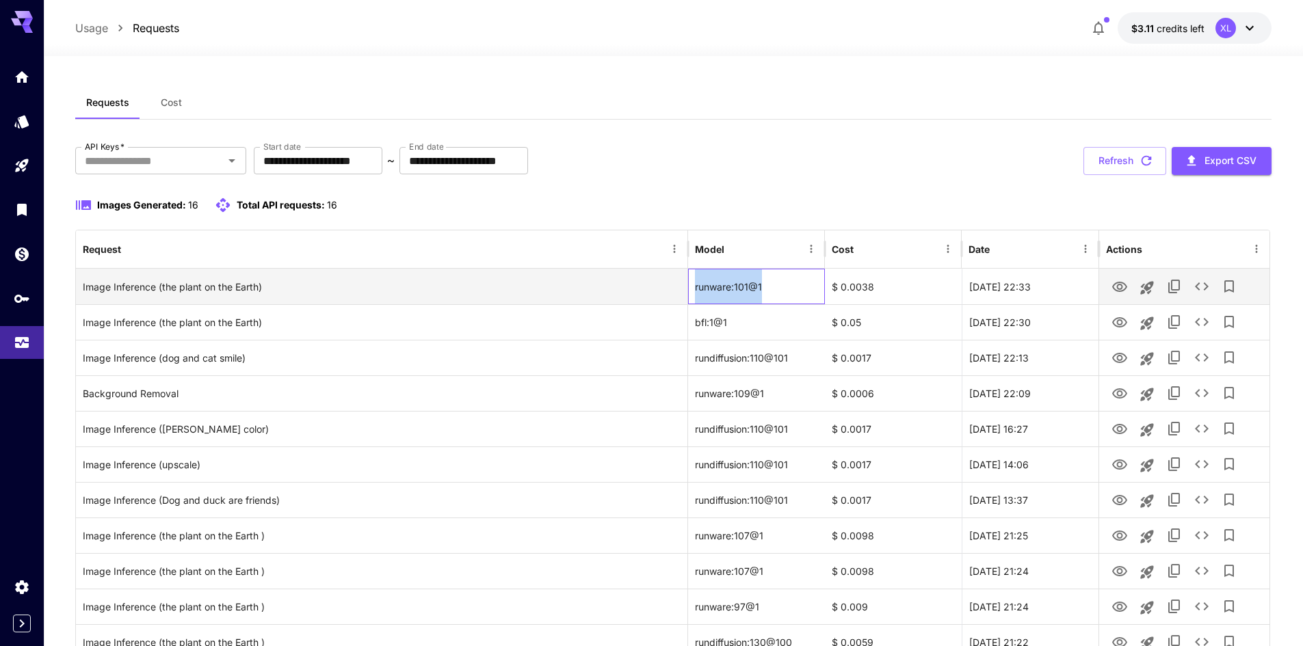
drag, startPoint x: 774, startPoint y: 284, endPoint x: 578, endPoint y: 287, distance: 196.3
click at [578, 287] on div "Image Inference (the plant on the Earth) runware:101@1 $ 0.0038 [DATE] 22:33" at bounding box center [672, 287] width 1193 height 36
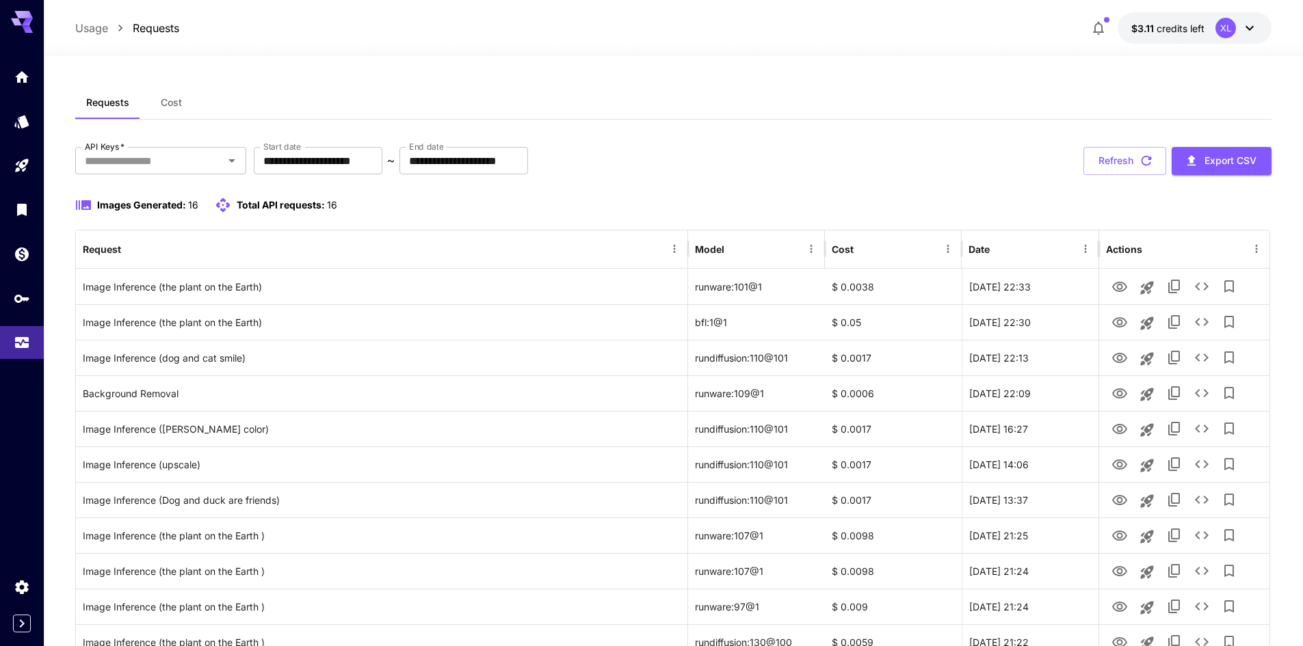
click at [380, 102] on div "Requests Cost" at bounding box center [673, 103] width 1196 height 34
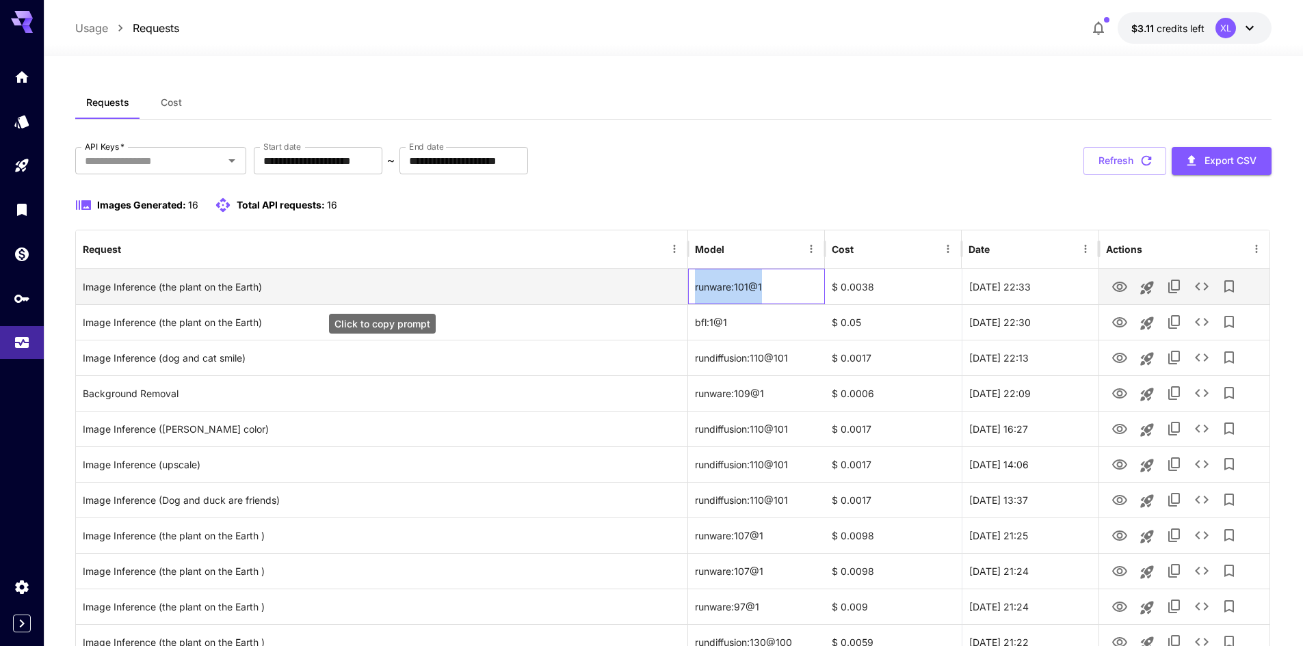
drag, startPoint x: 786, startPoint y: 282, endPoint x: 677, endPoint y: 287, distance: 108.8
click at [677, 287] on div "Image Inference (the plant on the Earth) runware:101@1 $ 0.0038 [DATE] 22:33" at bounding box center [672, 287] width 1193 height 36
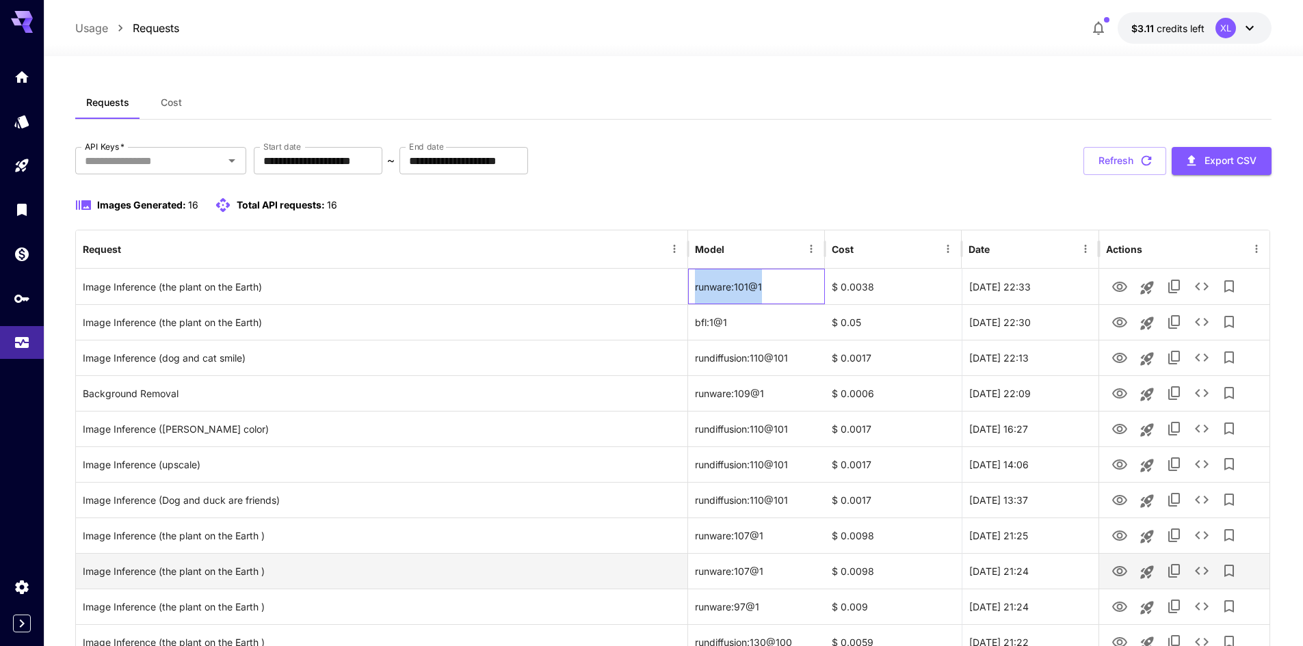
copy div "runware:101@1"
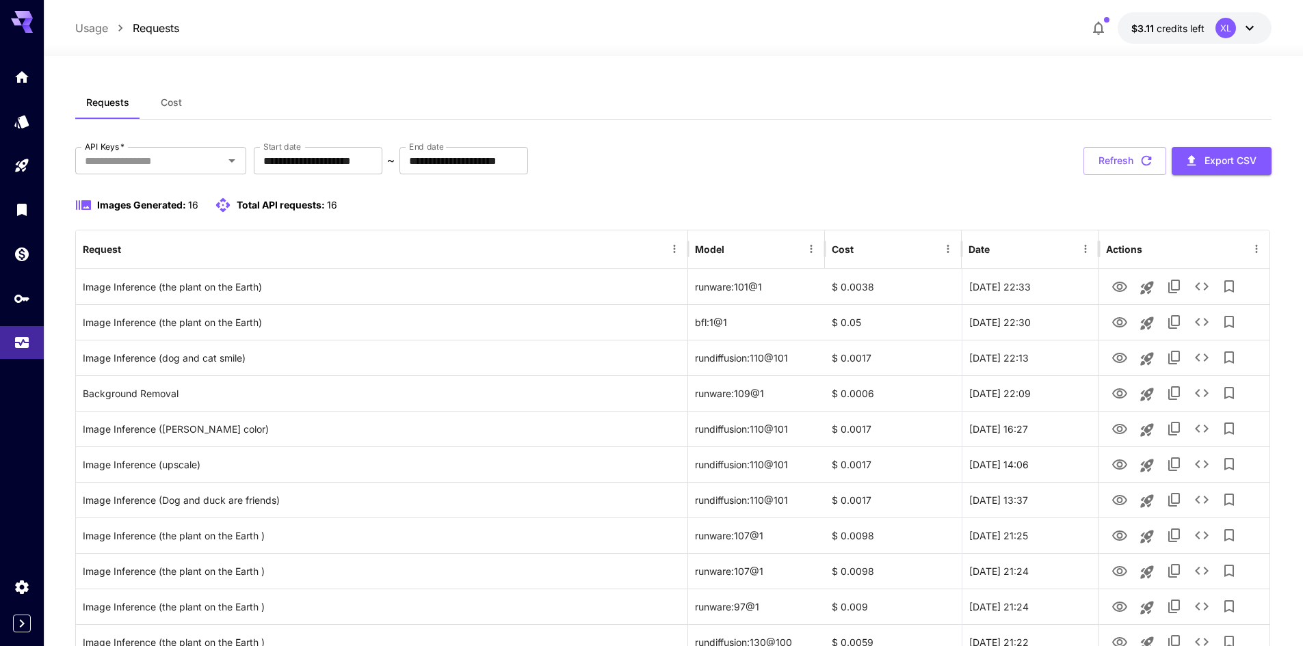
click at [982, 75] on div "**********" at bounding box center [673, 486] width 1196 height 860
drag, startPoint x: 5, startPoint y: 336, endPoint x: 16, endPoint y: 293, distance: 45.0
click at [7, 336] on link at bounding box center [22, 343] width 44 height 34
click at [16, 293] on icon "API Keys" at bounding box center [23, 294] width 15 height 8
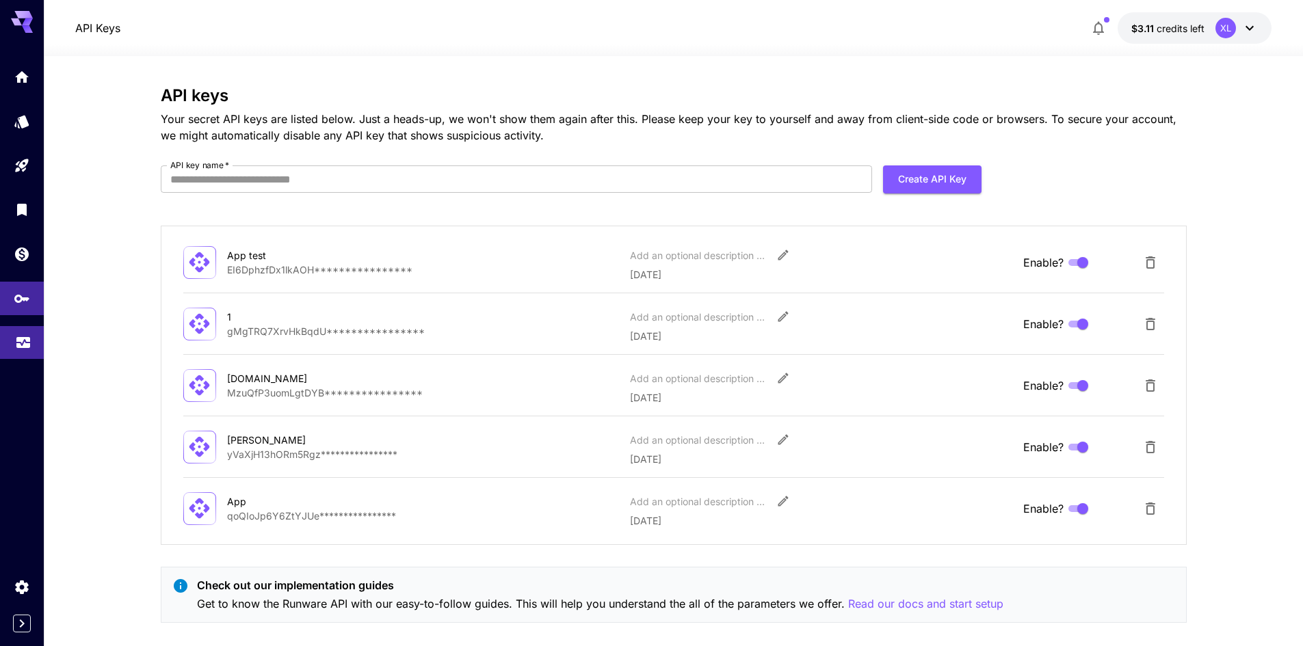
click at [8, 334] on link at bounding box center [22, 343] width 44 height 34
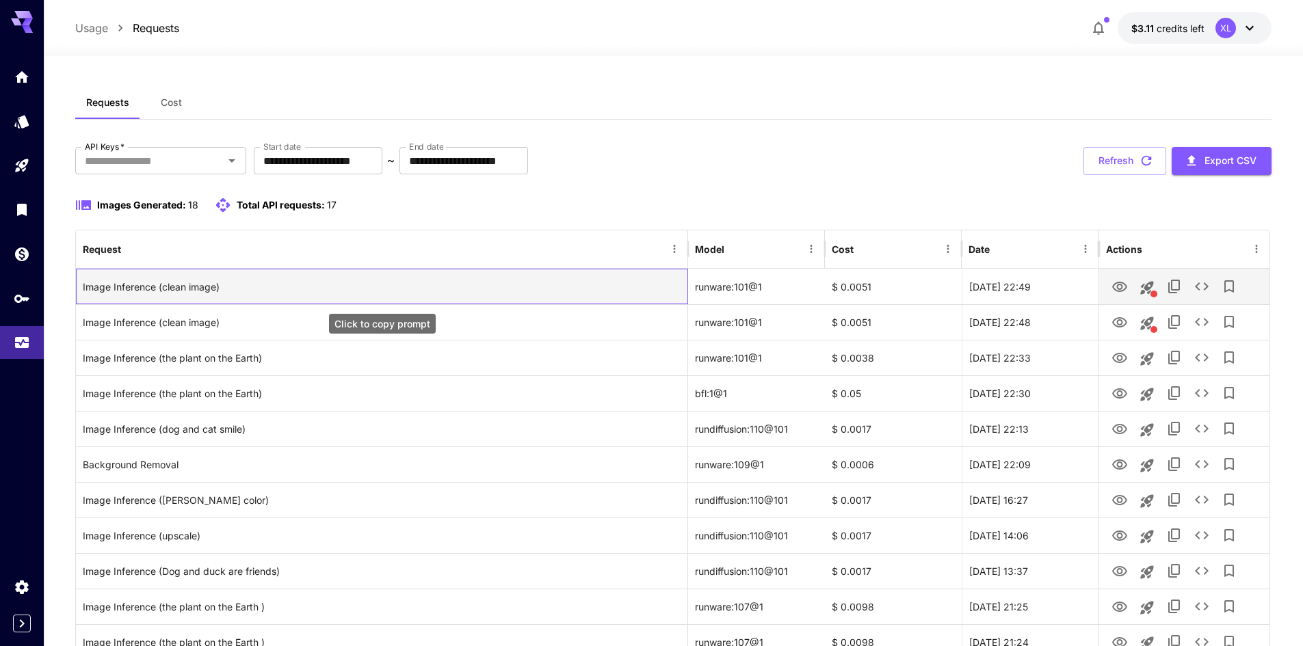
click at [365, 283] on div "Image Inference (clean image)" at bounding box center [382, 286] width 598 height 35
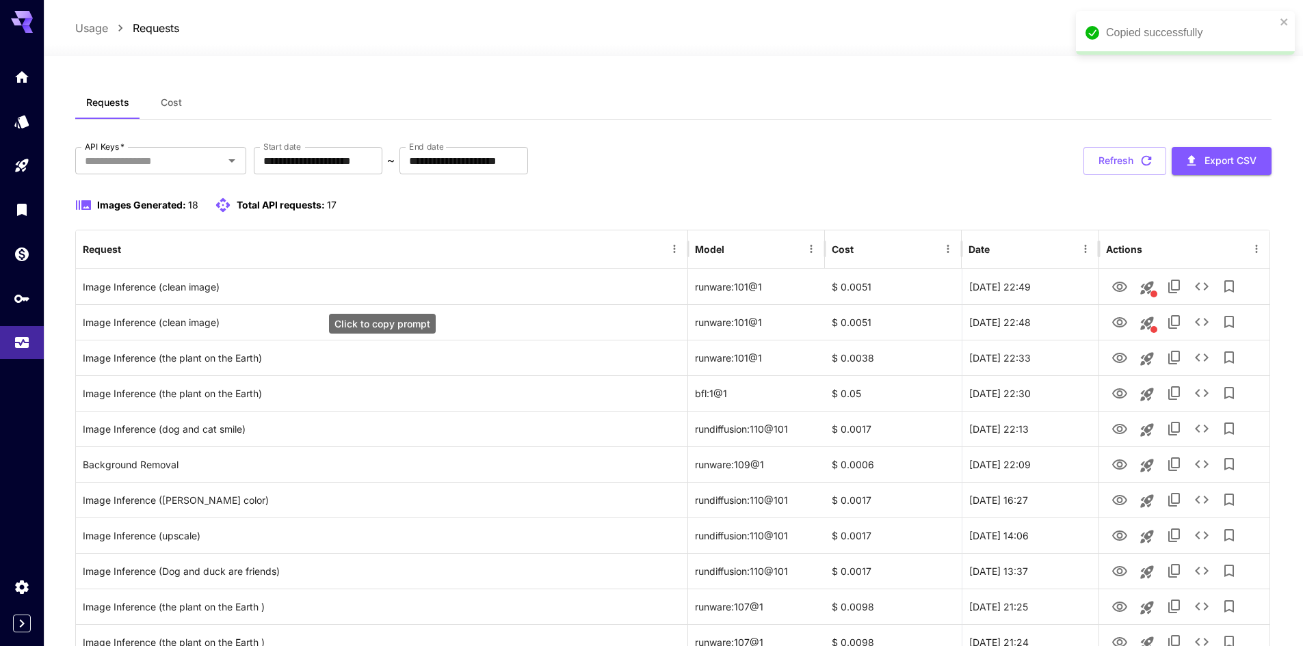
click at [351, 310] on div "Click to copy prompt" at bounding box center [382, 319] width 109 height 31
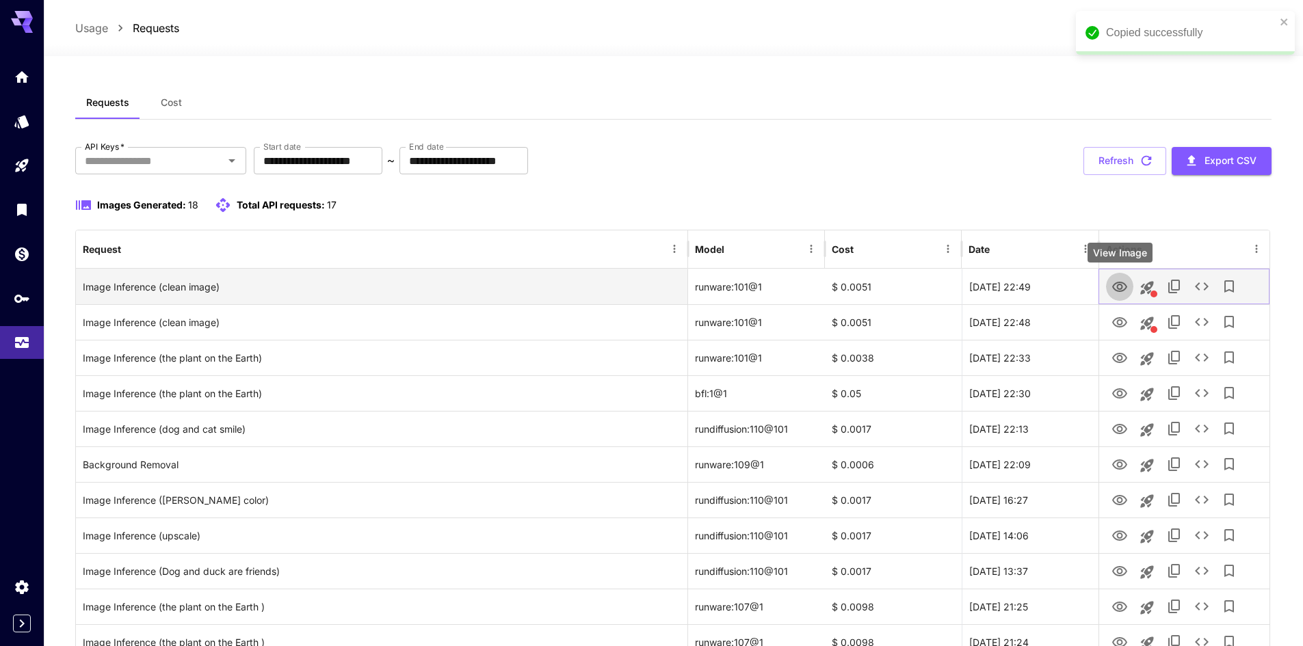
click at [1125, 287] on icon "View Image" at bounding box center [1119, 287] width 16 height 16
